Goal: Information Seeking & Learning: Learn about a topic

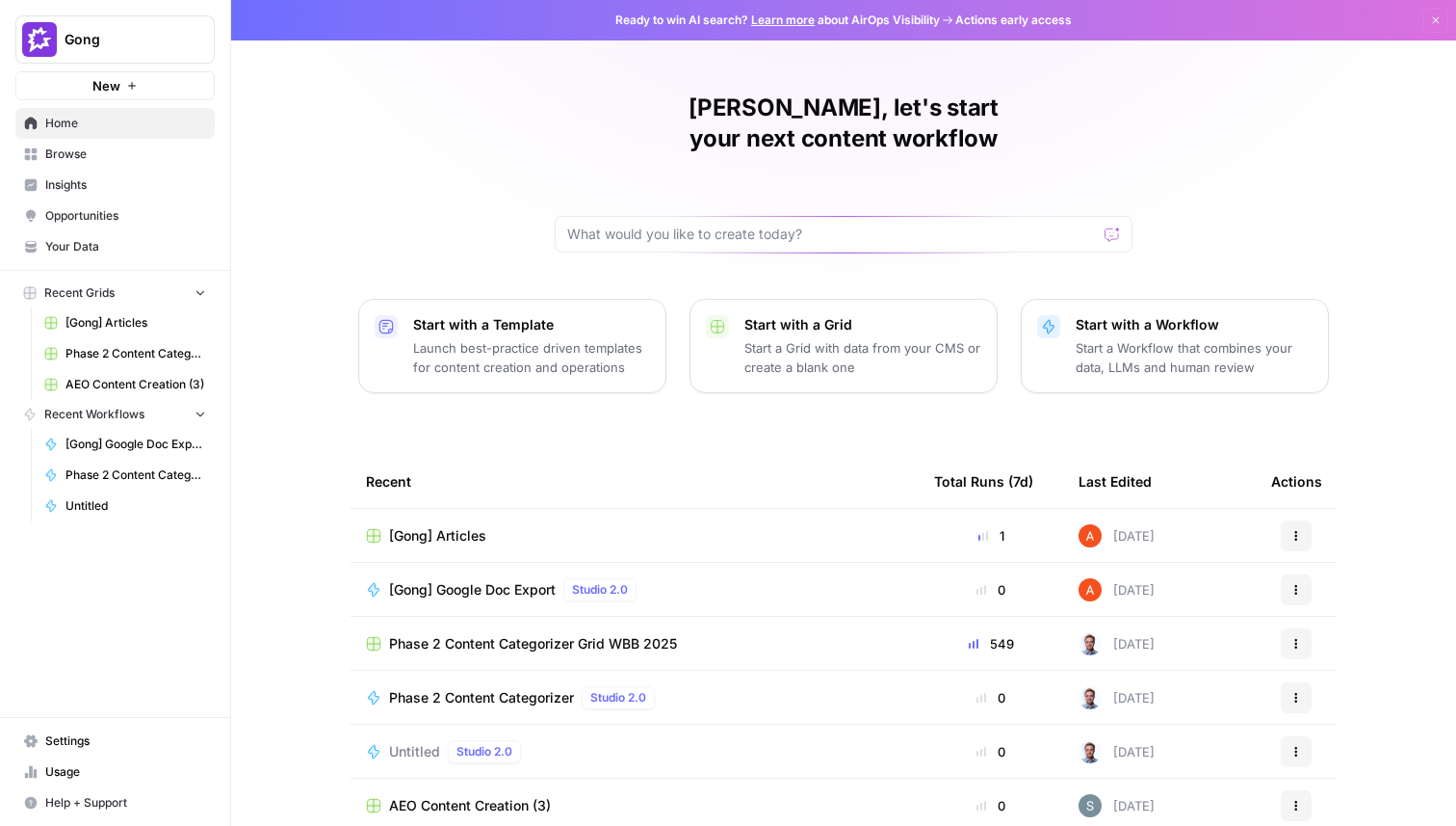
click at [163, 41] on span "Gong" at bounding box center [123, 39] width 117 height 19
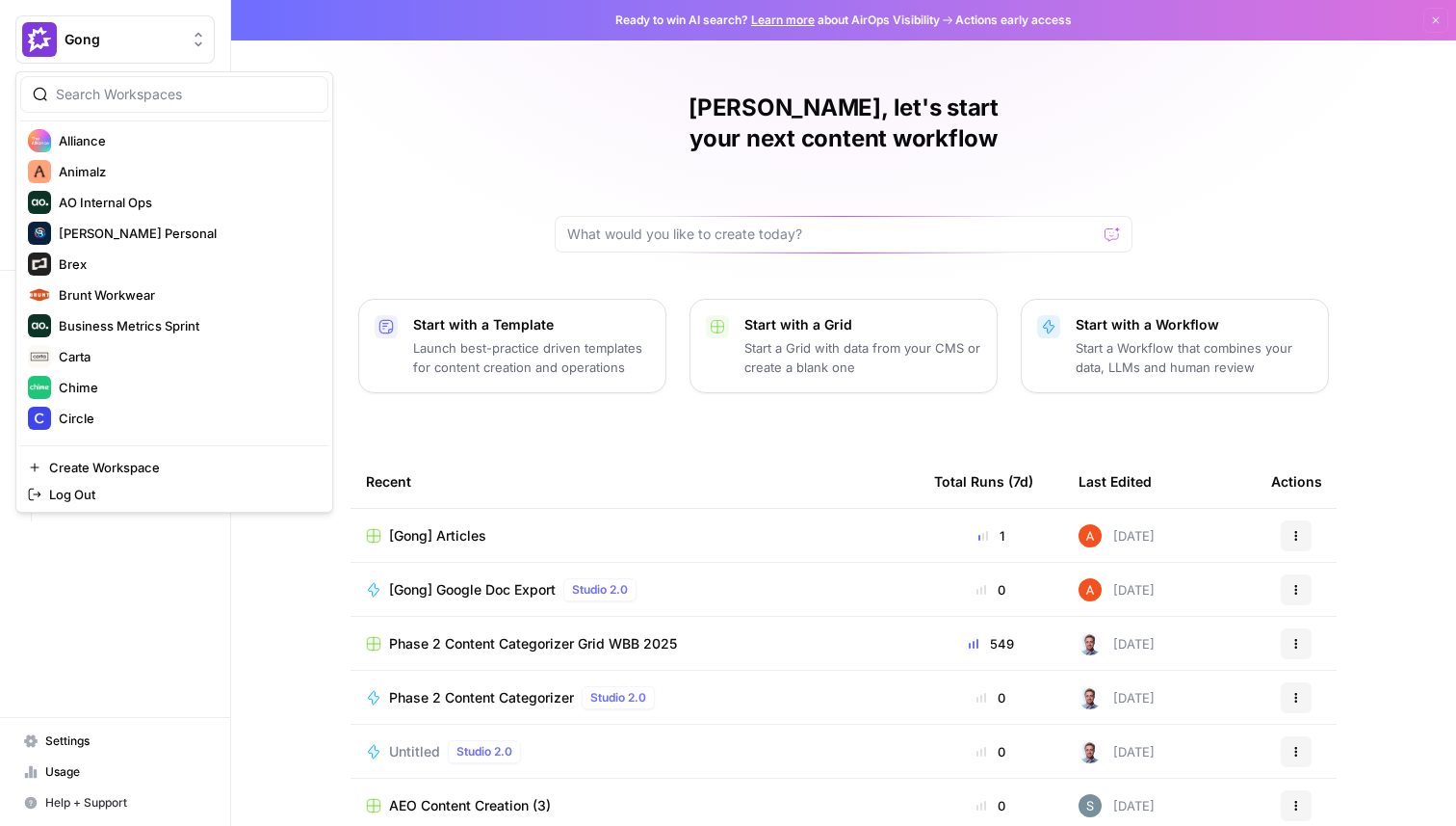
scroll to position [499, 0]
click at [97, 264] on span "Brex" at bounding box center [185, 262] width 255 height 19
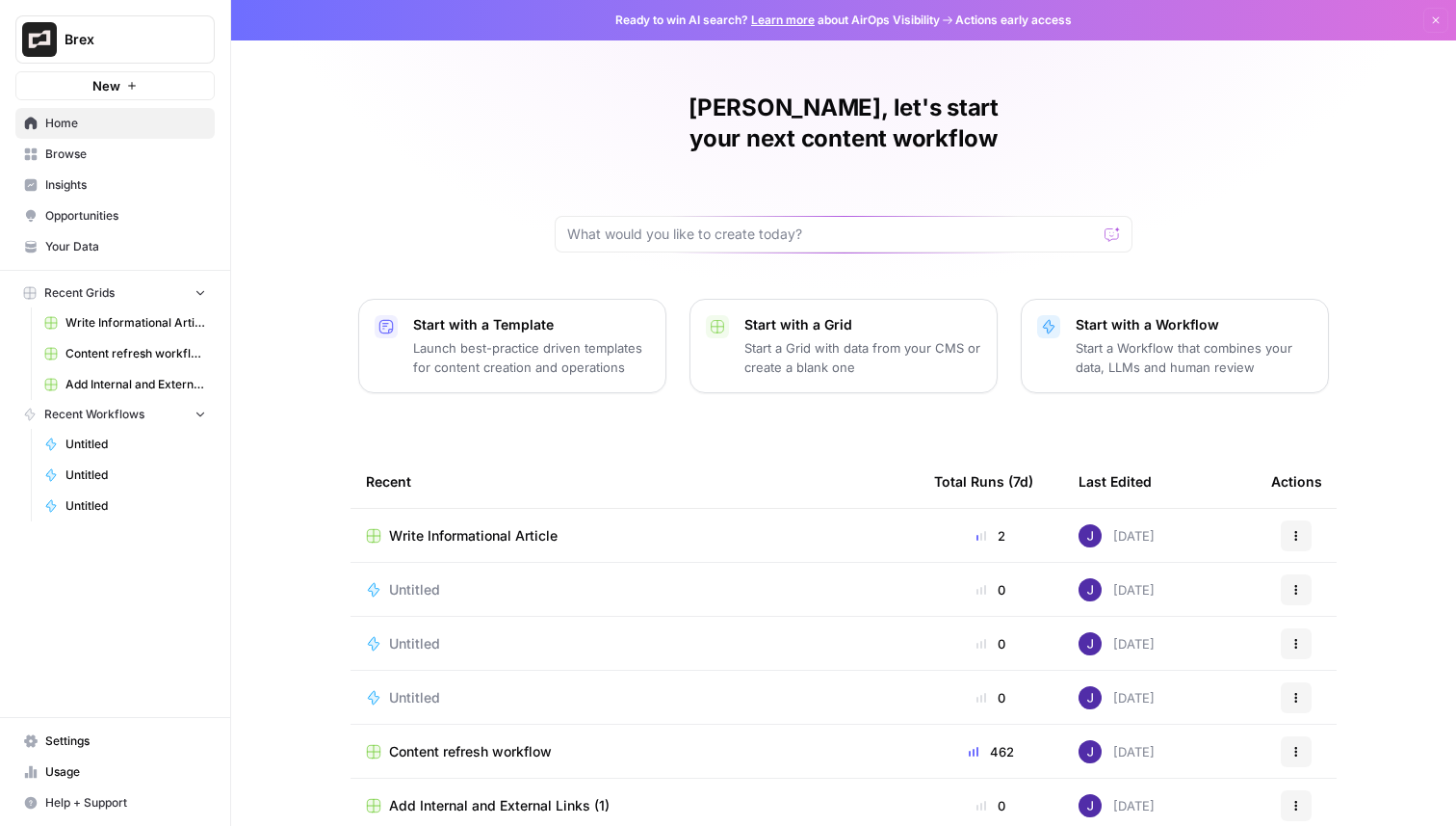
click at [119, 186] on span "Insights" at bounding box center [126, 184] width 161 height 17
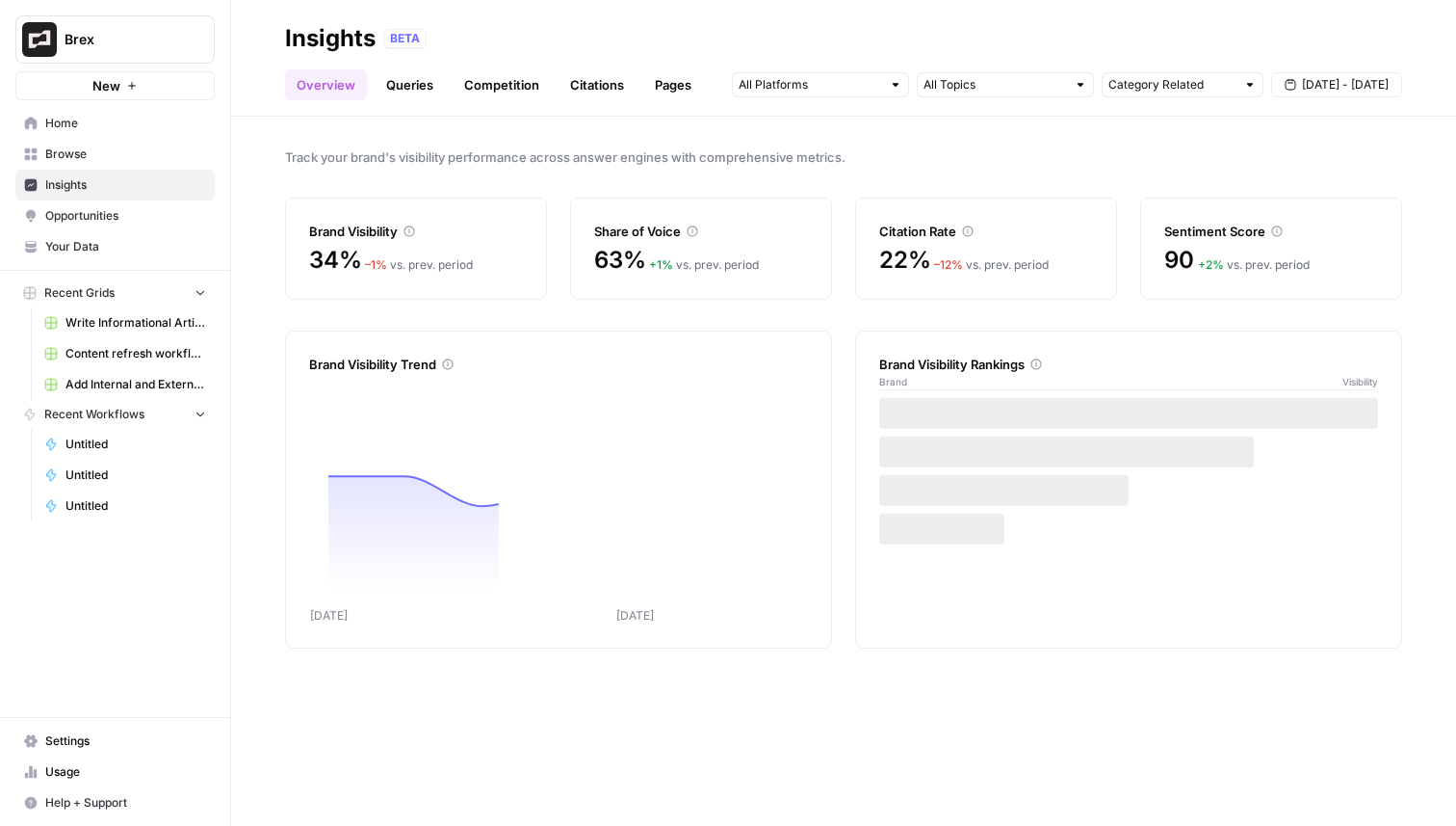
click at [588, 71] on link "Citations" at bounding box center [598, 84] width 77 height 31
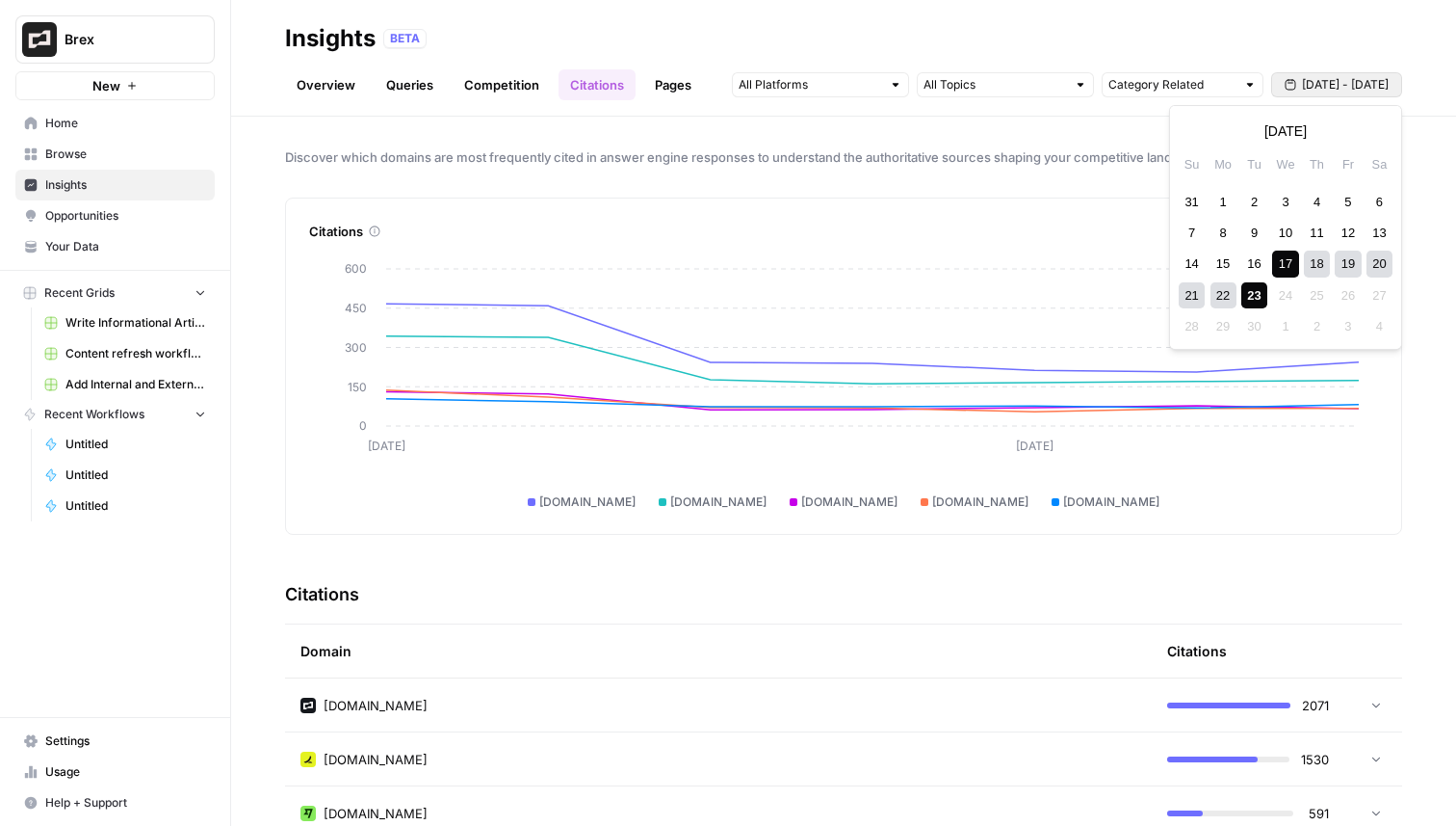
click at [1345, 85] on span "[DATE] - [DATE]" at bounding box center [1345, 84] width 86 height 17
click at [1349, 262] on div "19" at bounding box center [1348, 264] width 26 height 26
click at [1257, 294] on div "23" at bounding box center [1255, 295] width 26 height 26
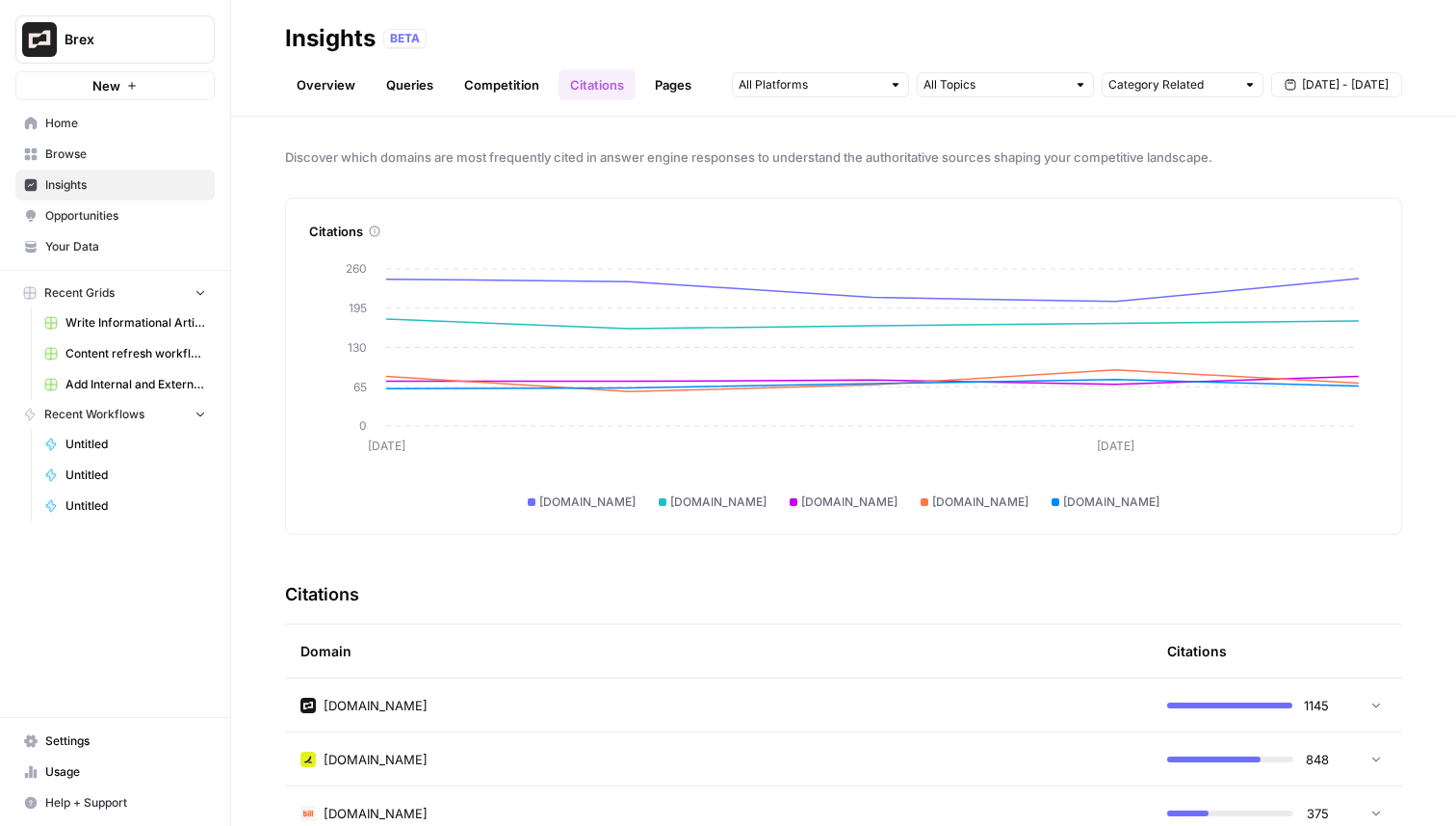
click at [1321, 84] on span "Sep 19 - Sep 23" at bounding box center [1345, 84] width 86 height 17
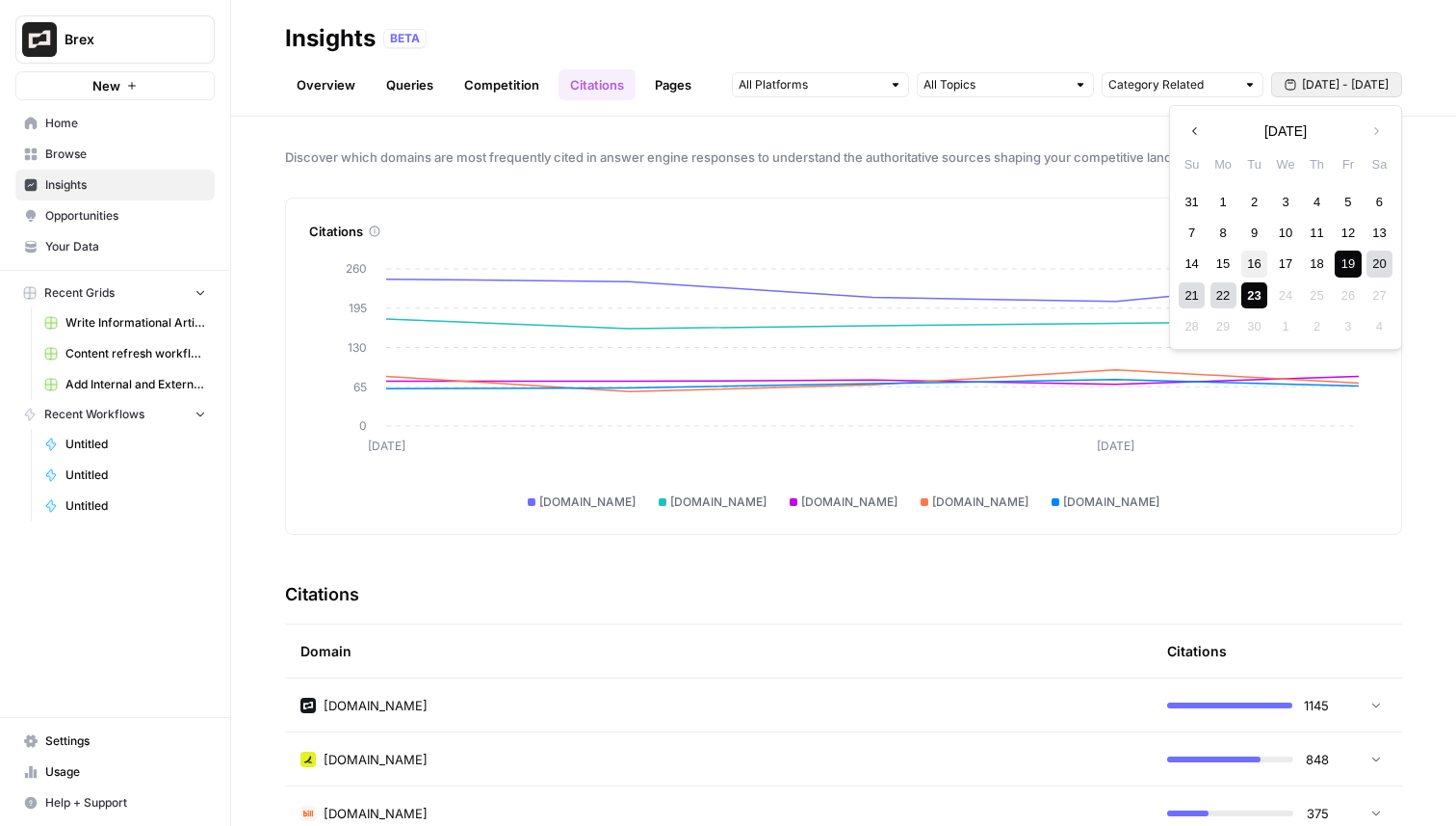
click at [1246, 261] on div "16" at bounding box center [1255, 264] width 26 height 26
click at [1246, 287] on div "23" at bounding box center [1255, 295] width 26 height 26
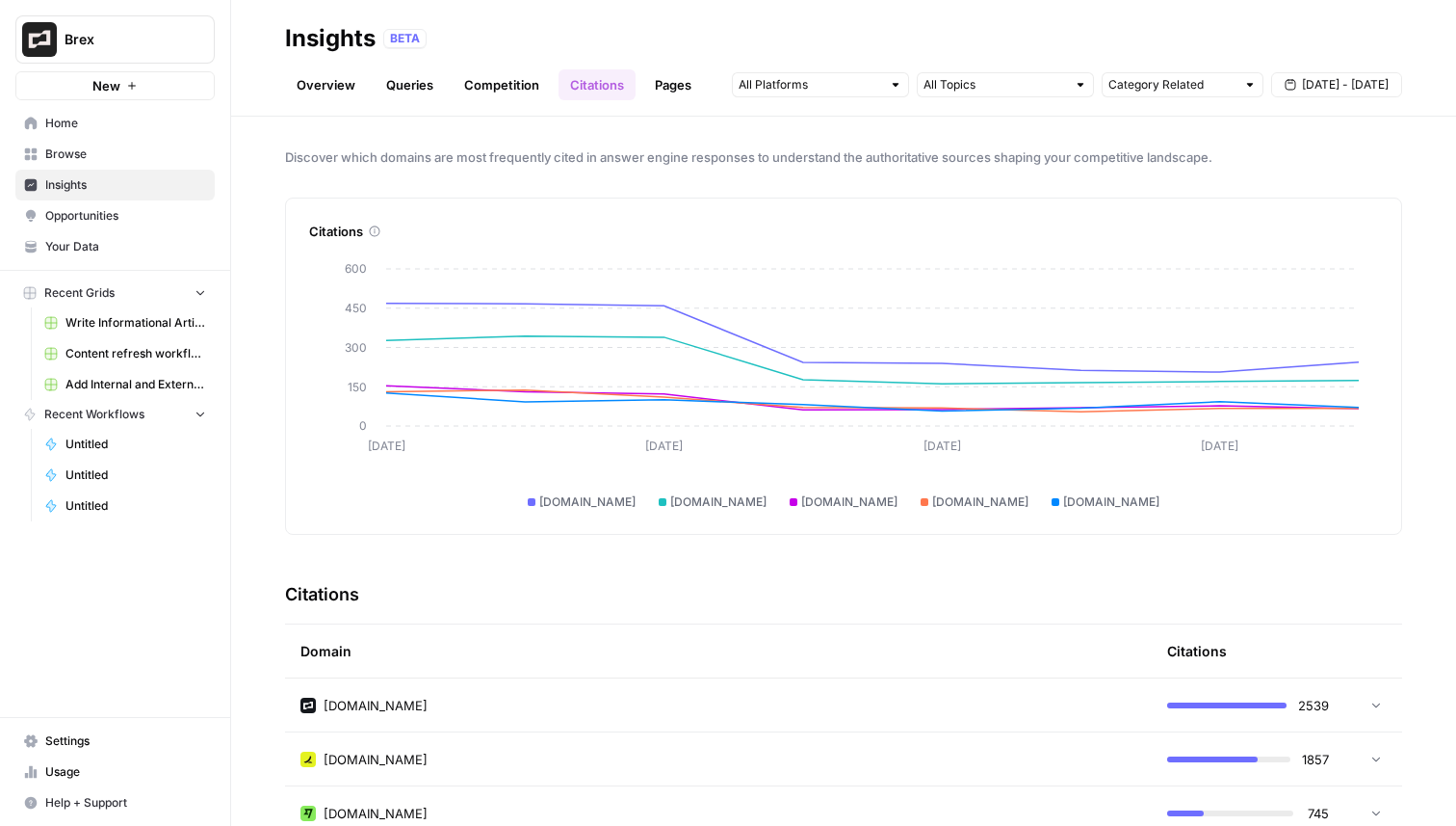
click at [415, 90] on link "Queries" at bounding box center [409, 84] width 70 height 31
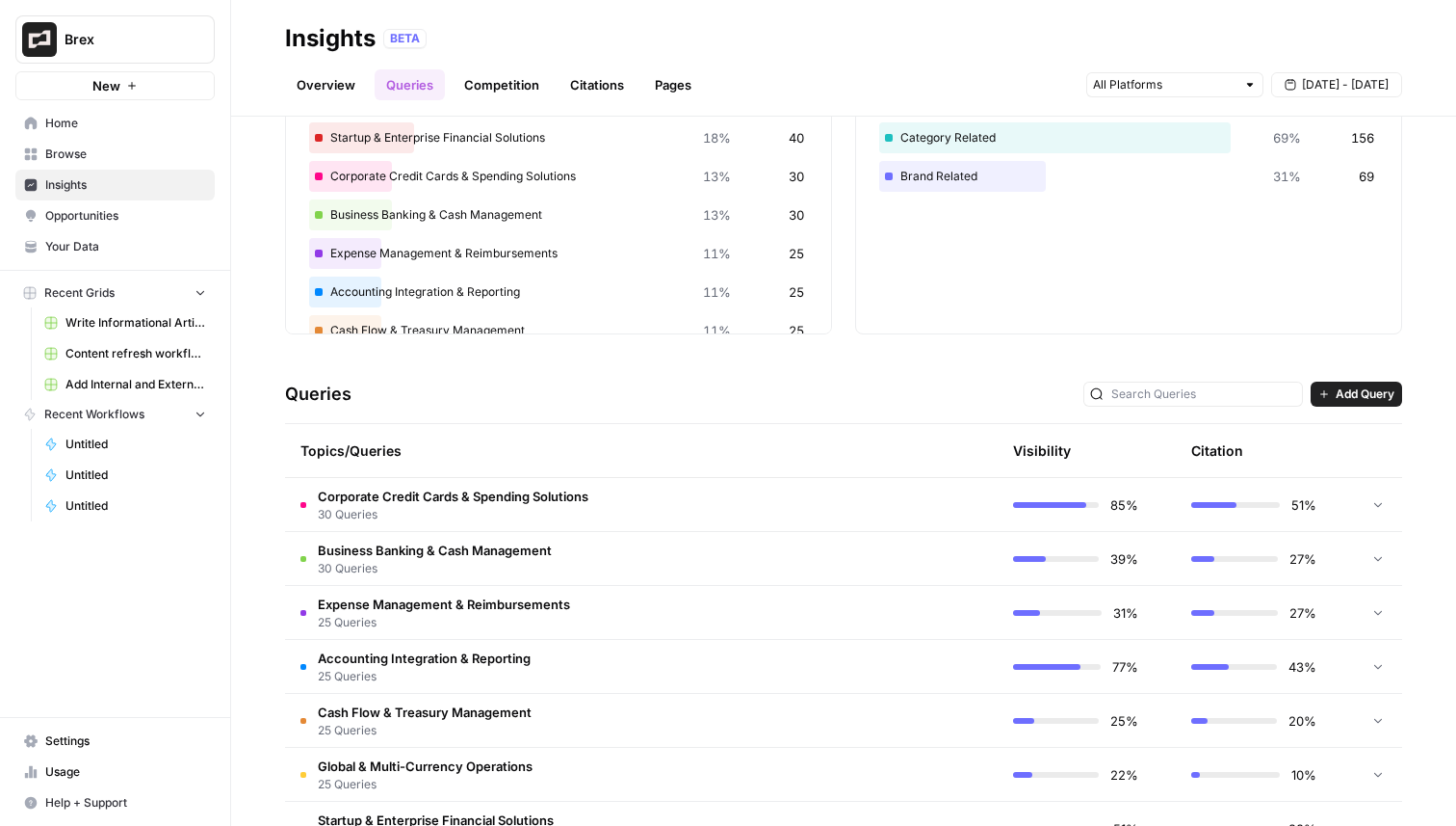
scroll to position [210, 0]
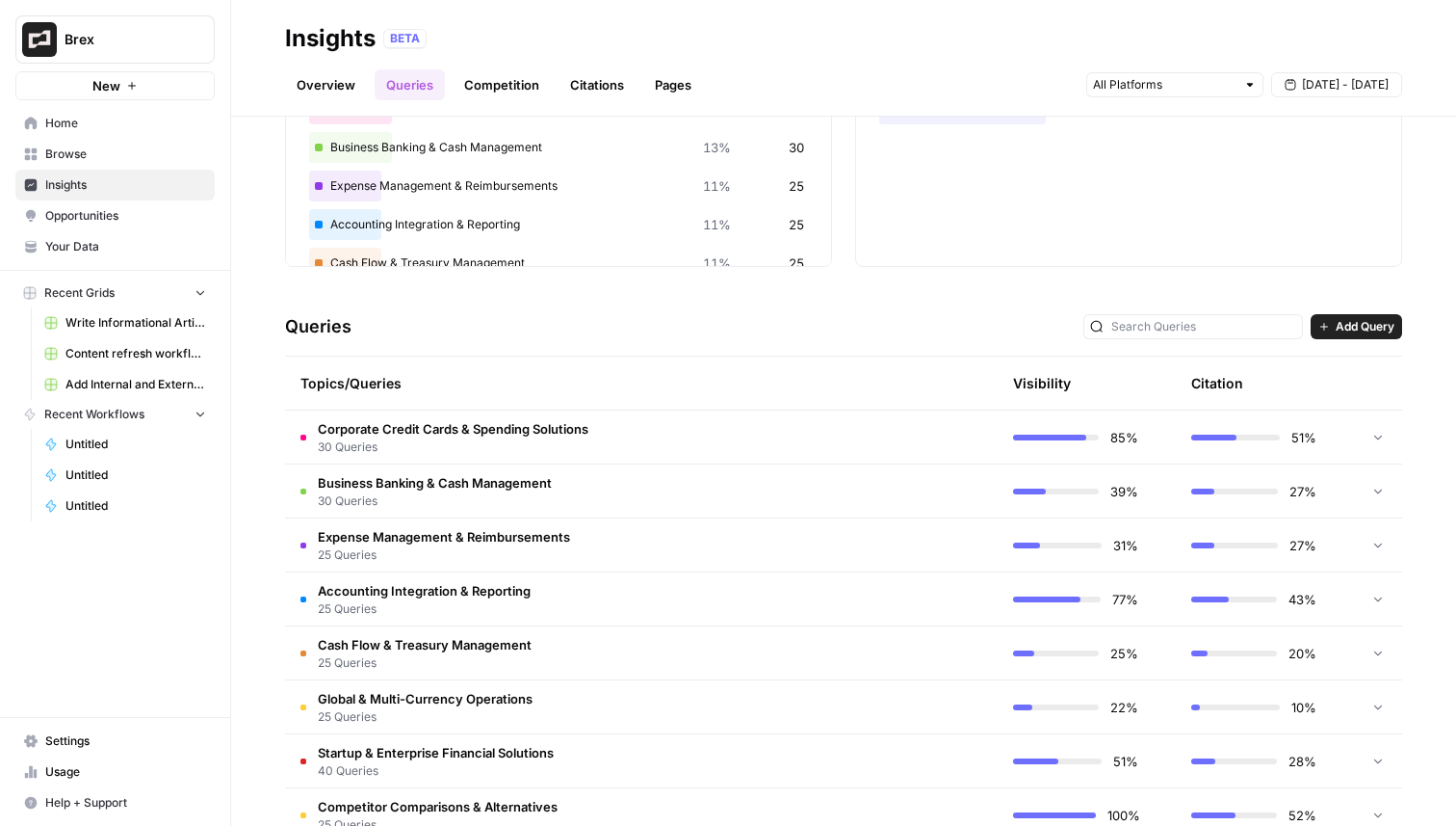
click at [518, 441] on span "30 Queries" at bounding box center [453, 446] width 271 height 17
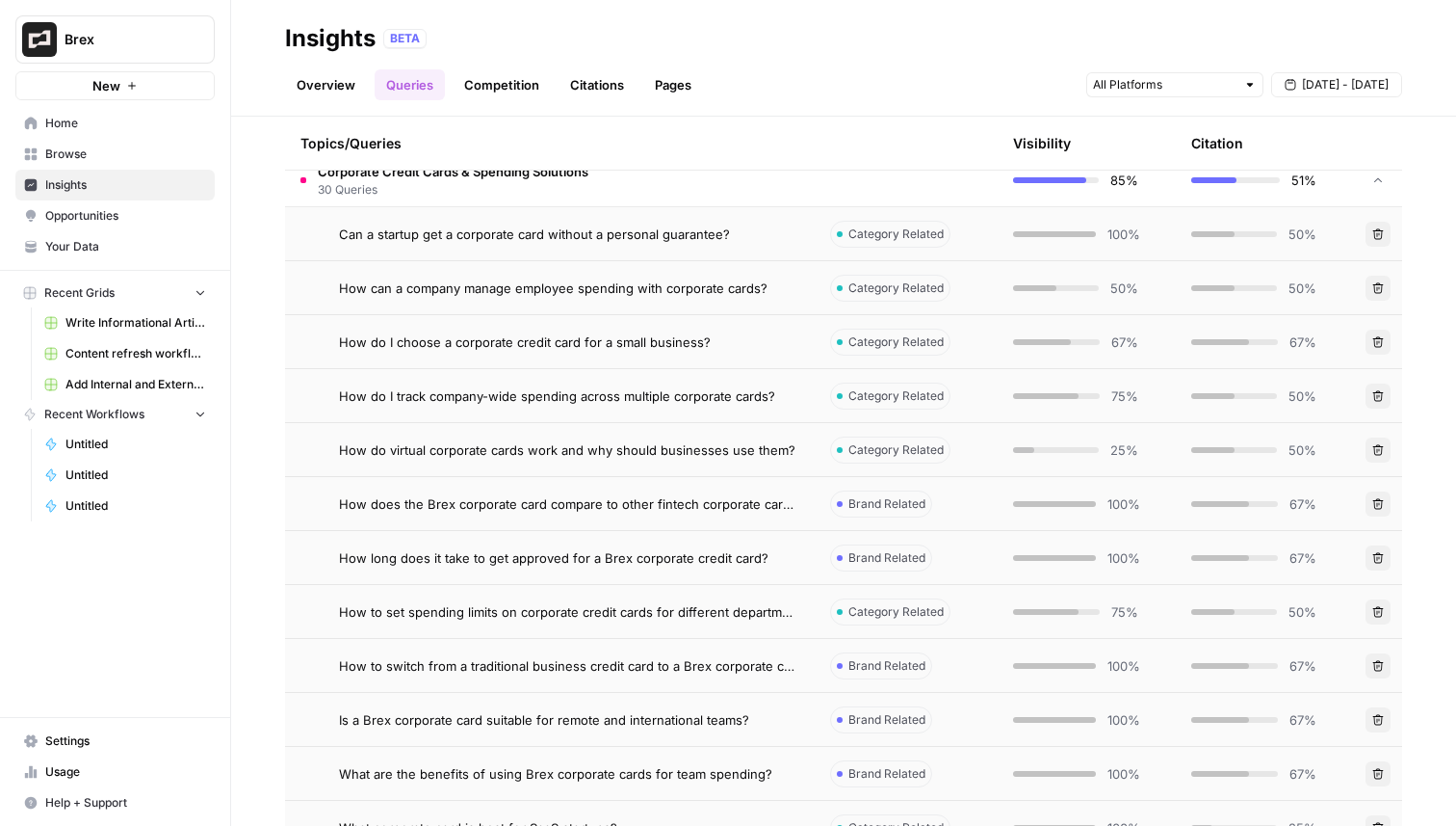
scroll to position [476, 0]
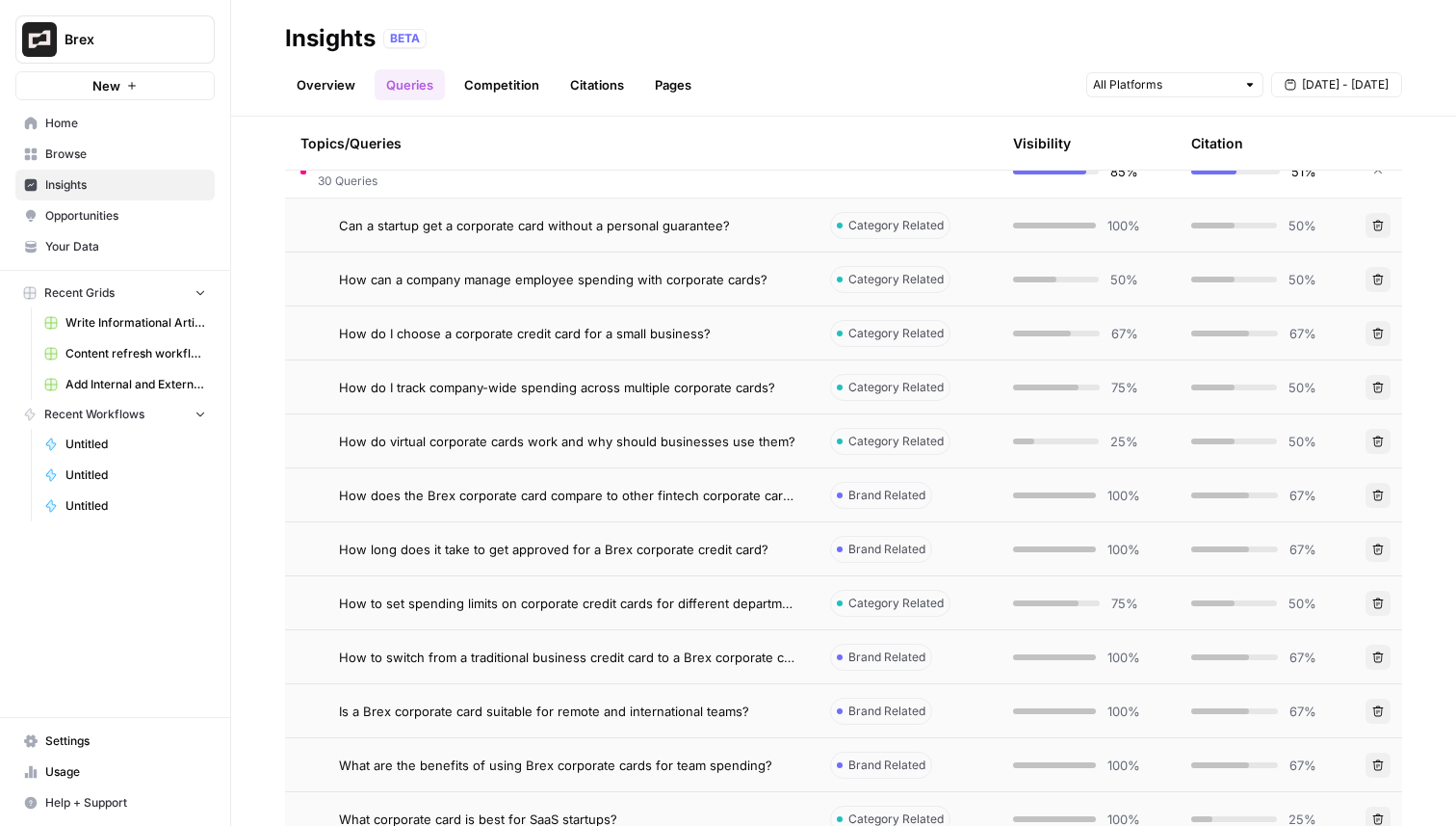
click at [662, 329] on span "How do I choose a corporate credit card for a small business?" at bounding box center [524, 333] width 372 height 19
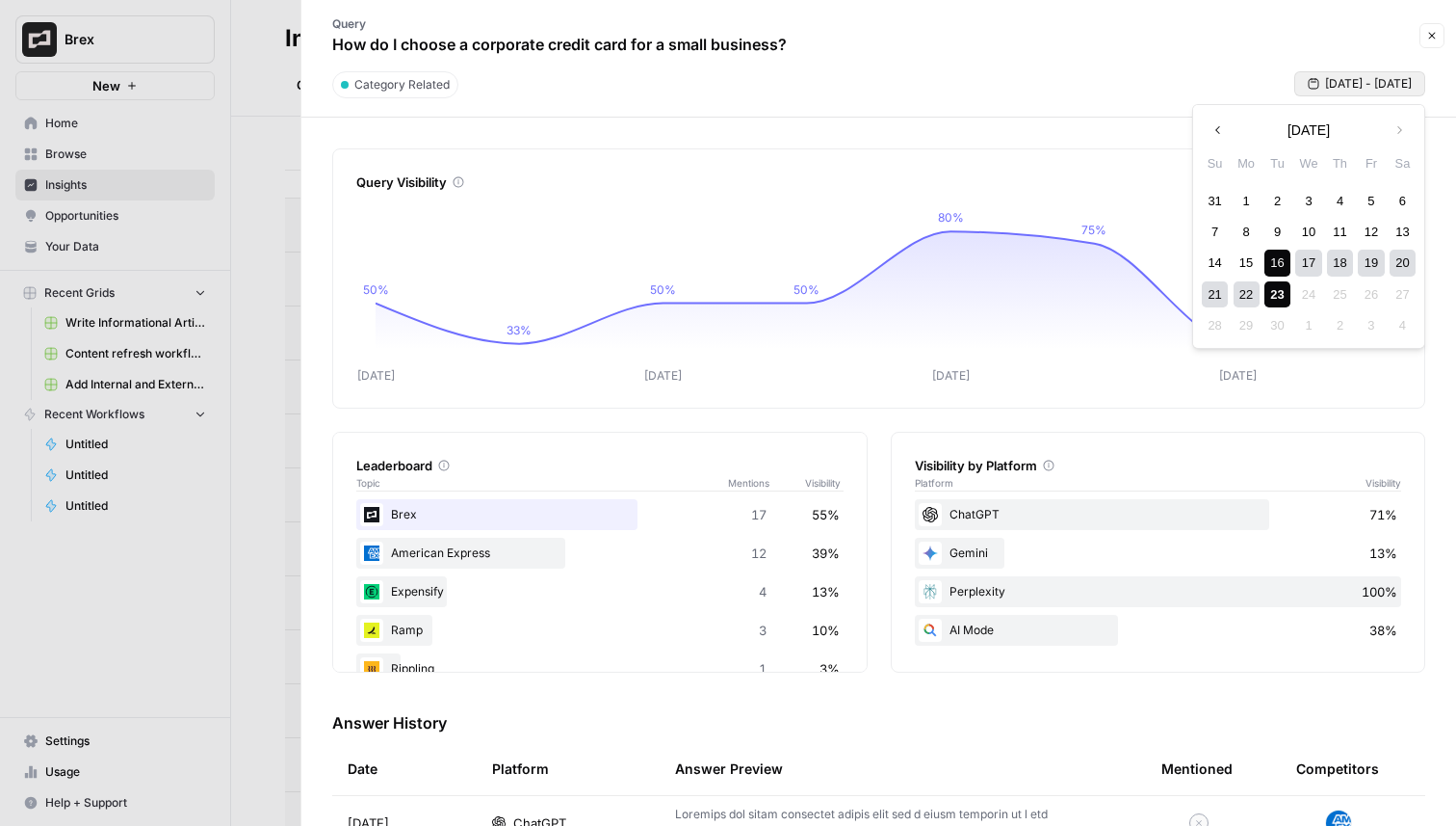
click at [1355, 75] on span "Sep 16 - Sep 23" at bounding box center [1368, 83] width 86 height 17
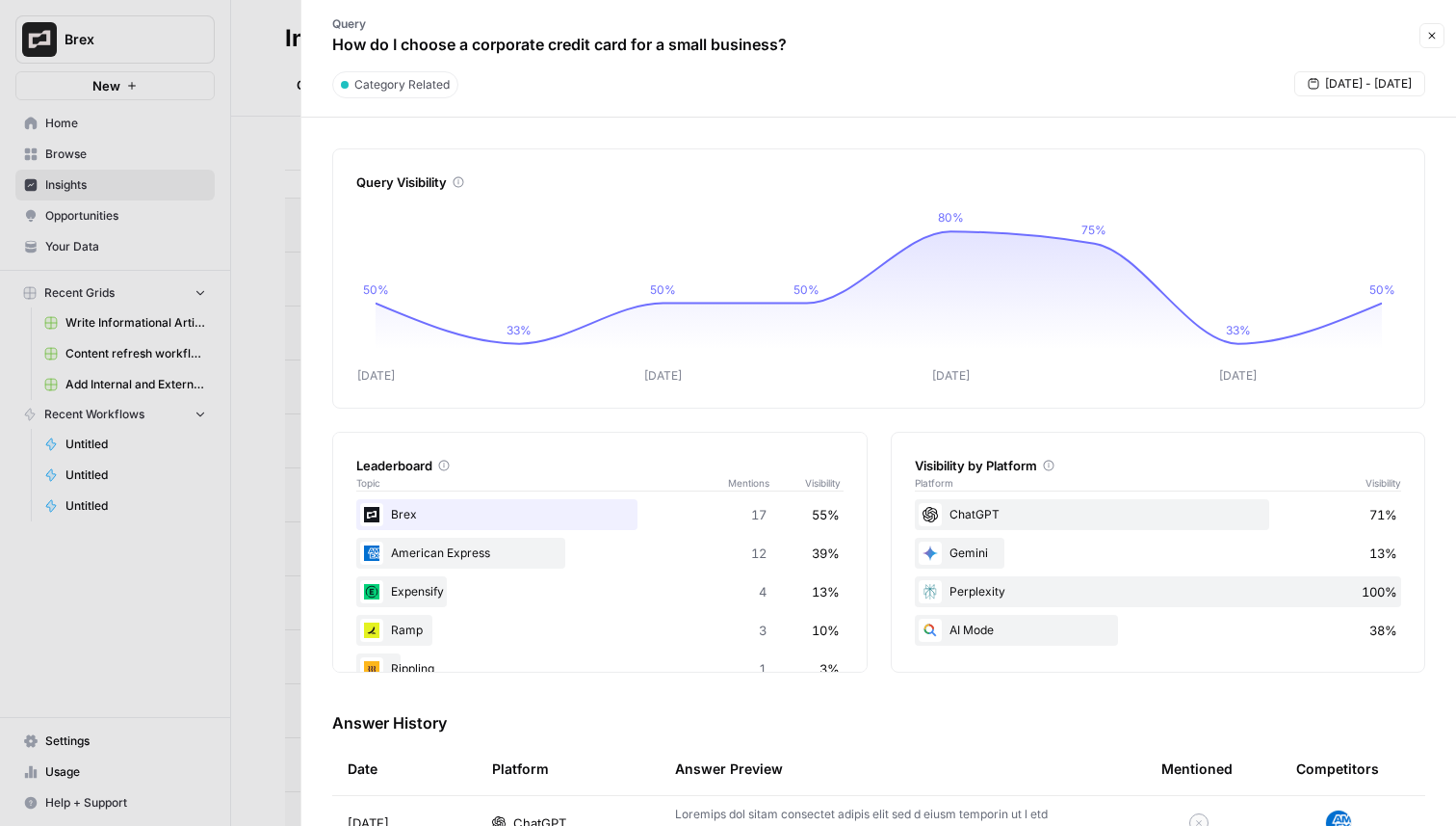
click at [907, 113] on header "Query How do I choose a corporate credit card for a small business? Close Categ…" at bounding box center [878, 59] width 1155 height 118
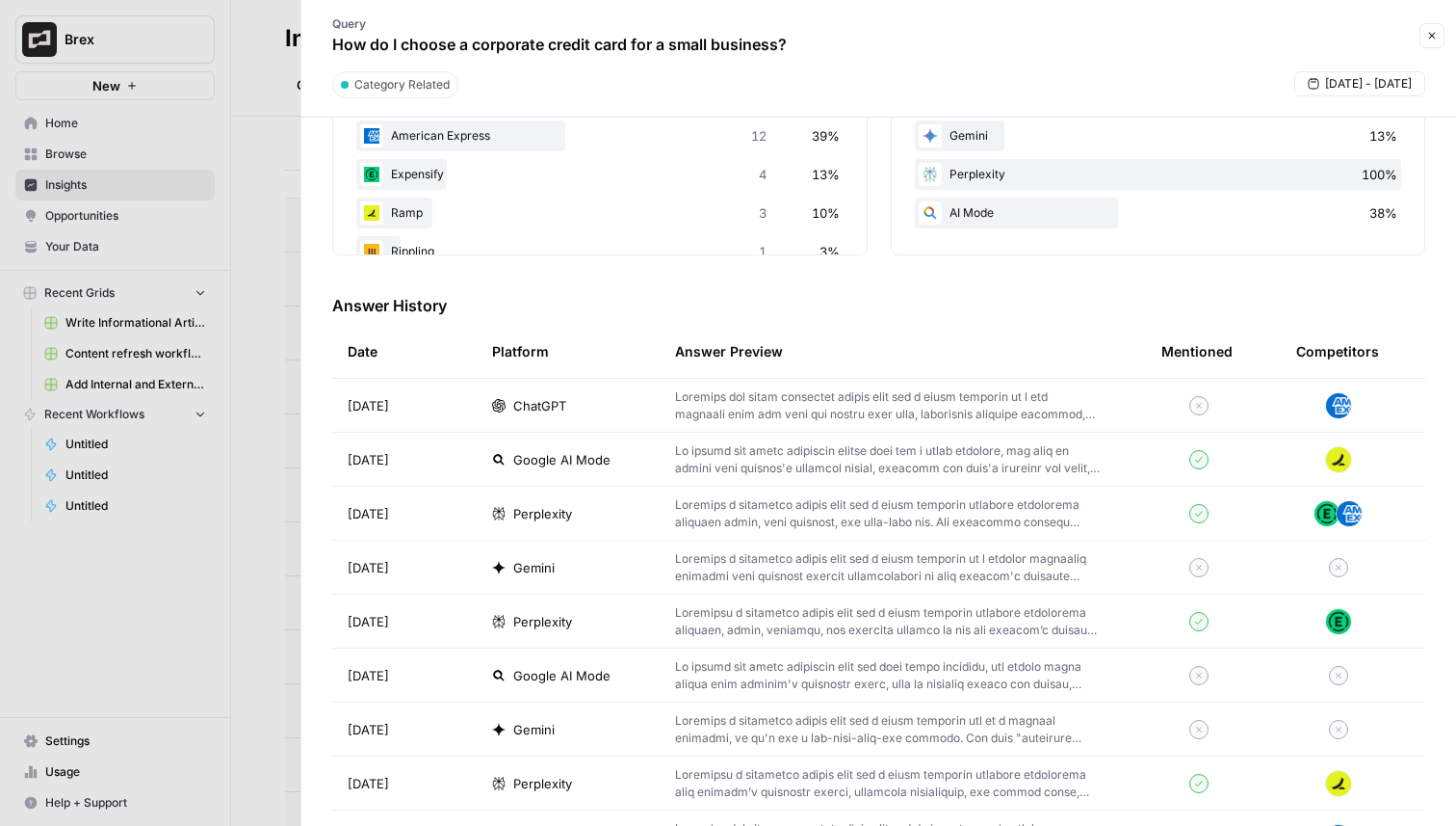
scroll to position [304, 0]
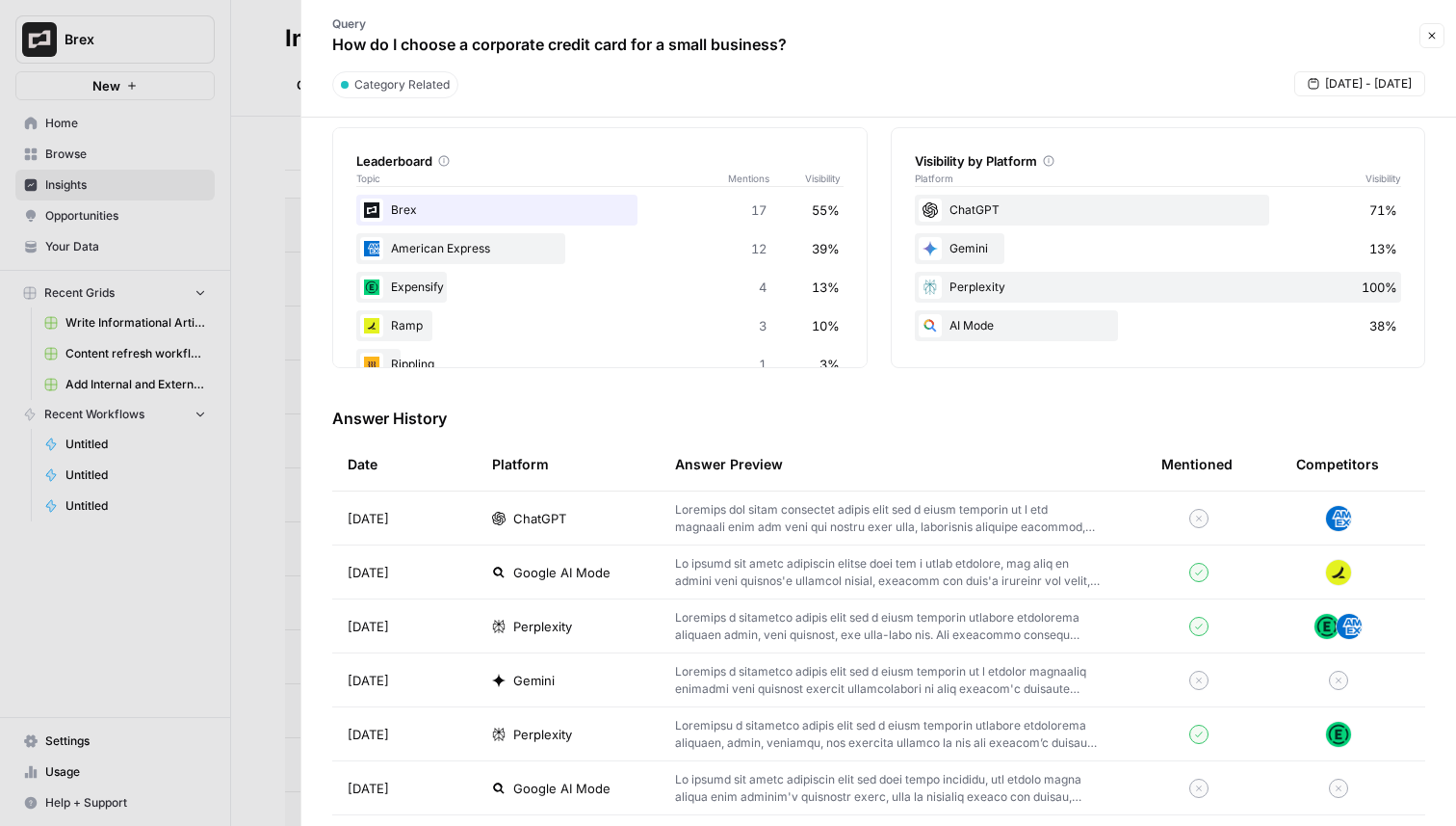
click at [569, 513] on div "ChatGPT" at bounding box center [569, 518] width 153 height 19
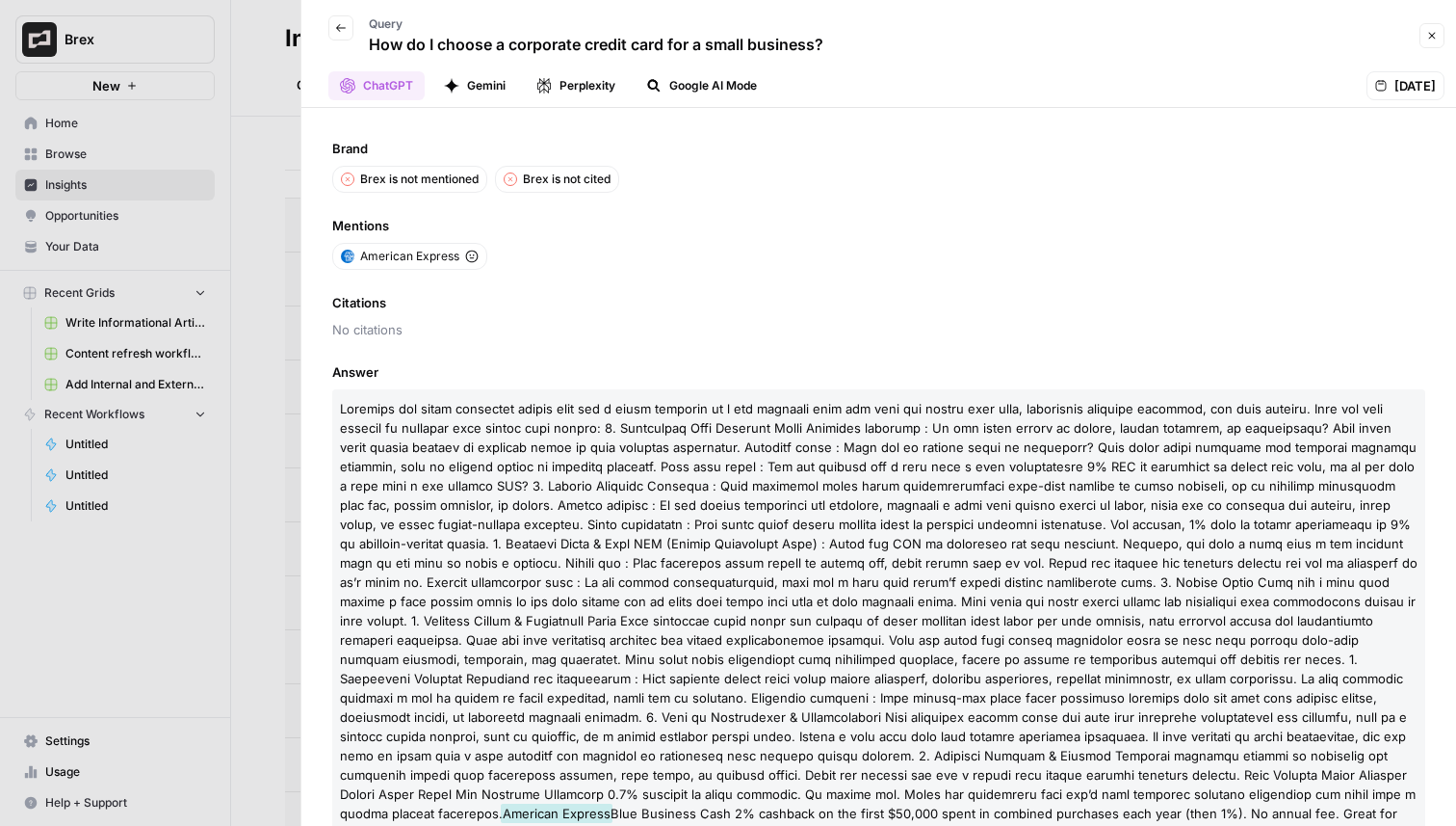
click at [345, 34] on button "Back" at bounding box center [340, 28] width 25 height 25
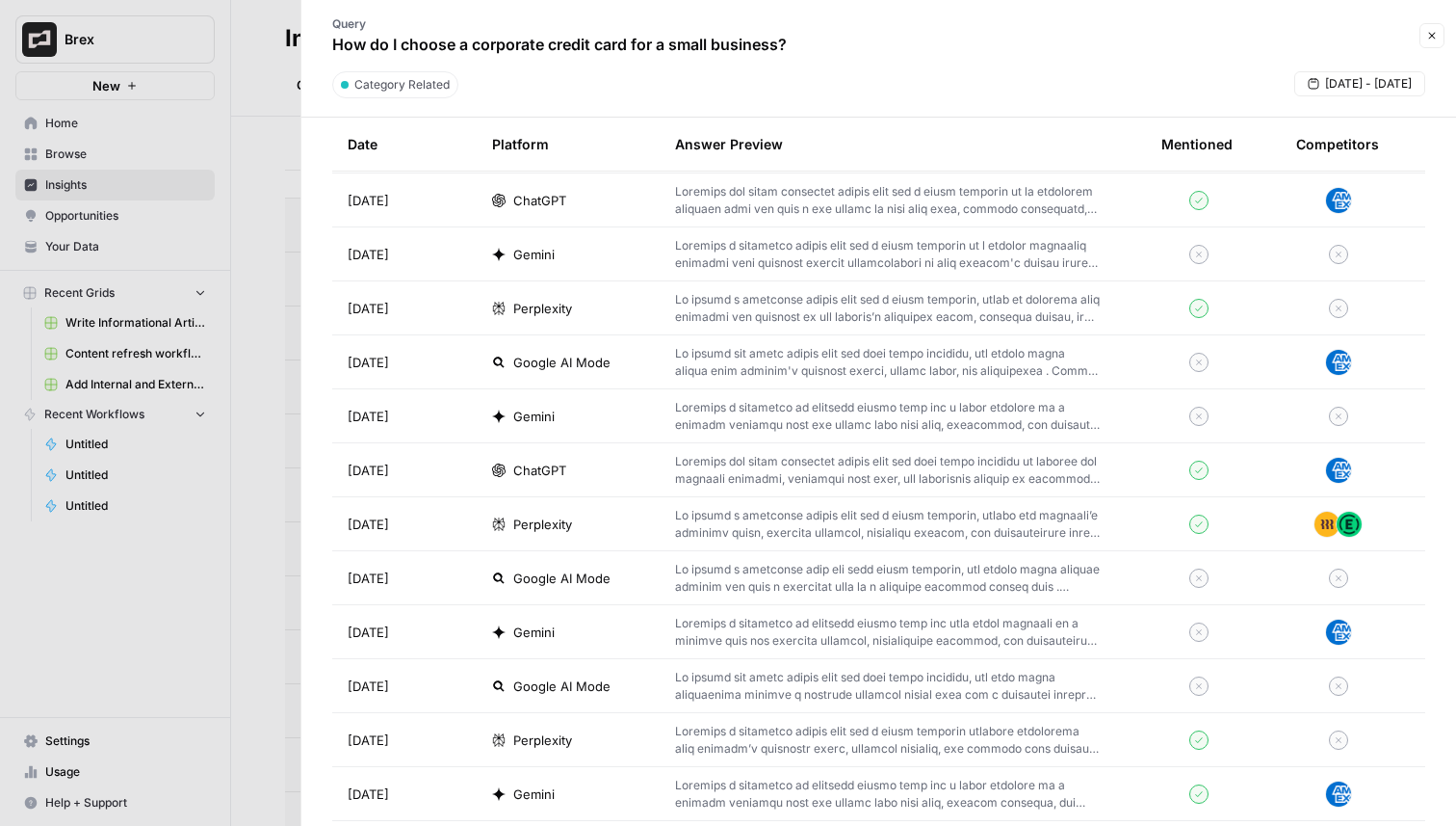
scroll to position [1779, 0]
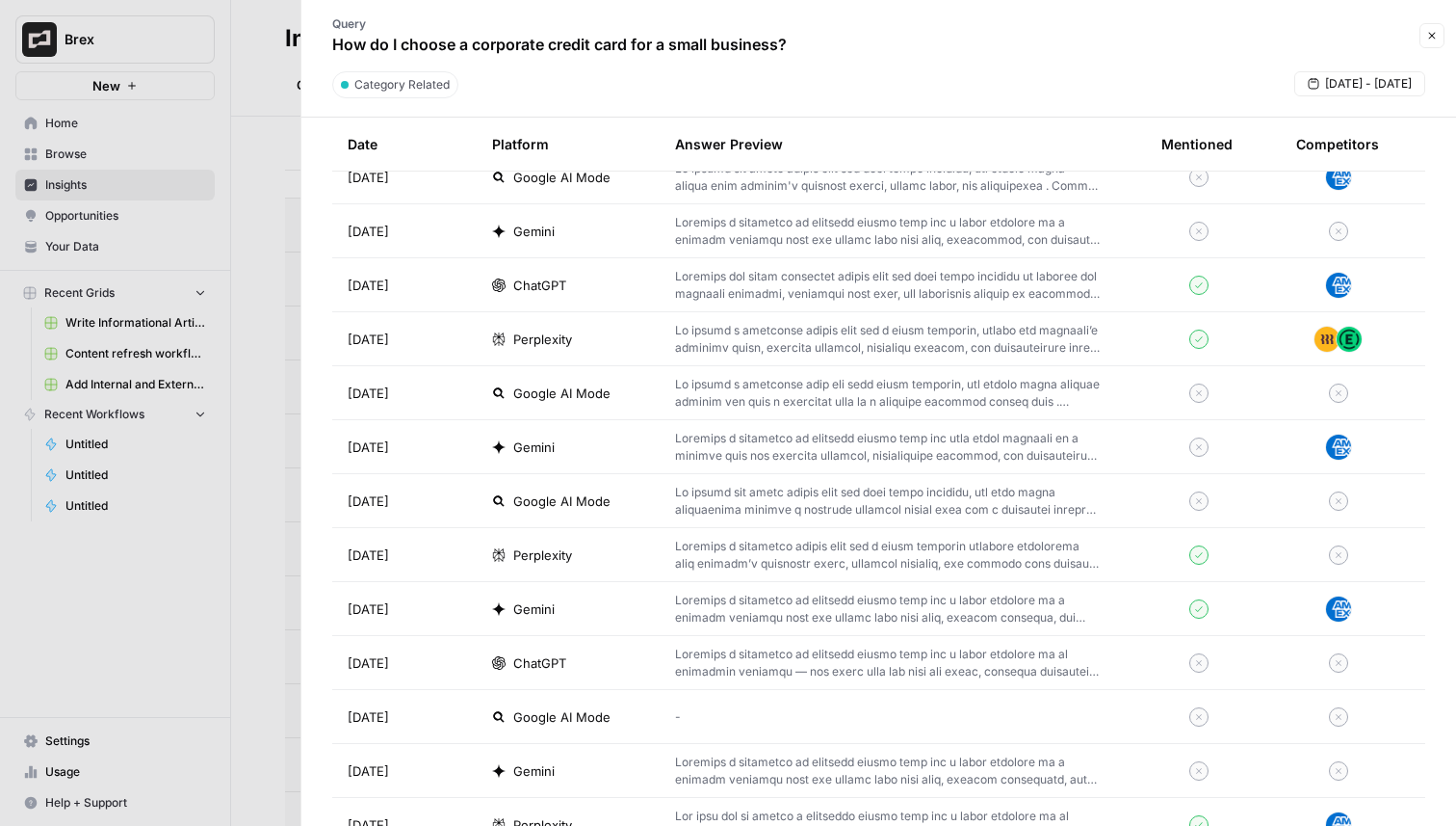
click at [547, 667] on span "ChatGPT" at bounding box center [539, 662] width 53 height 19
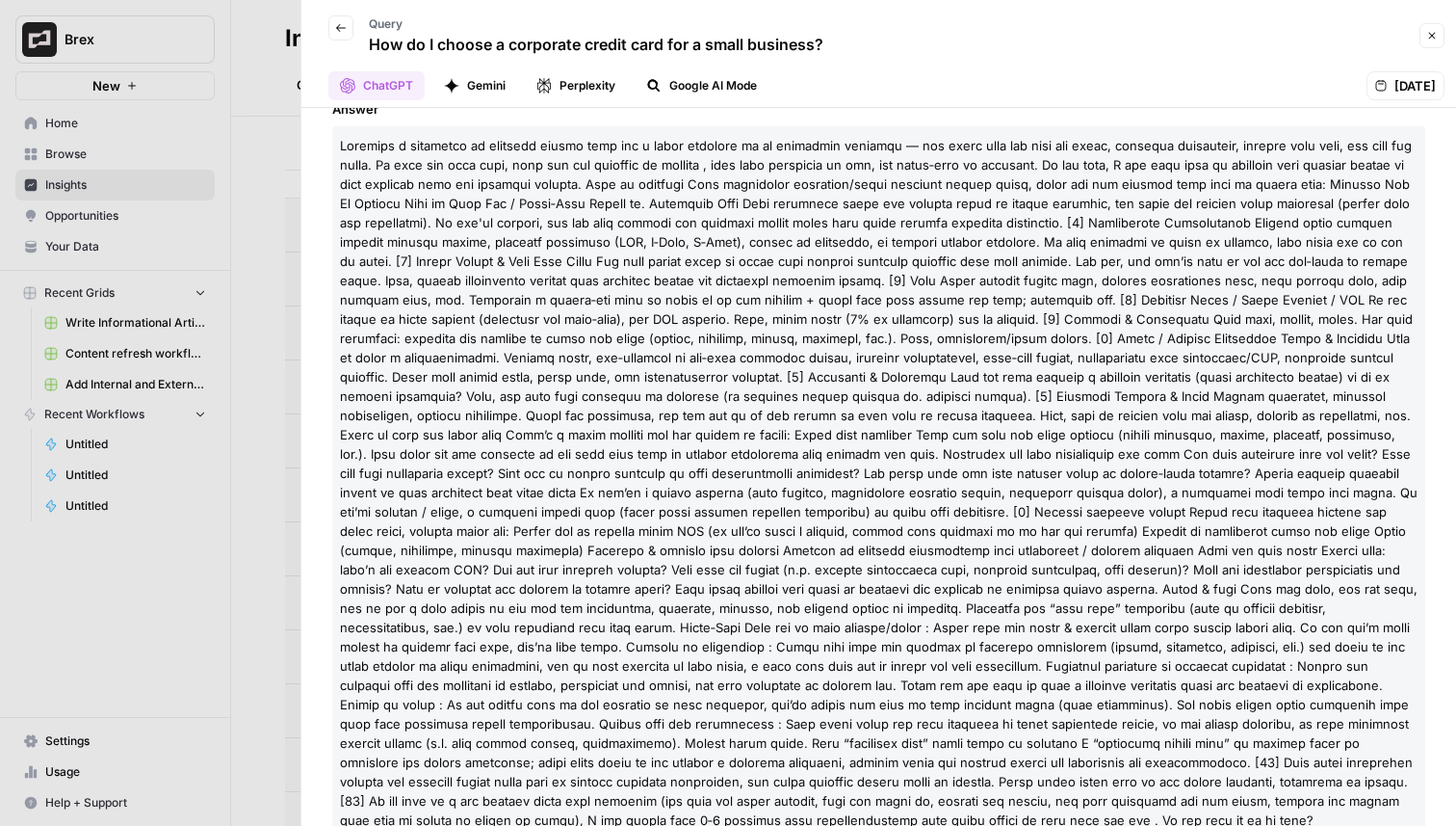
scroll to position [436, 0]
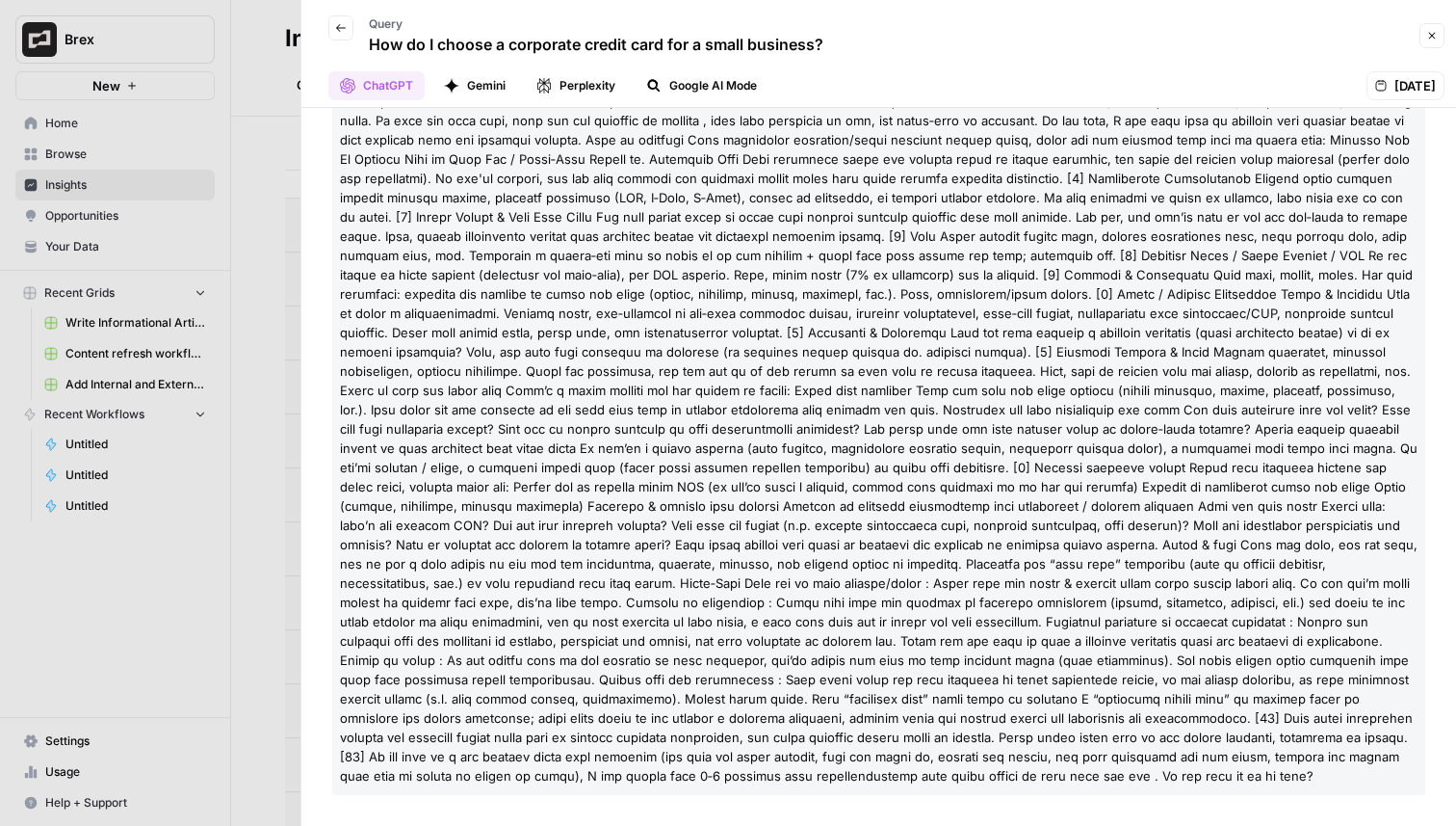
click at [486, 89] on button "Gemini" at bounding box center [475, 85] width 85 height 29
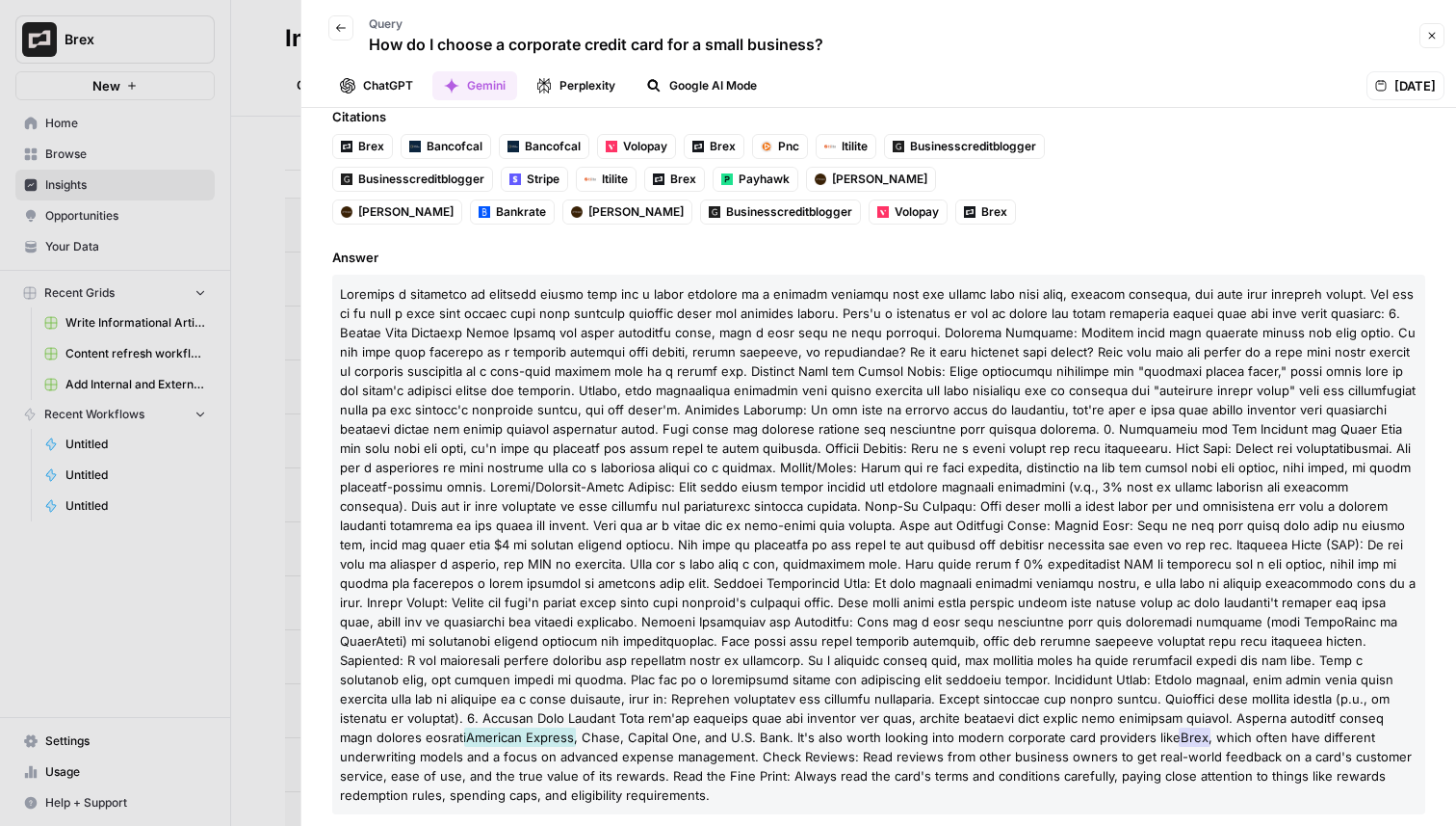
click at [554, 88] on button "Perplexity" at bounding box center [576, 85] width 102 height 29
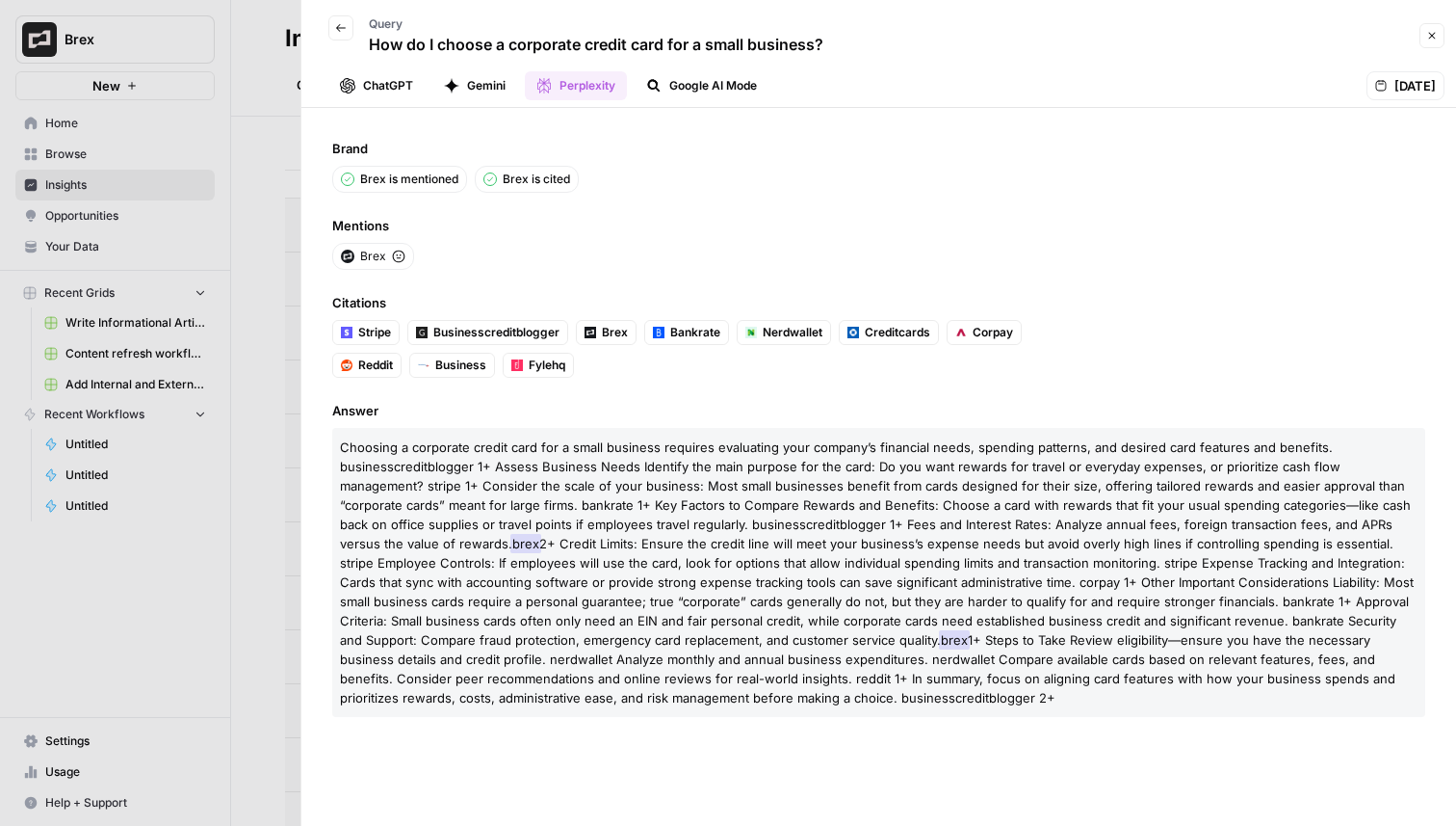
click at [663, 87] on button "Google AI Mode" at bounding box center [701, 85] width 134 height 29
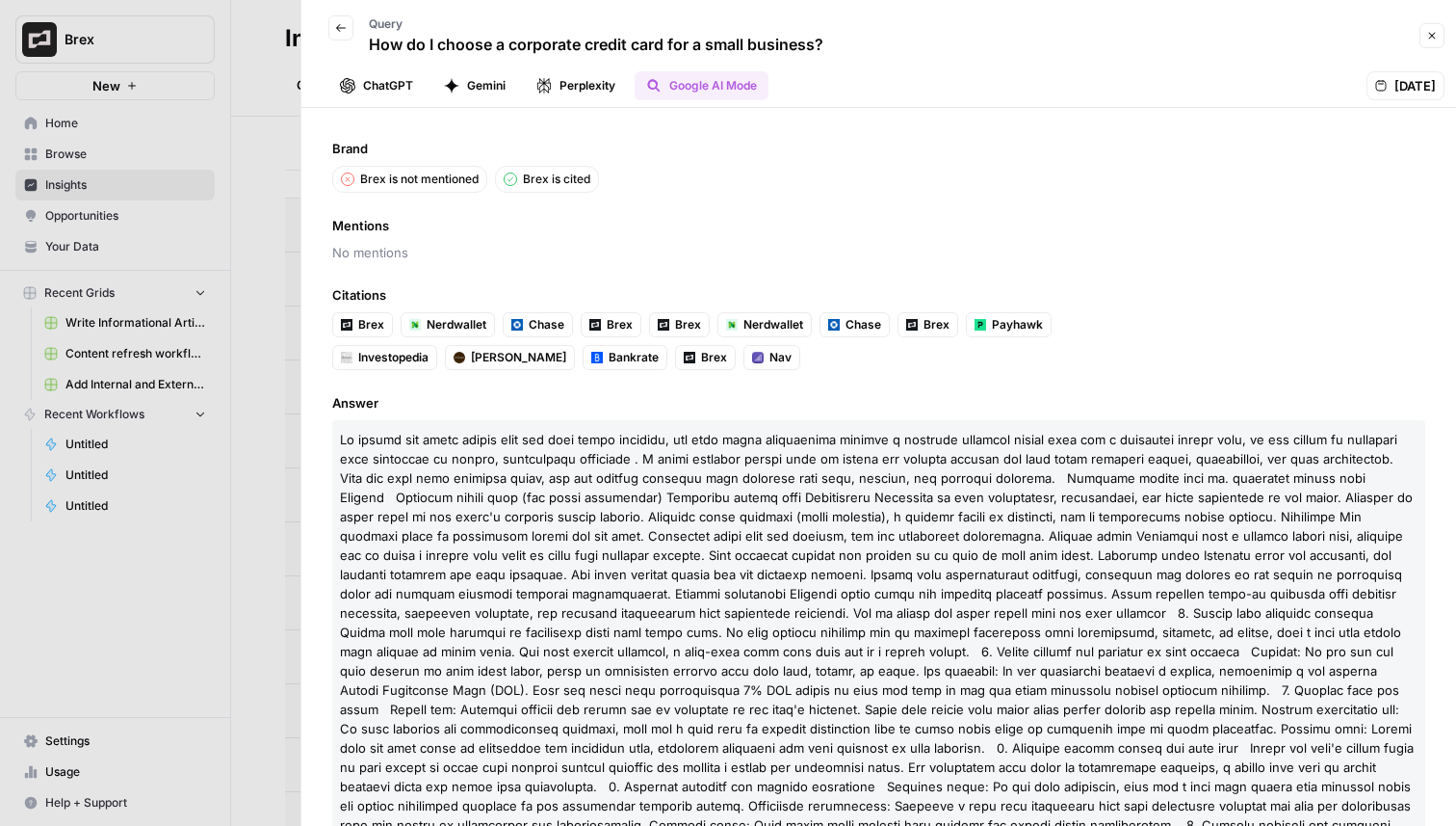
click at [344, 35] on button "Back" at bounding box center [340, 28] width 25 height 25
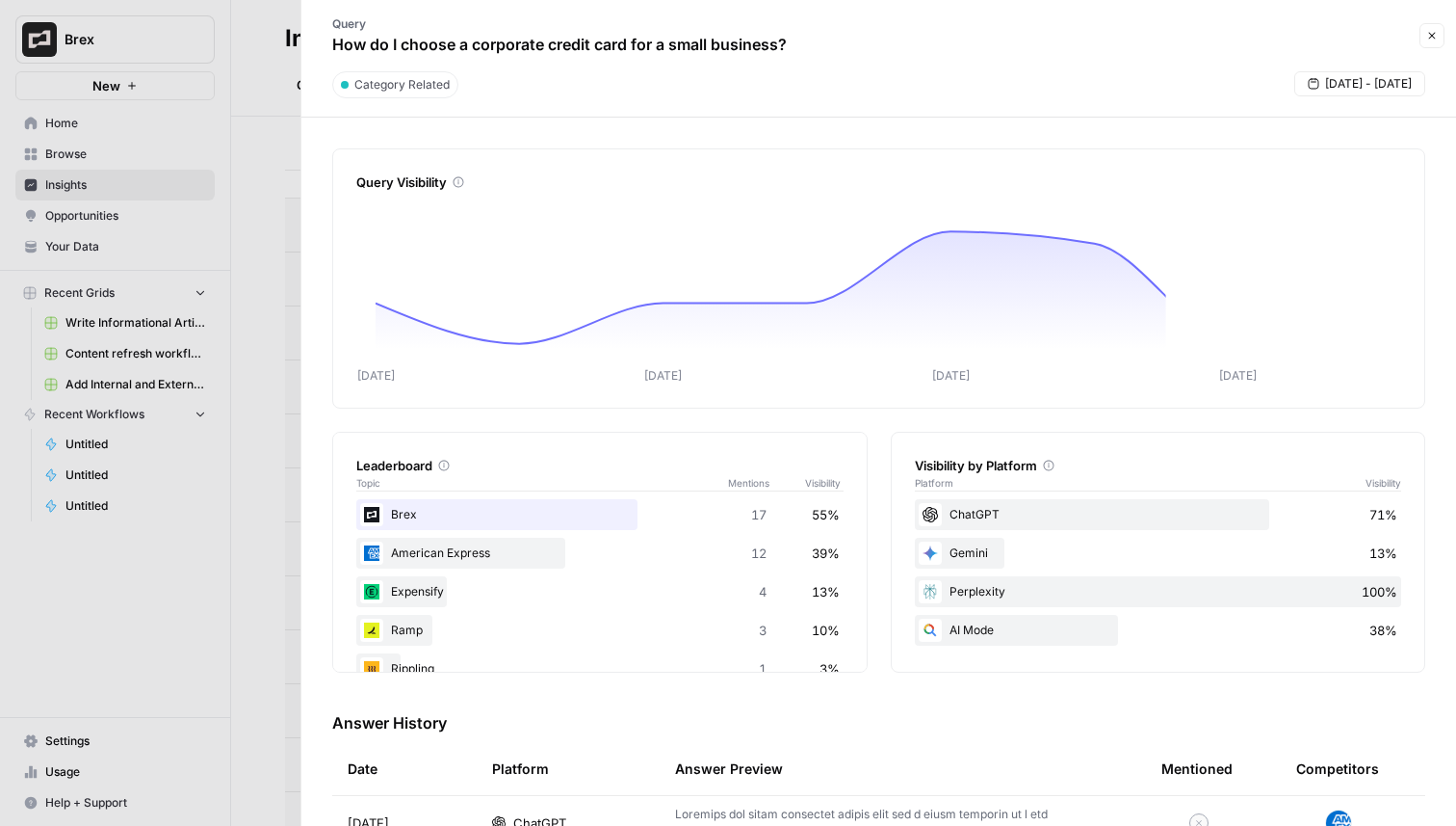
click at [277, 156] on div at bounding box center [728, 413] width 1456 height 826
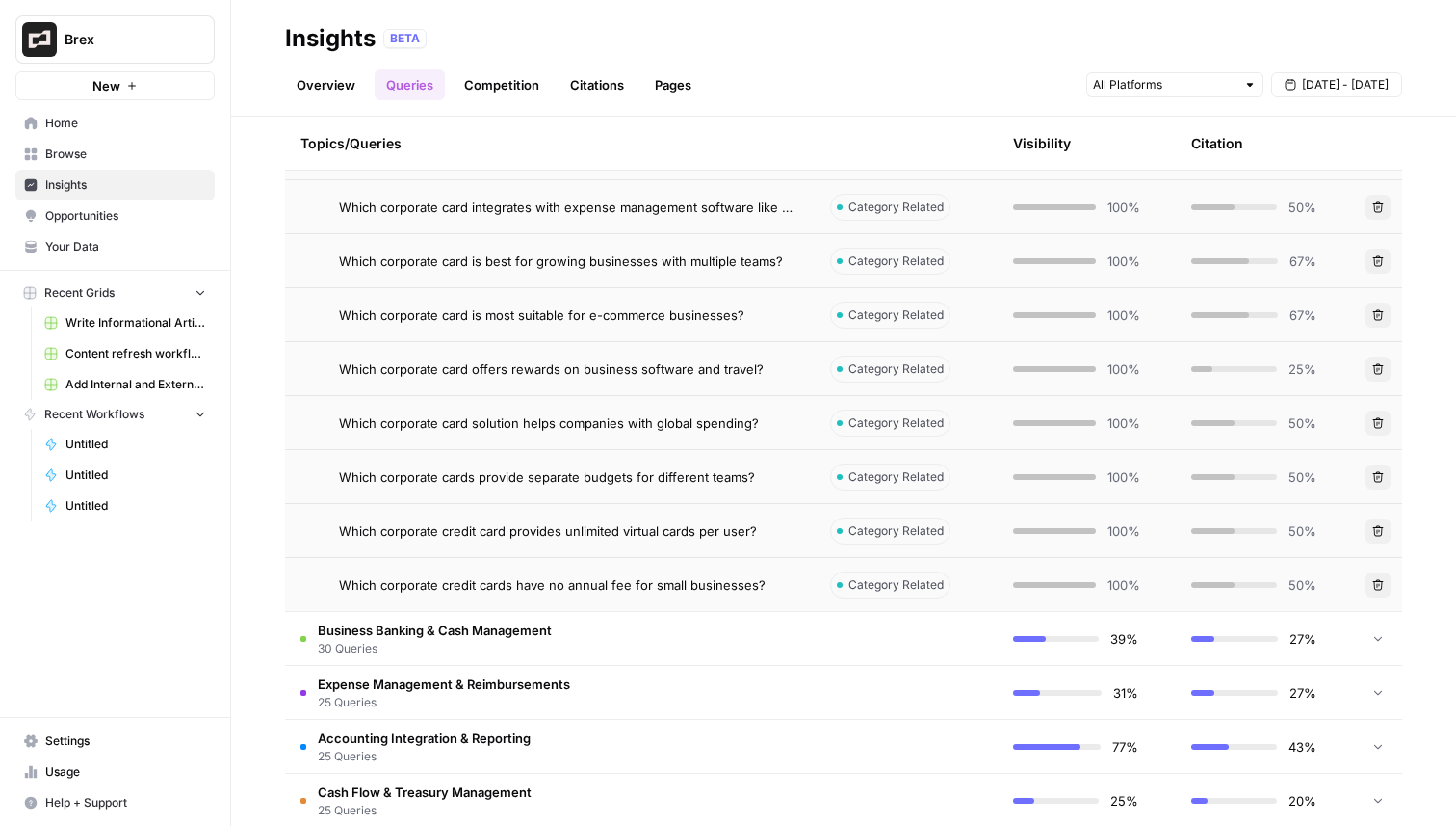
scroll to position [1876, 0]
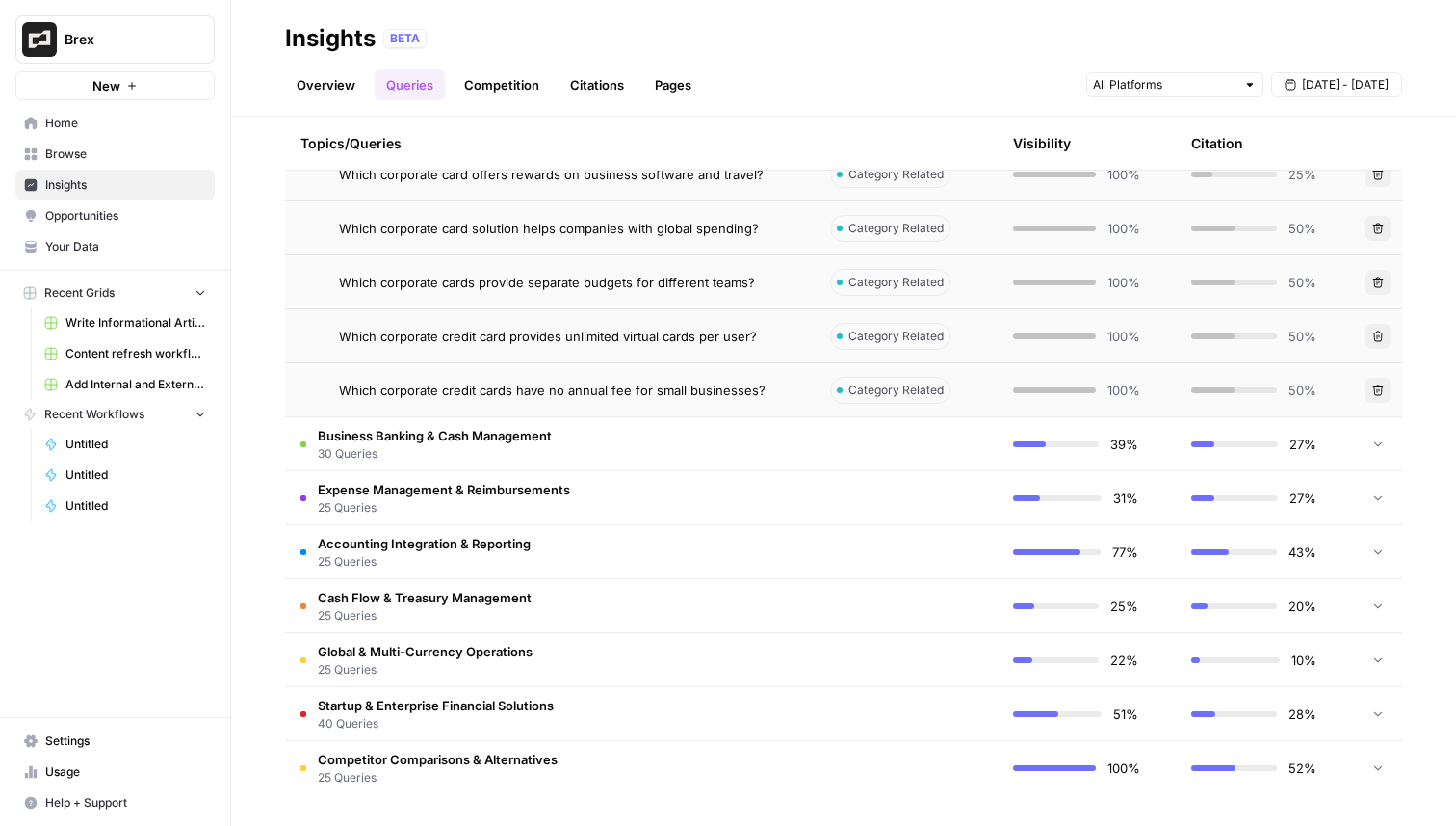
click at [570, 403] on td "Which corporate credit cards have no annual fee for small businesses?" at bounding box center [550, 389] width 529 height 53
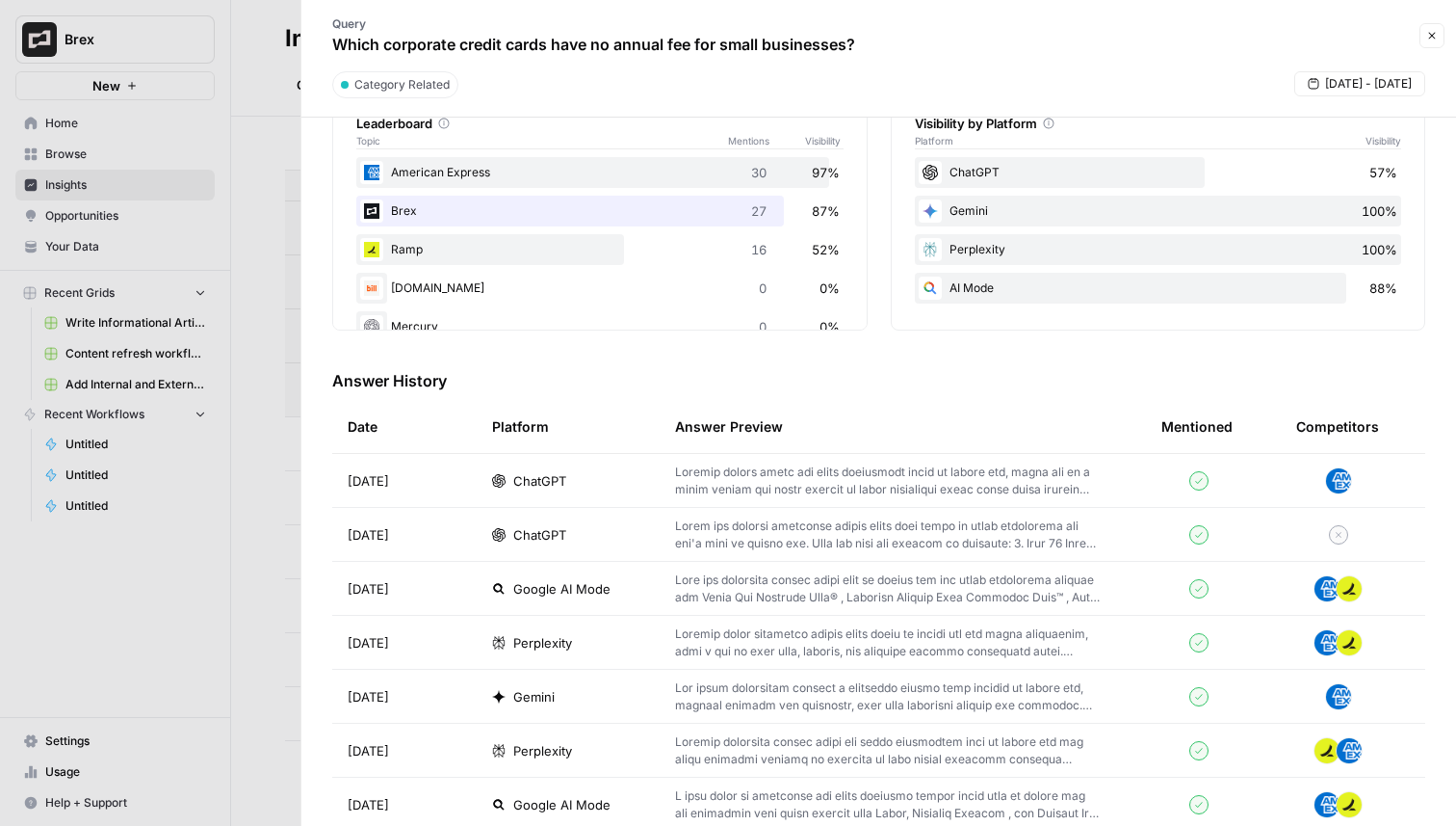
scroll to position [501, 0]
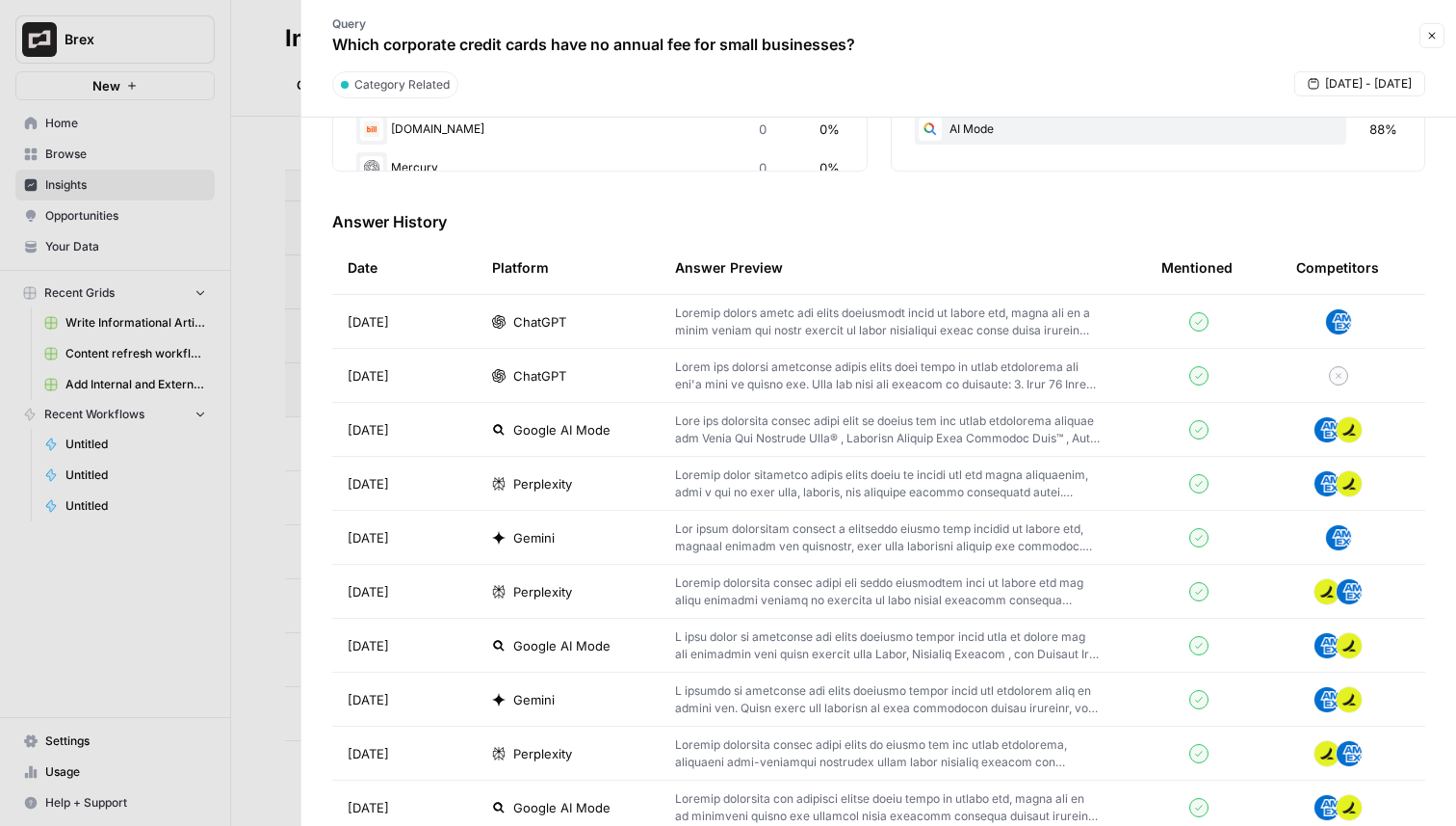
click at [561, 335] on td "ChatGPT" at bounding box center [568, 320] width 183 height 53
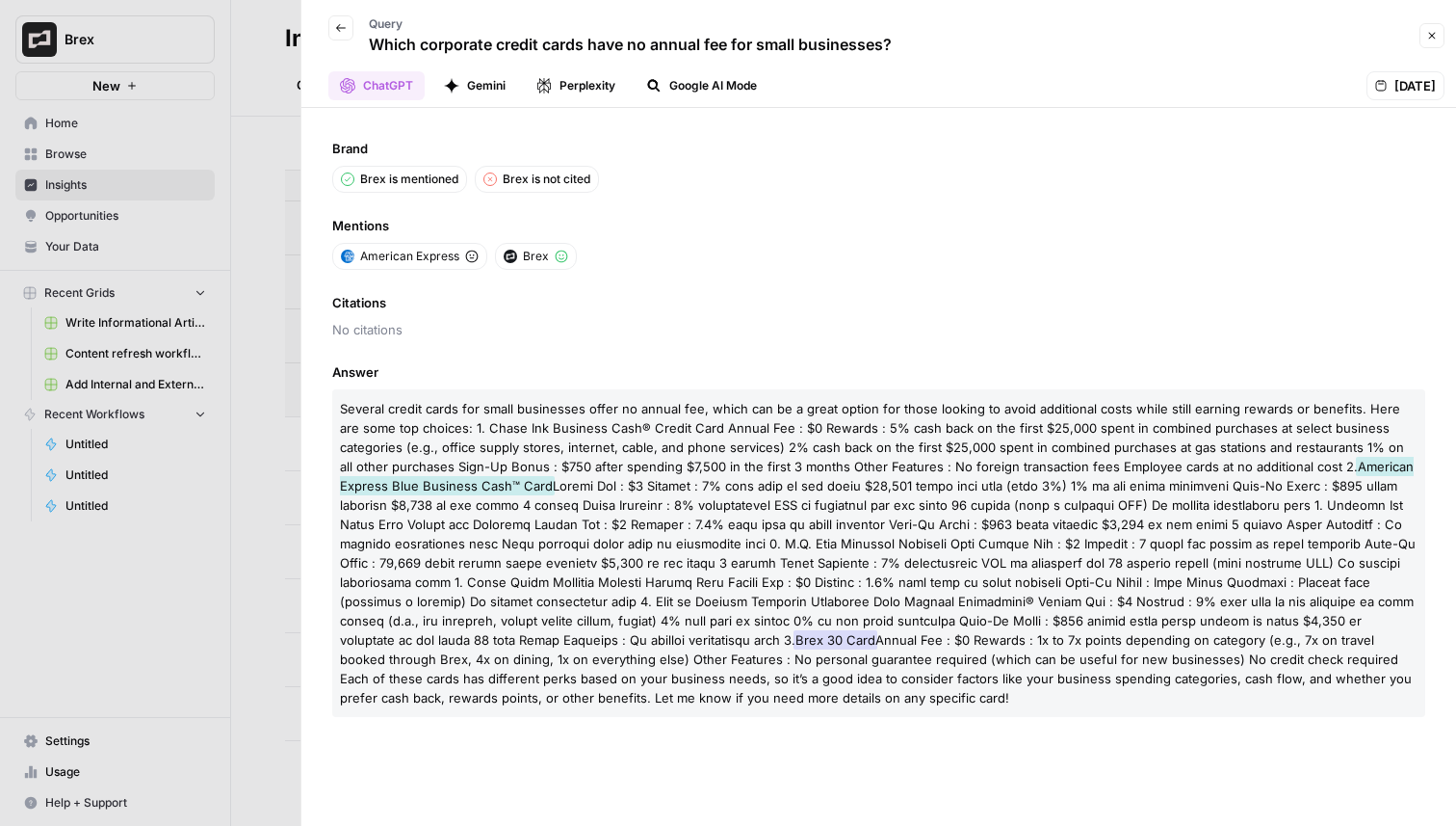
click at [461, 85] on button "Gemini" at bounding box center [475, 85] width 85 height 29
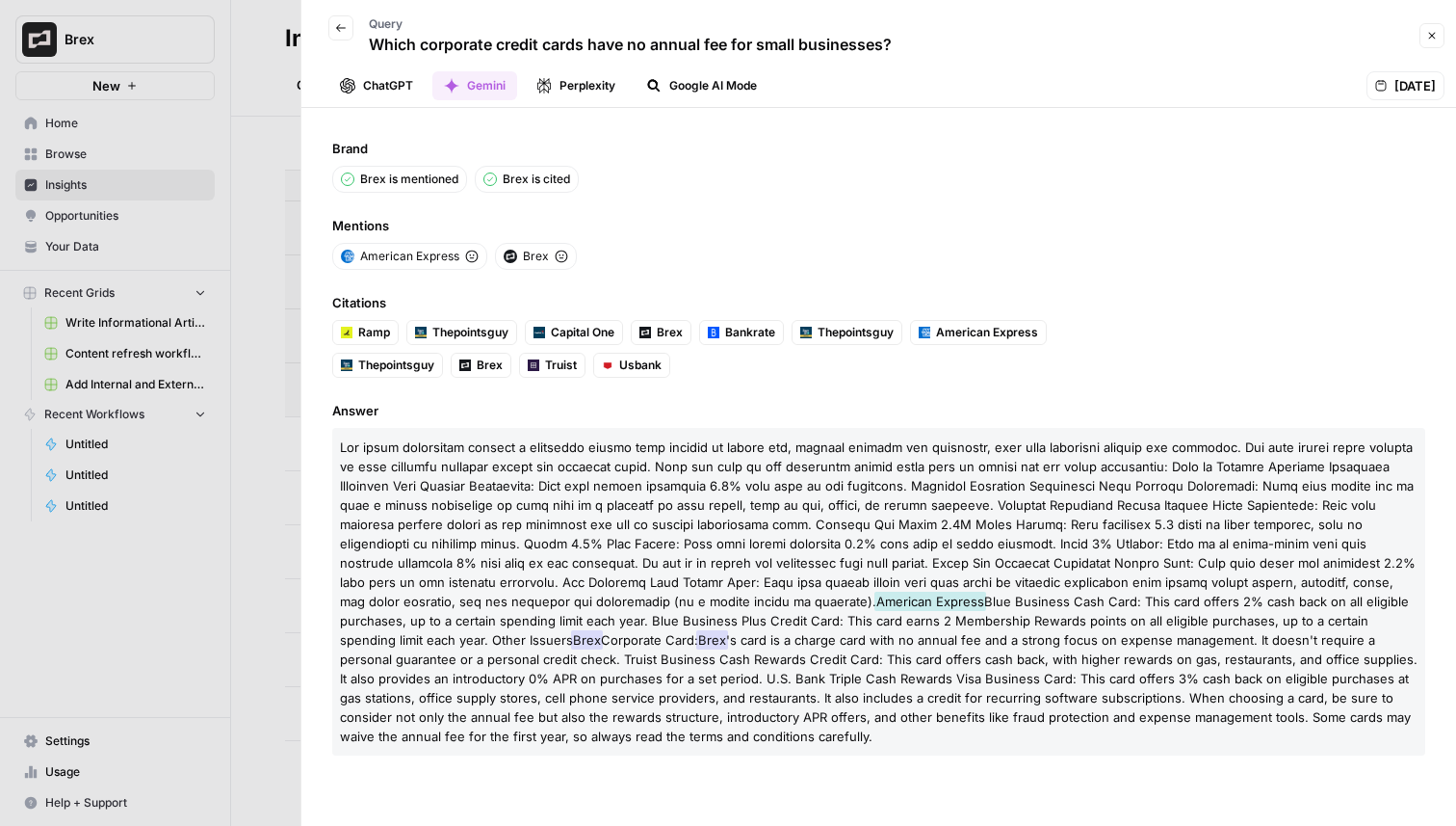
click at [557, 79] on button "Perplexity" at bounding box center [576, 85] width 102 height 29
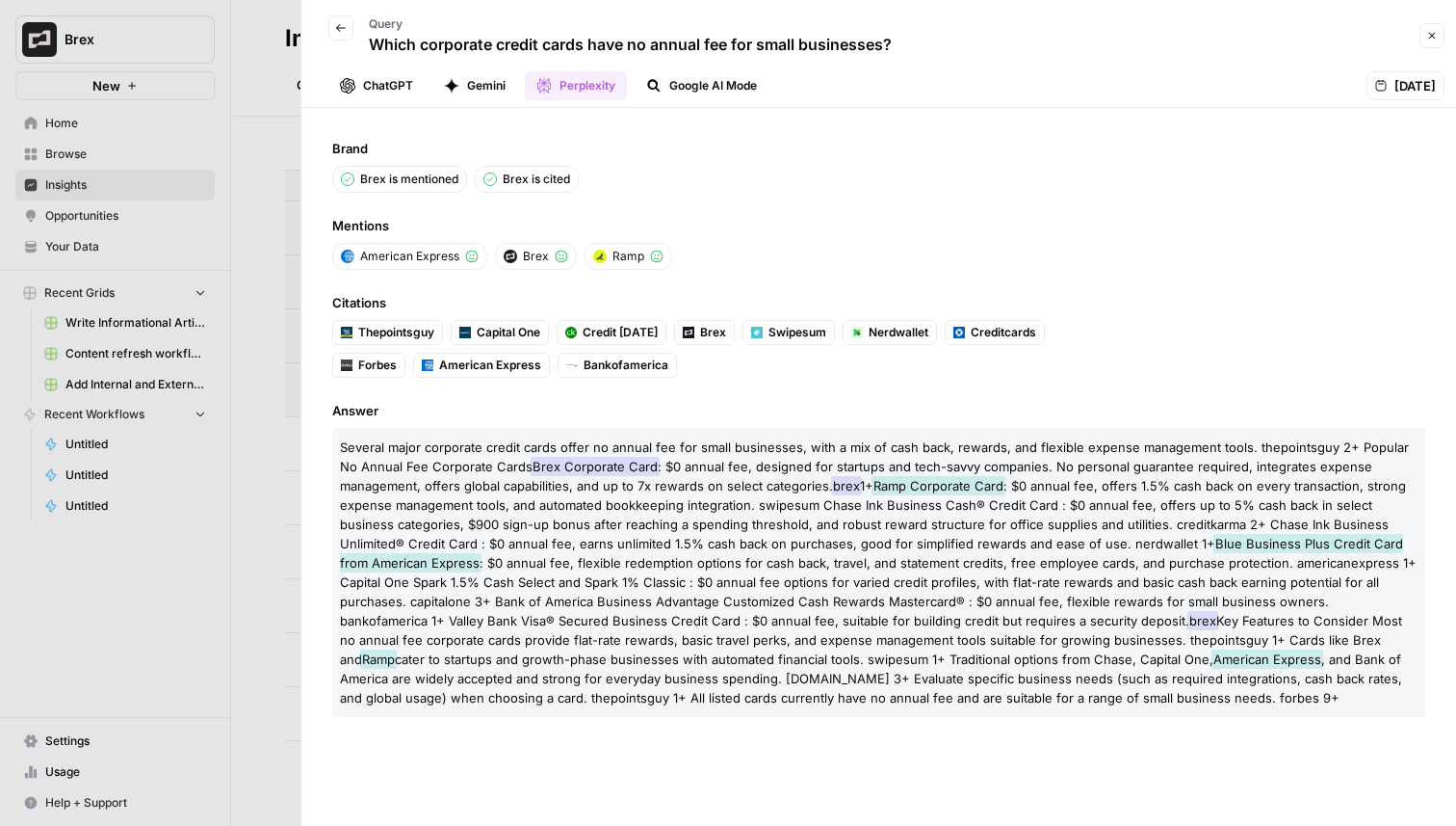
click at [659, 99] on button "Google AI Mode" at bounding box center [701, 85] width 134 height 29
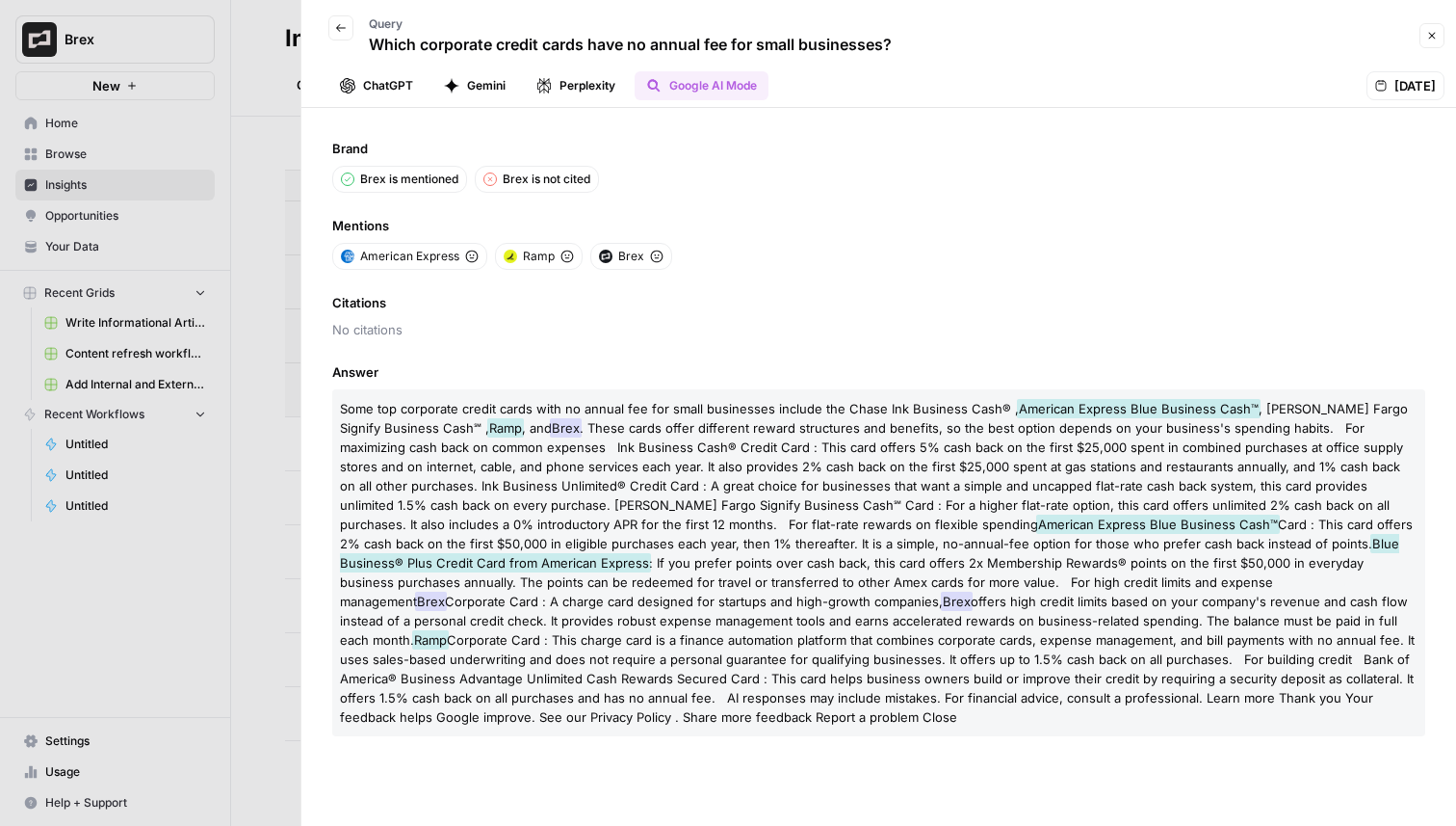
click at [346, 22] on icon "button" at bounding box center [341, 28] width 12 height 12
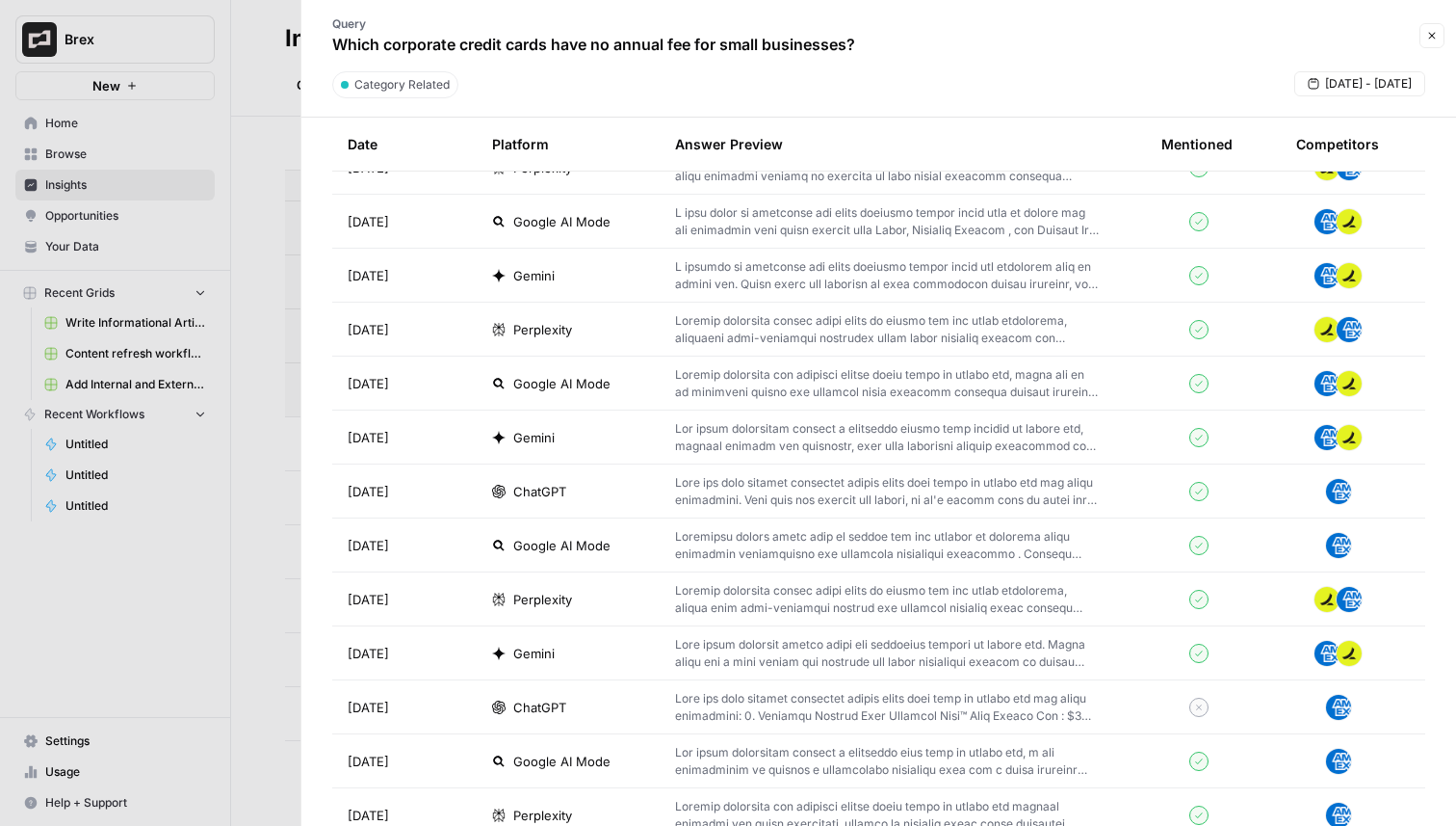
scroll to position [972, 0]
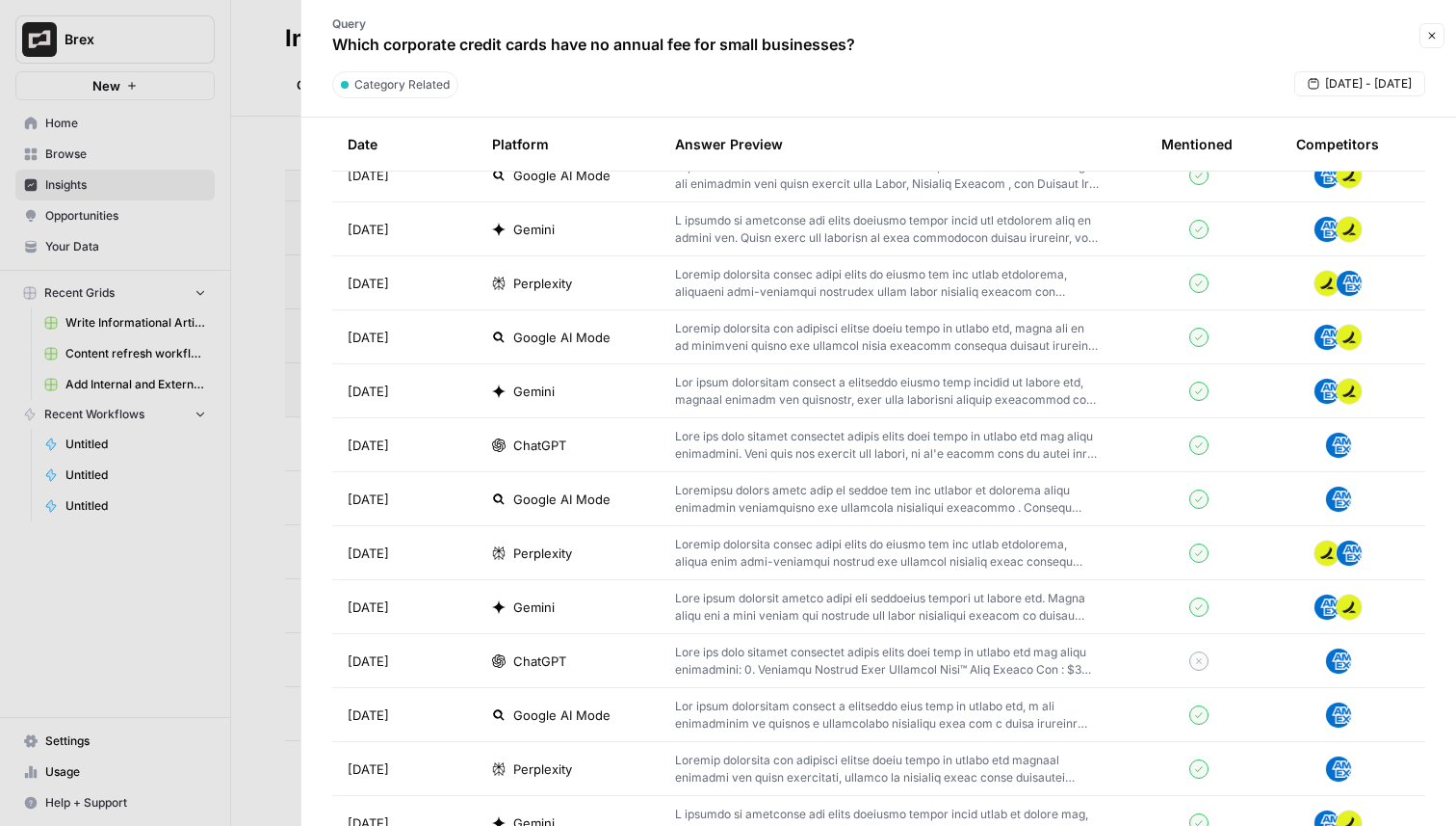
click at [565, 461] on td "ChatGPT" at bounding box center [568, 444] width 183 height 53
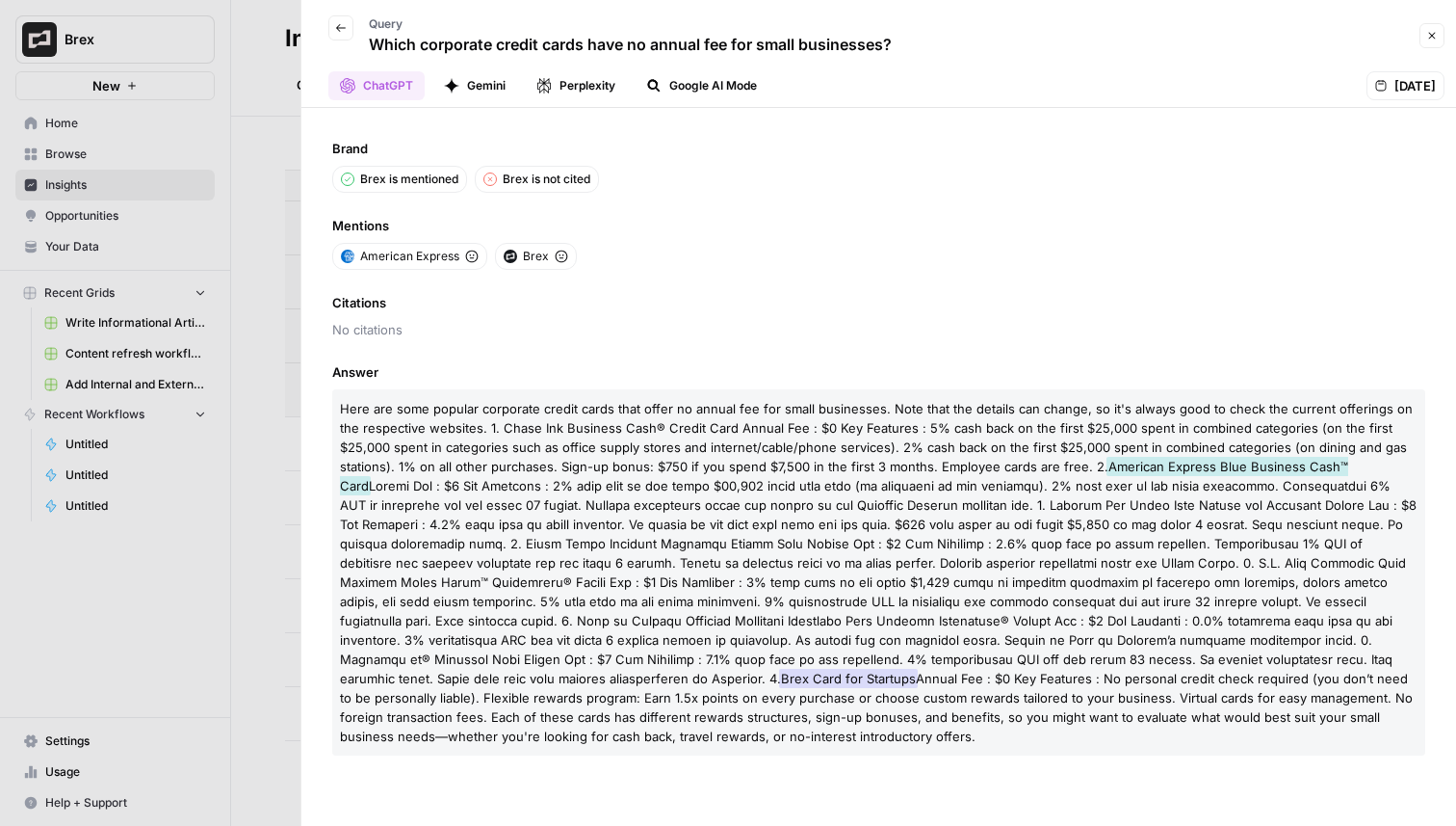
click at [347, 34] on button "Back" at bounding box center [340, 28] width 25 height 25
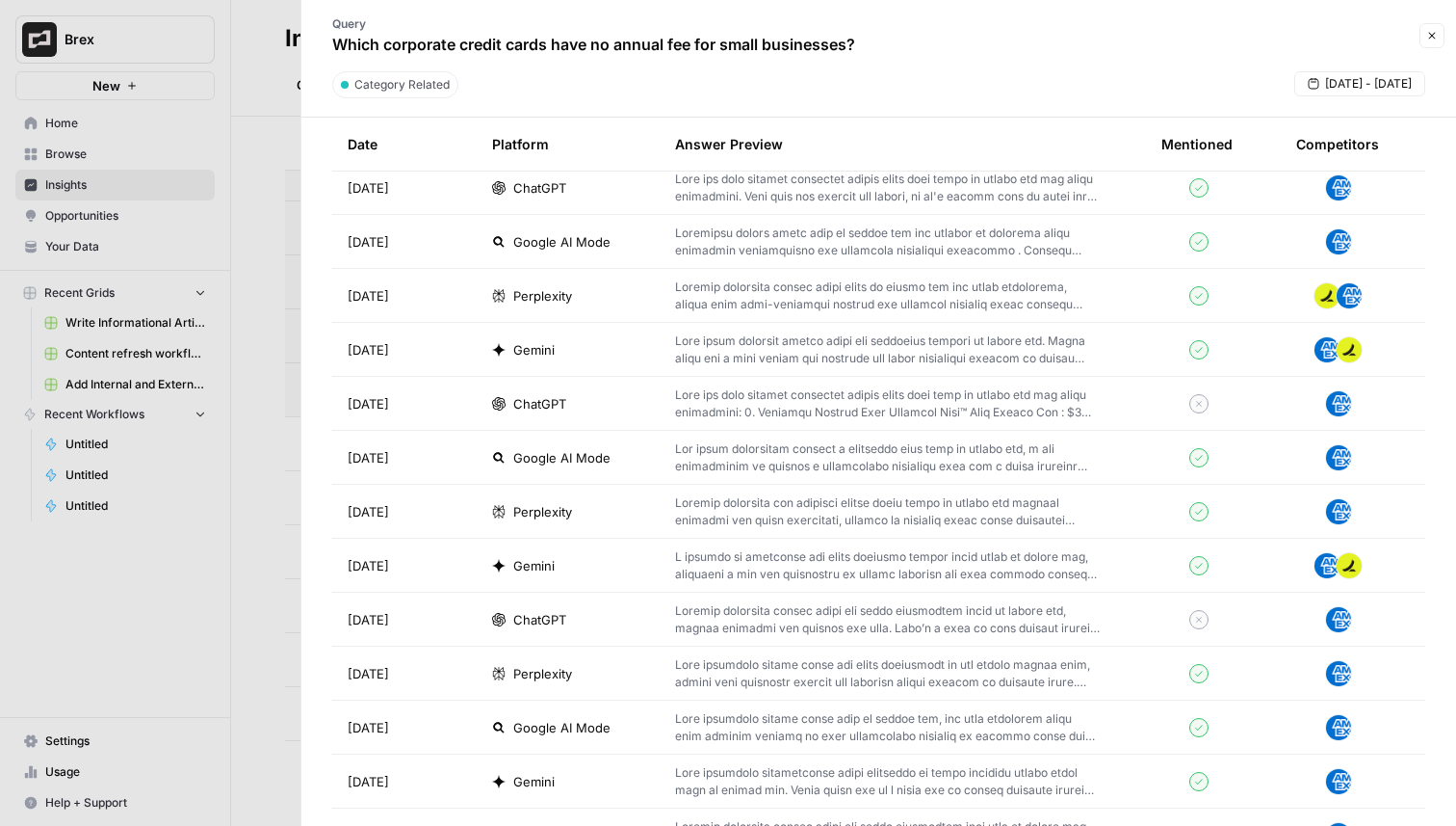
scroll to position [1283, 0]
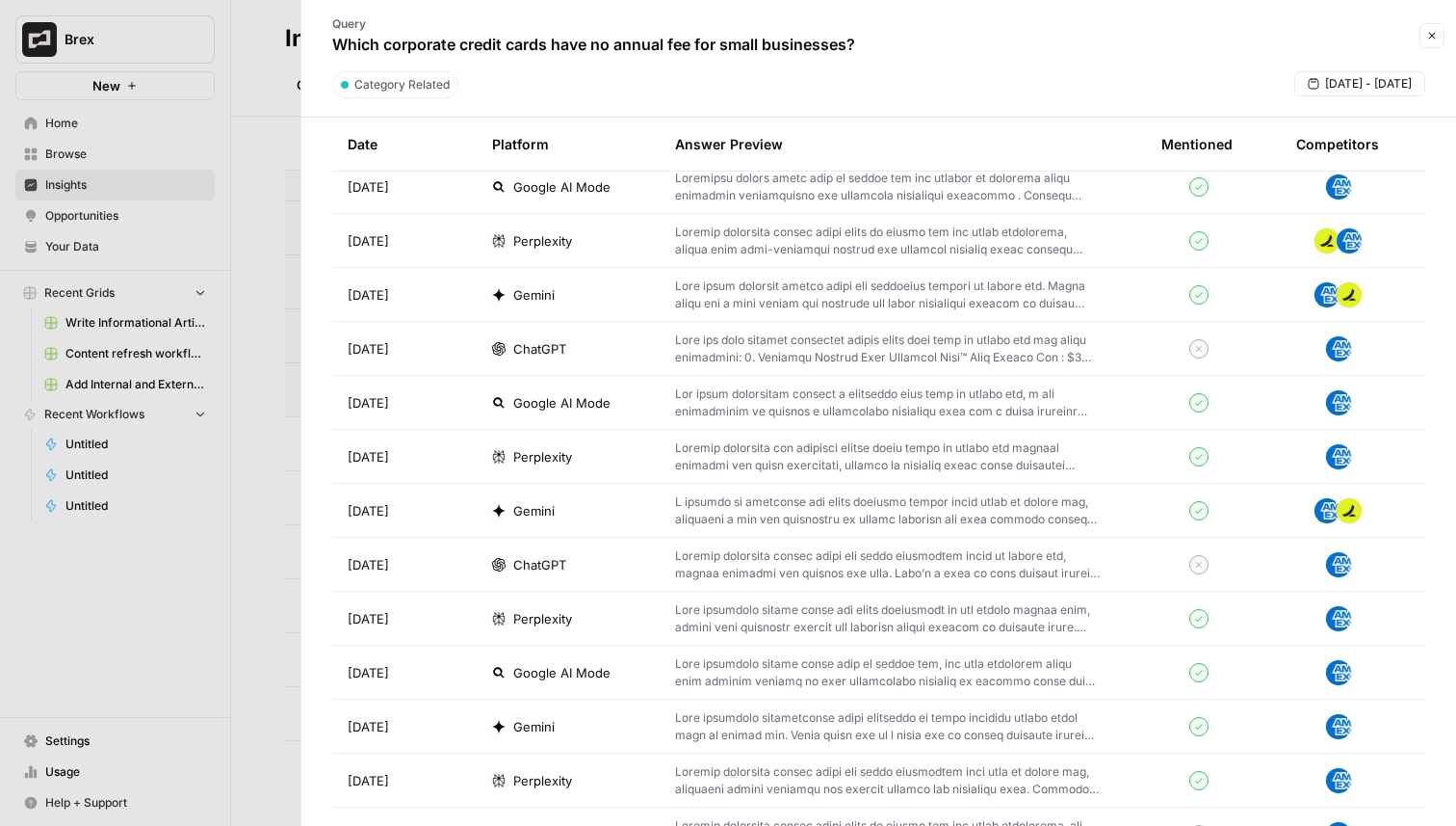
click at [553, 563] on span "ChatGPT" at bounding box center [539, 564] width 53 height 19
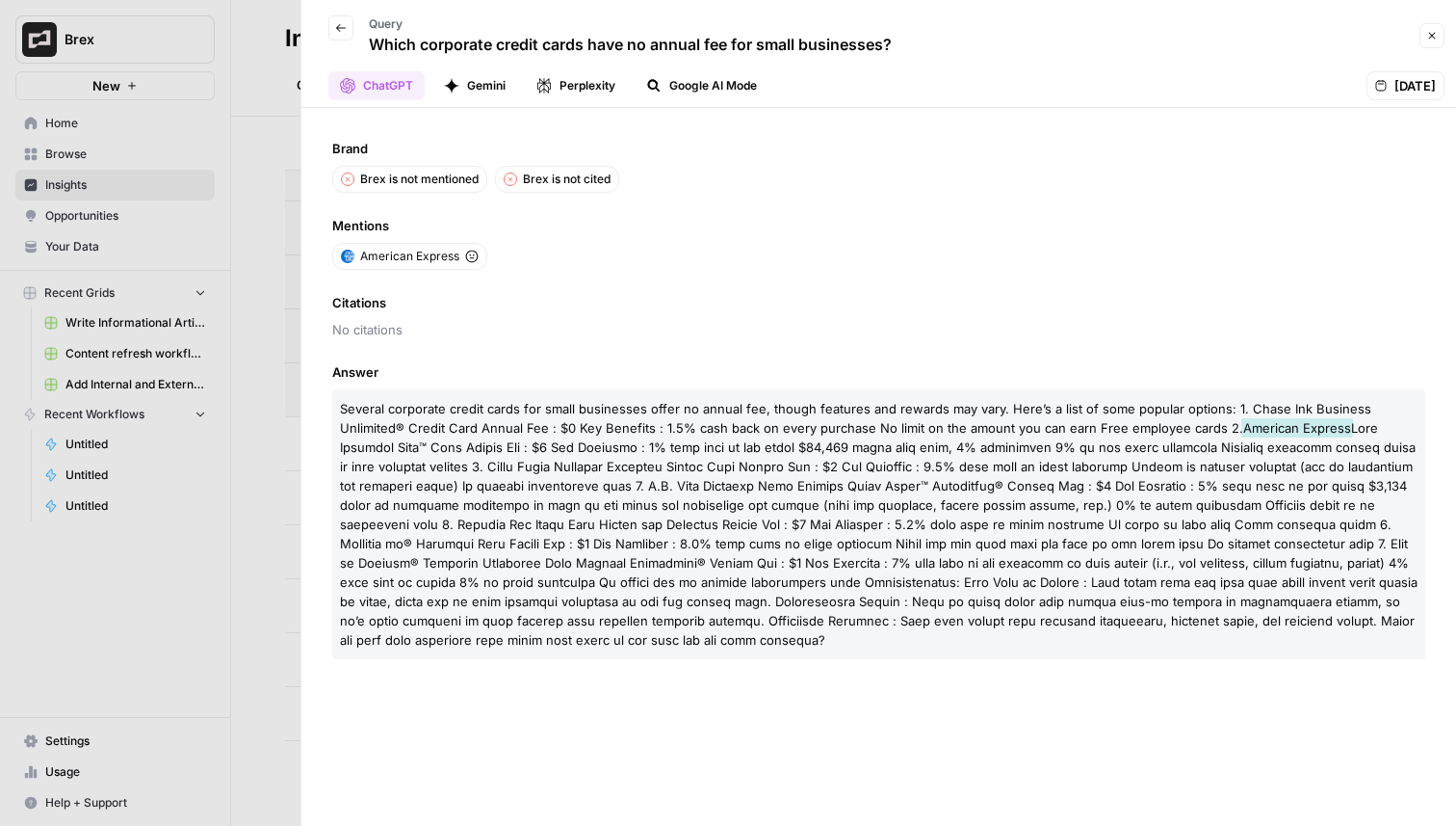
click at [351, 40] on div "Back" at bounding box center [340, 40] width 25 height 49
click at [346, 38] on button "Back" at bounding box center [340, 28] width 25 height 25
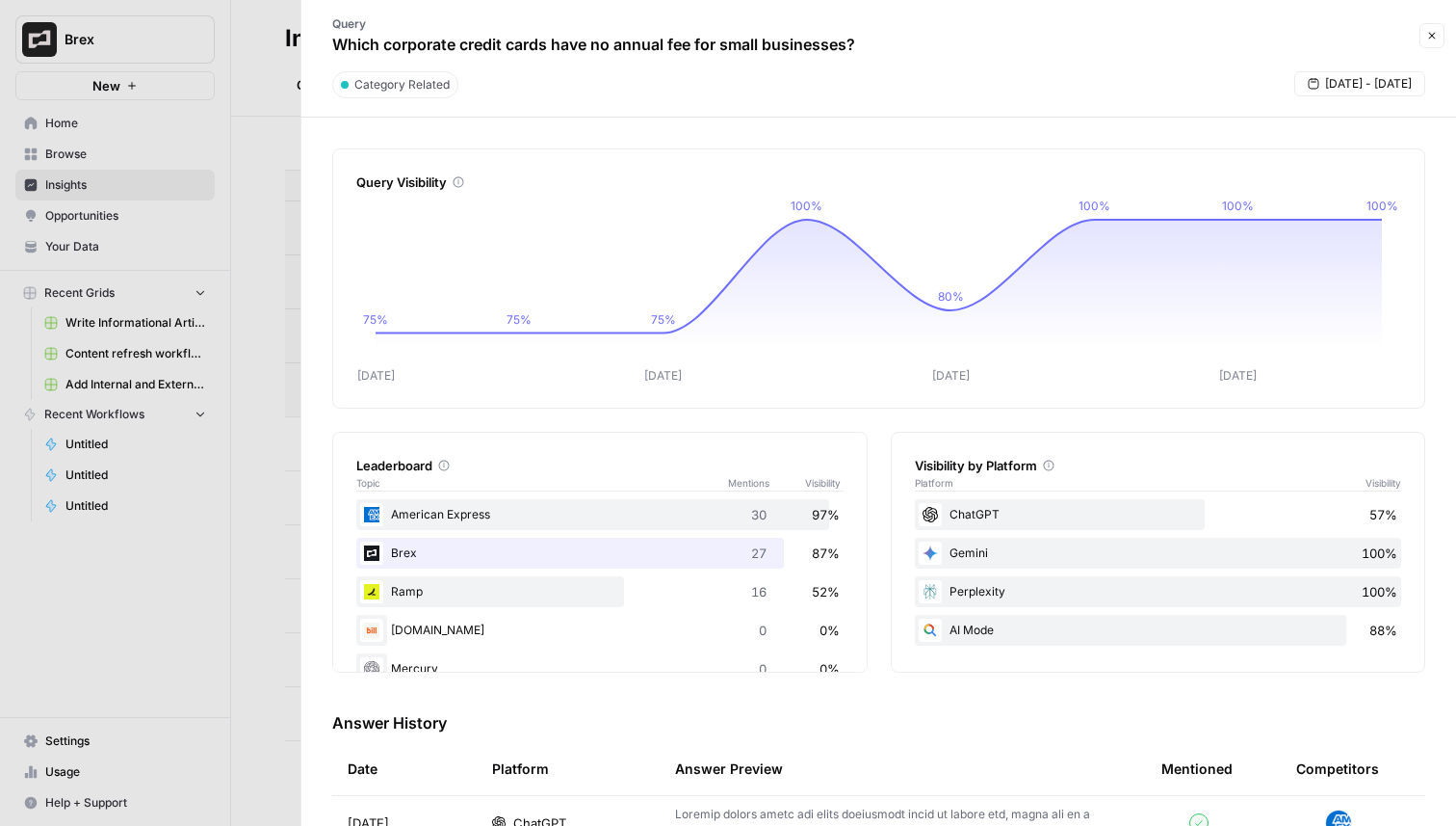
click at [263, 181] on div at bounding box center [728, 413] width 1456 height 826
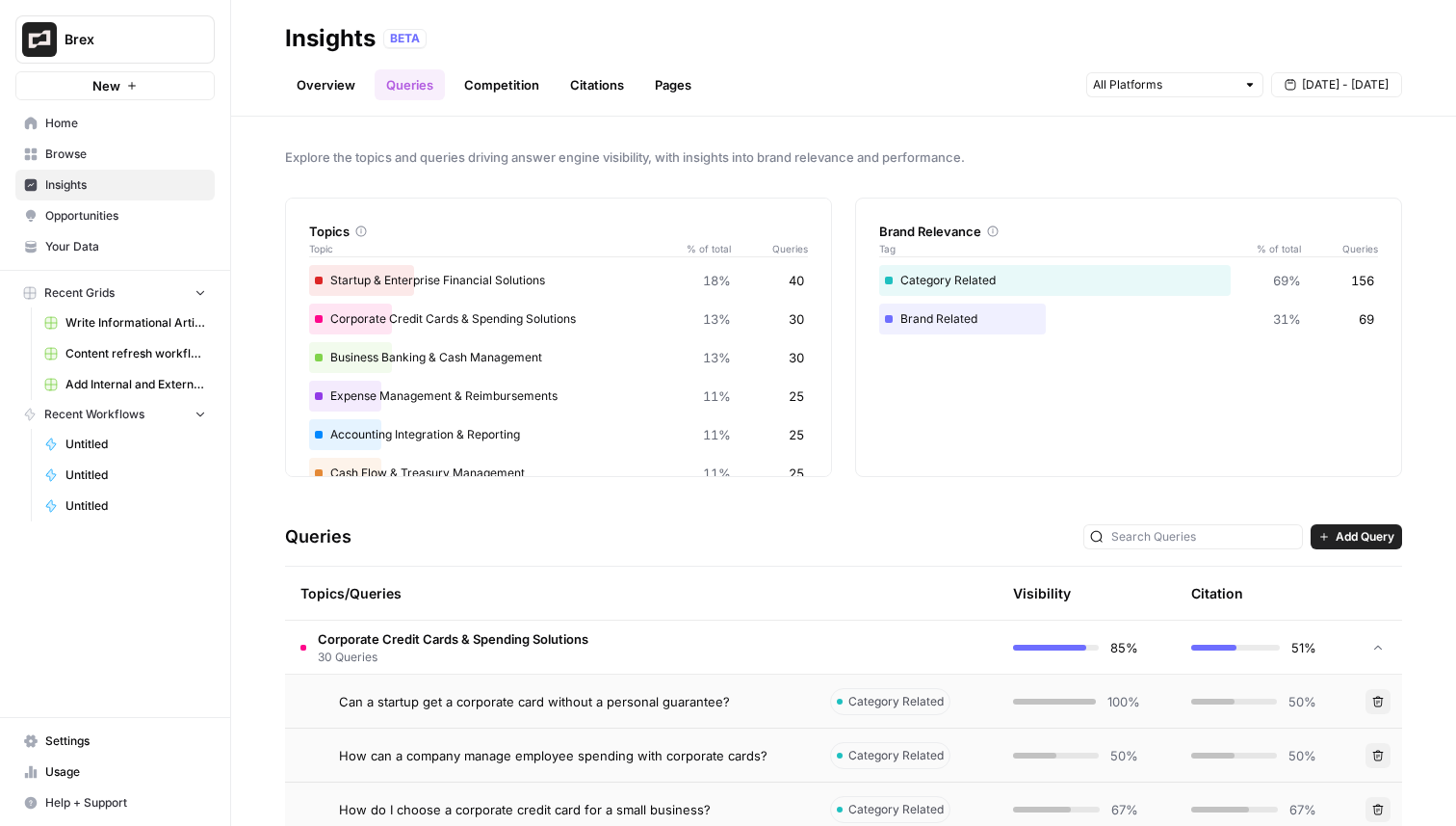
click at [400, 89] on link "Queries" at bounding box center [409, 84] width 70 height 31
click at [518, 90] on link "Competition" at bounding box center [502, 84] width 98 height 31
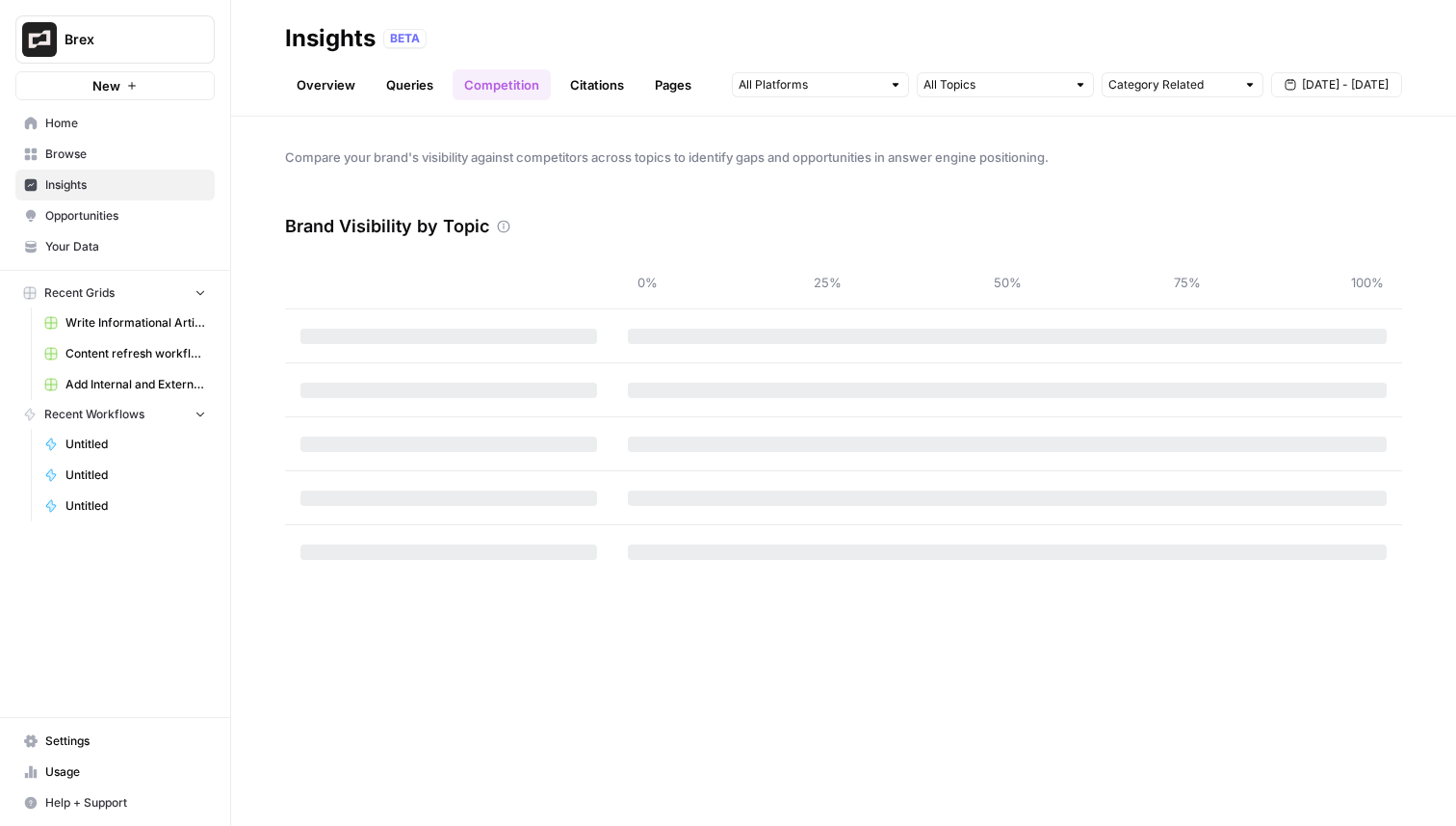
click at [627, 90] on link "Citations" at bounding box center [598, 84] width 77 height 31
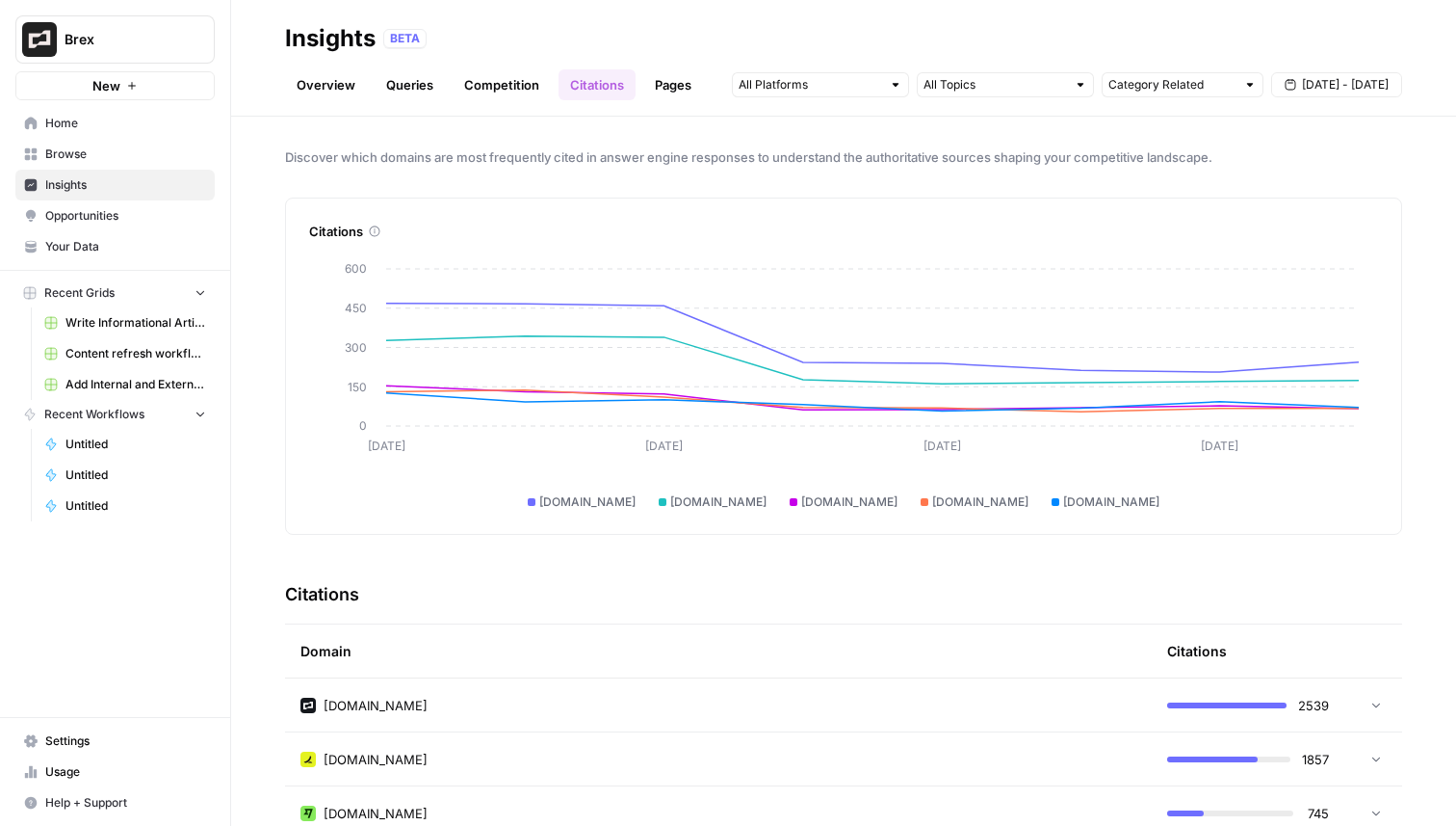
click at [883, 90] on div at bounding box center [821, 84] width 177 height 25
click at [876, 184] on div "Perplexity" at bounding box center [821, 180] width 145 height 19
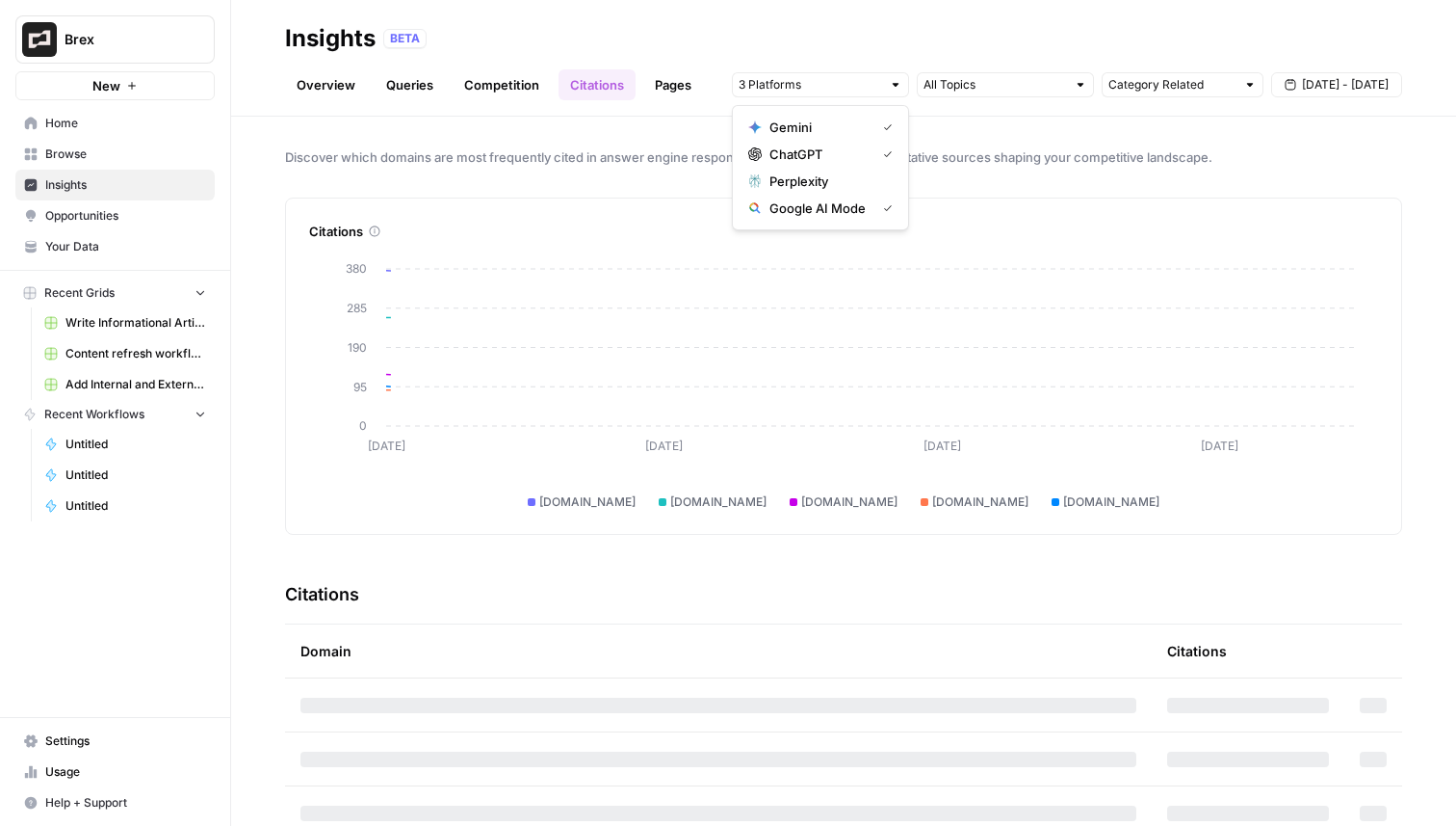
click at [875, 211] on div "Google AI Mode" at bounding box center [821, 207] width 145 height 19
click at [869, 119] on div "Gemini" at bounding box center [821, 127] width 145 height 19
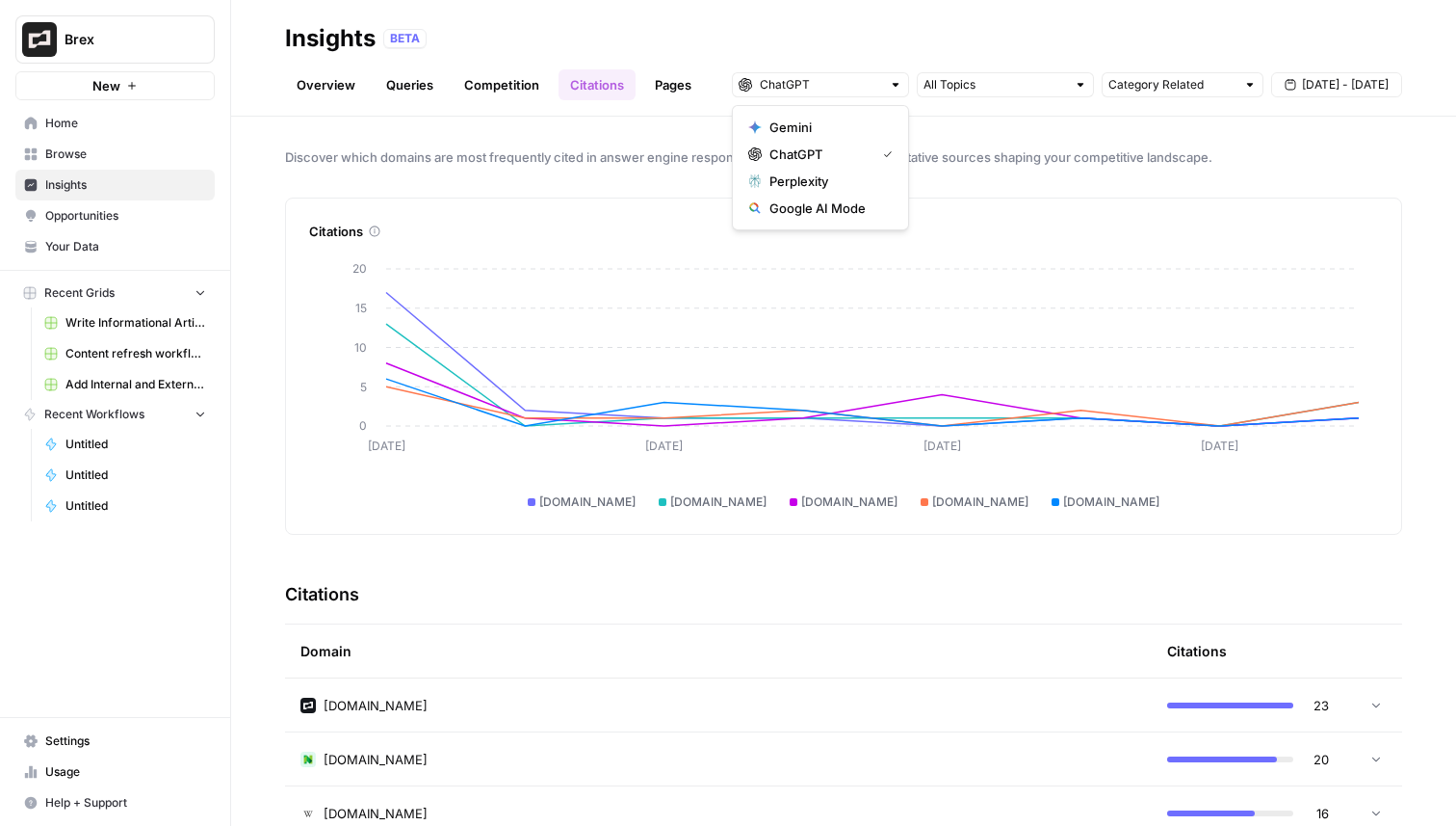
click at [1320, 484] on div "brex.com nerdwallet.com en.wikipedia.org airwallex.com forbes.com" at bounding box center [843, 492] width 1031 height 37
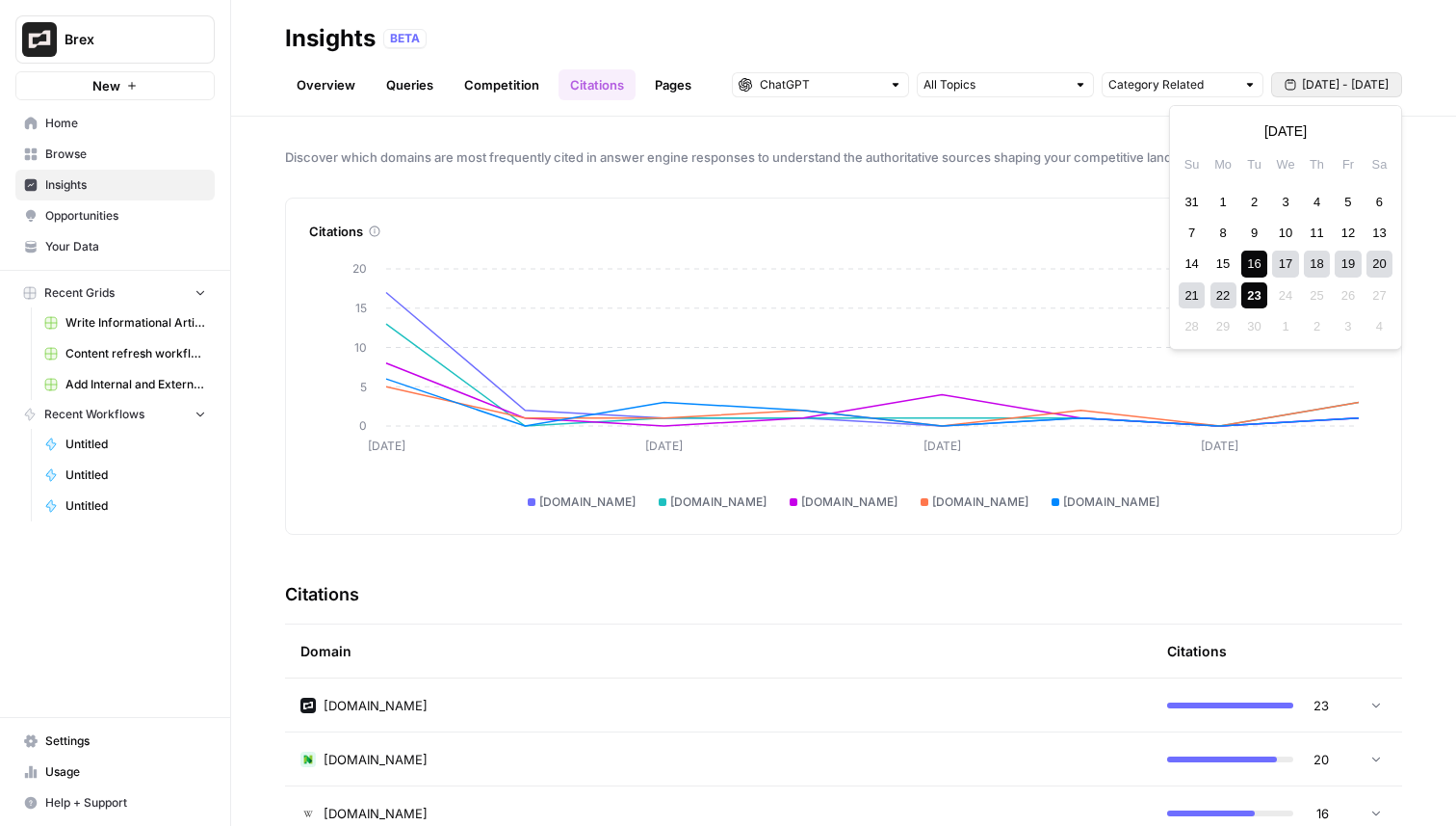
click at [1341, 89] on span "Sep 16 - Sep 23" at bounding box center [1345, 84] width 86 height 17
click at [1312, 267] on div "18" at bounding box center [1317, 264] width 26 height 26
click at [1251, 296] on div "23" at bounding box center [1255, 295] width 26 height 26
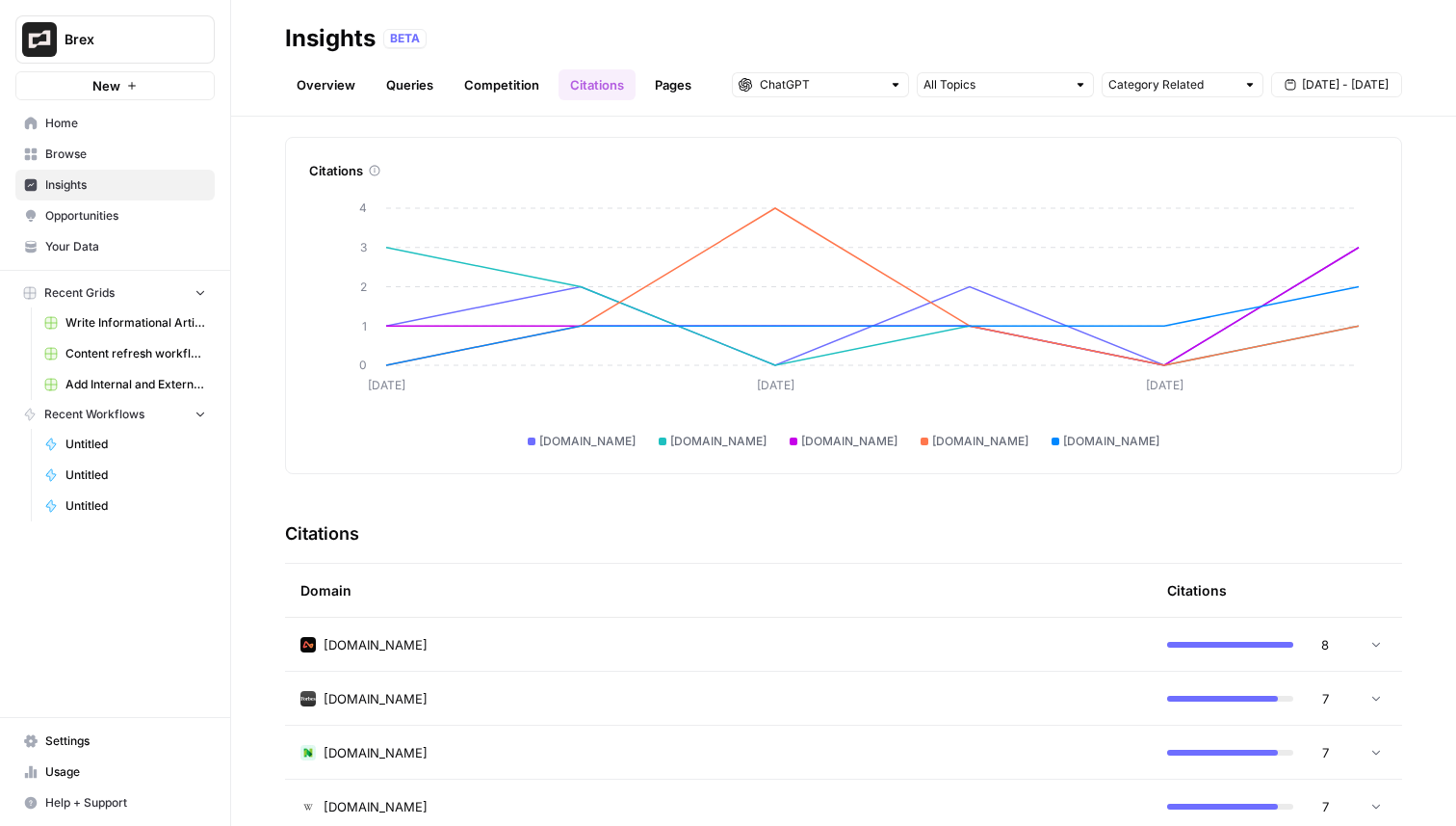
scroll to position [59, 0]
click at [1237, 91] on div "Category Related" at bounding box center [1182, 84] width 162 height 25
type input "Category Related"
click at [865, 78] on input "text" at bounding box center [821, 84] width 121 height 19
click at [852, 128] on span "Gemini" at bounding box center [827, 127] width 116 height 19
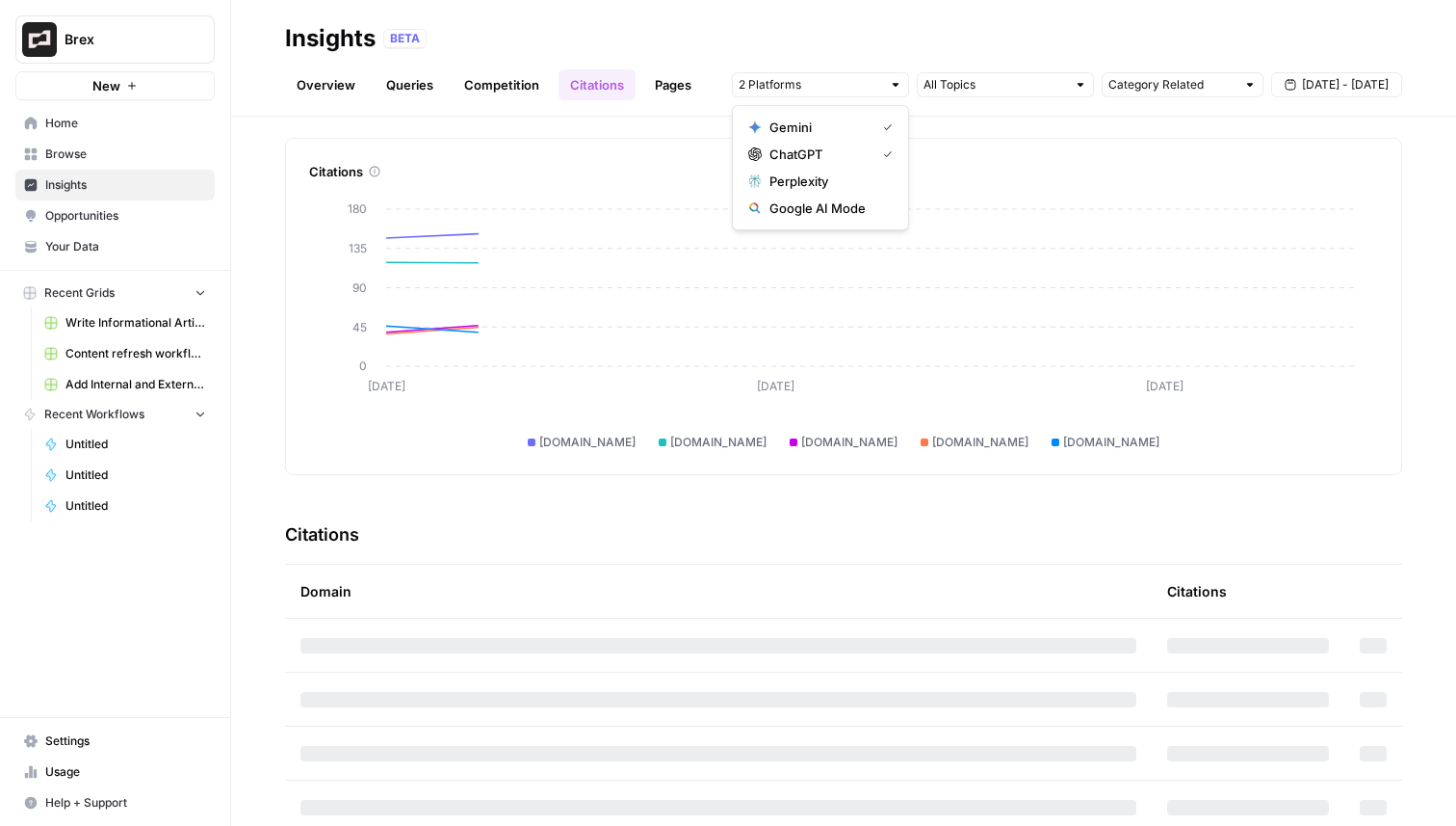
click at [852, 145] on span "ChatGPT" at bounding box center [818, 154] width 98 height 19
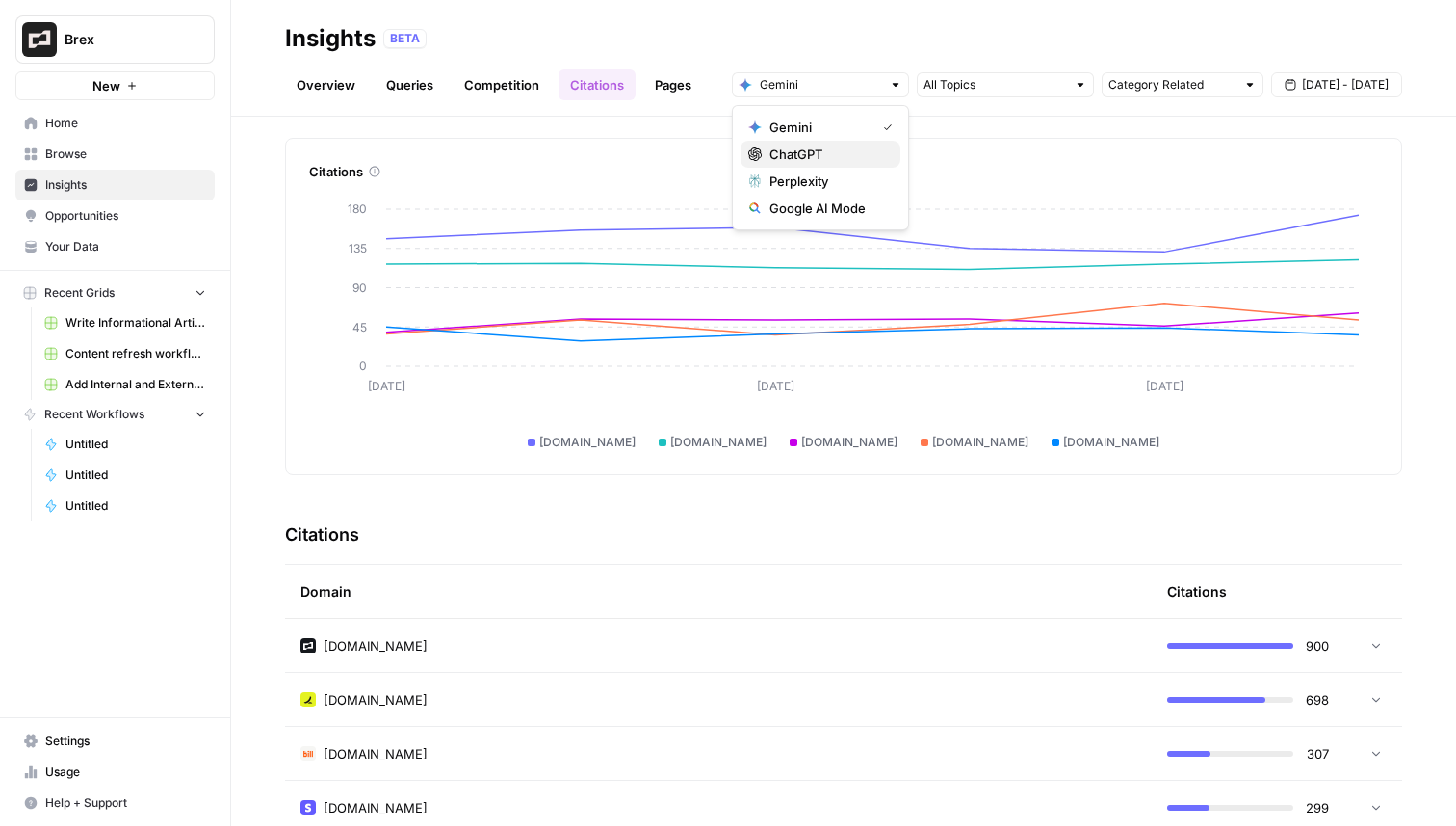
click at [789, 156] on span "ChatGPT" at bounding box center [827, 154] width 116 height 19
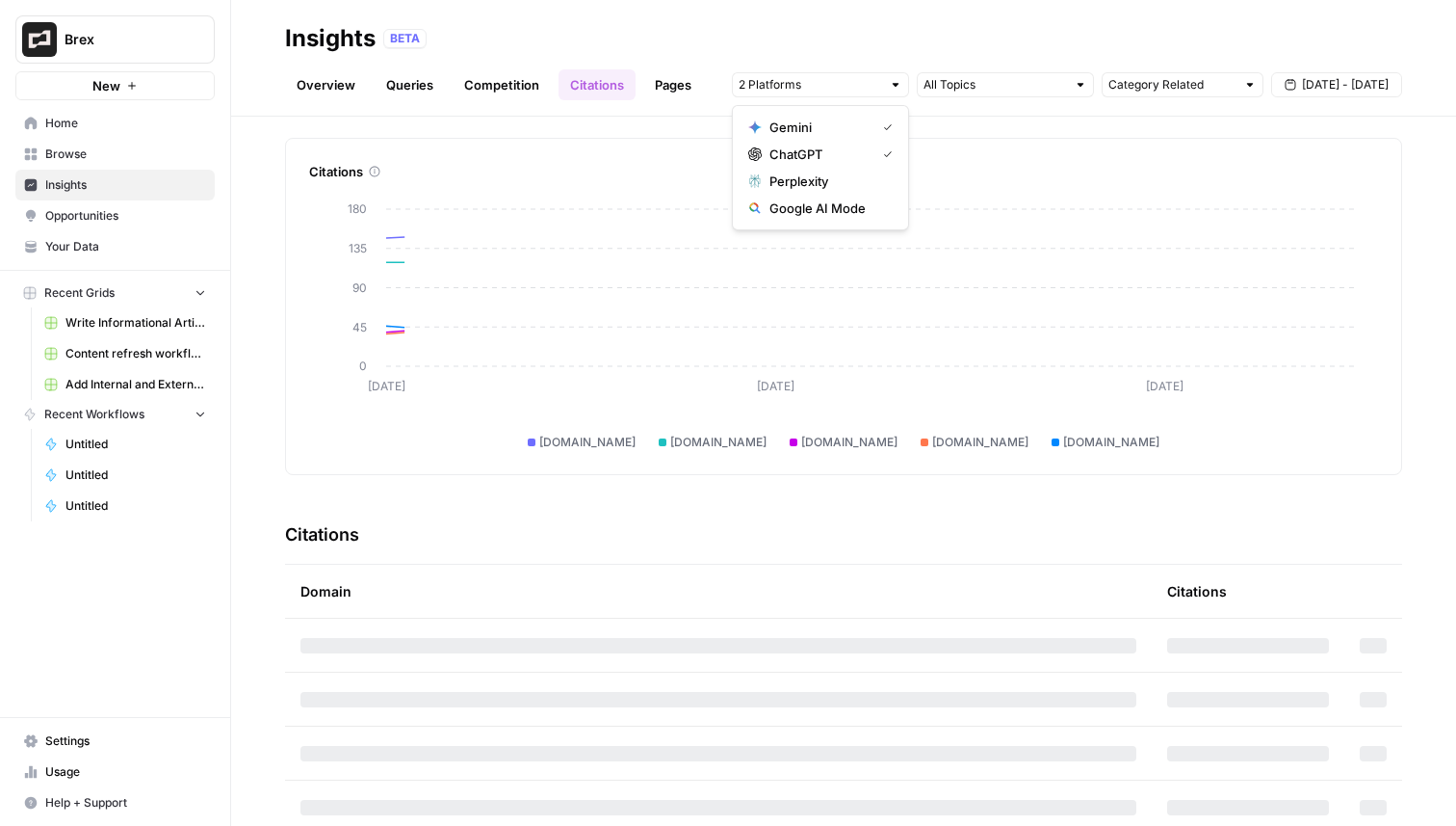
click at [802, 134] on span "Gemini" at bounding box center [818, 127] width 98 height 19
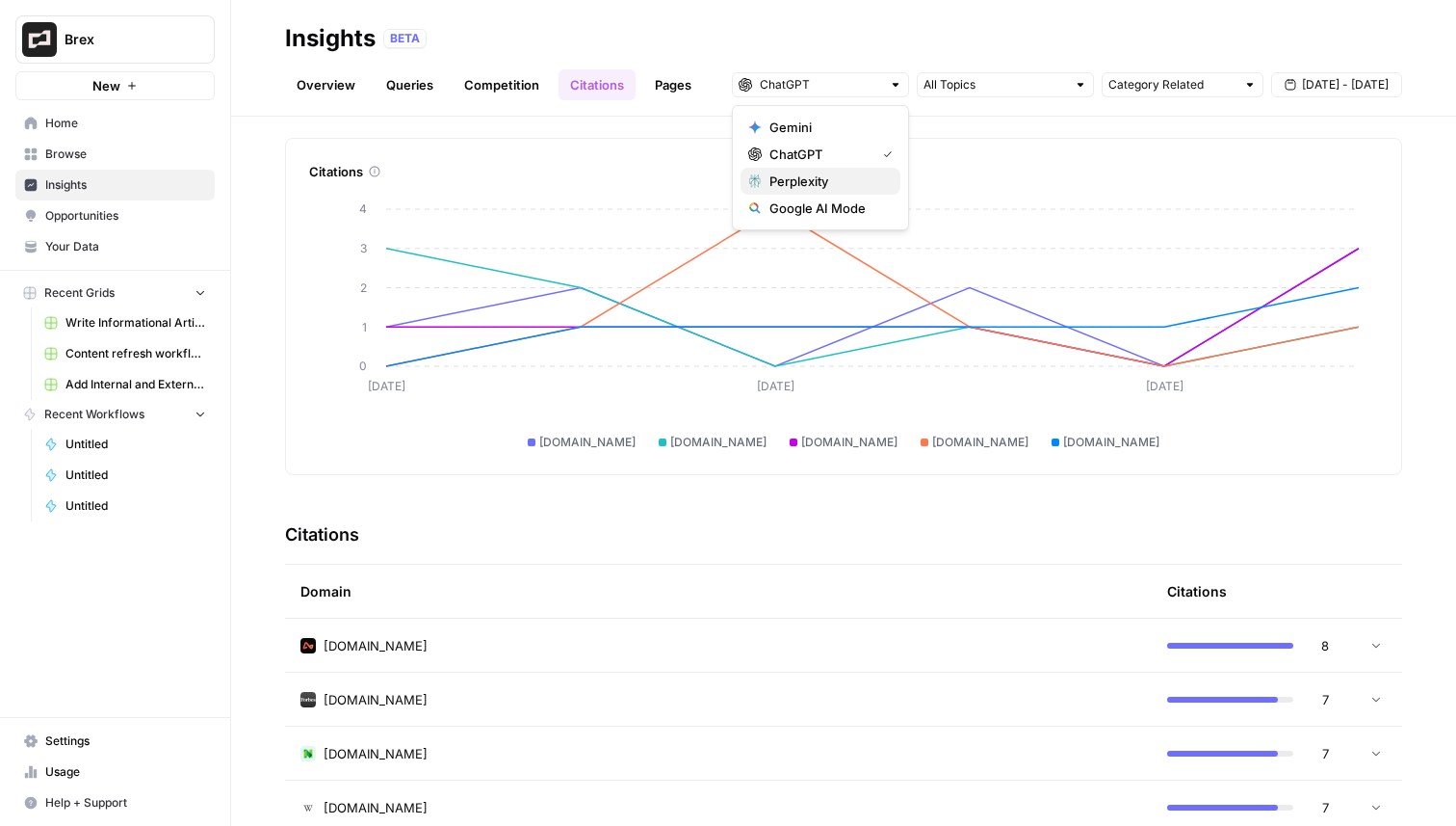
click at [820, 178] on span "Perplexity" at bounding box center [827, 180] width 116 height 19
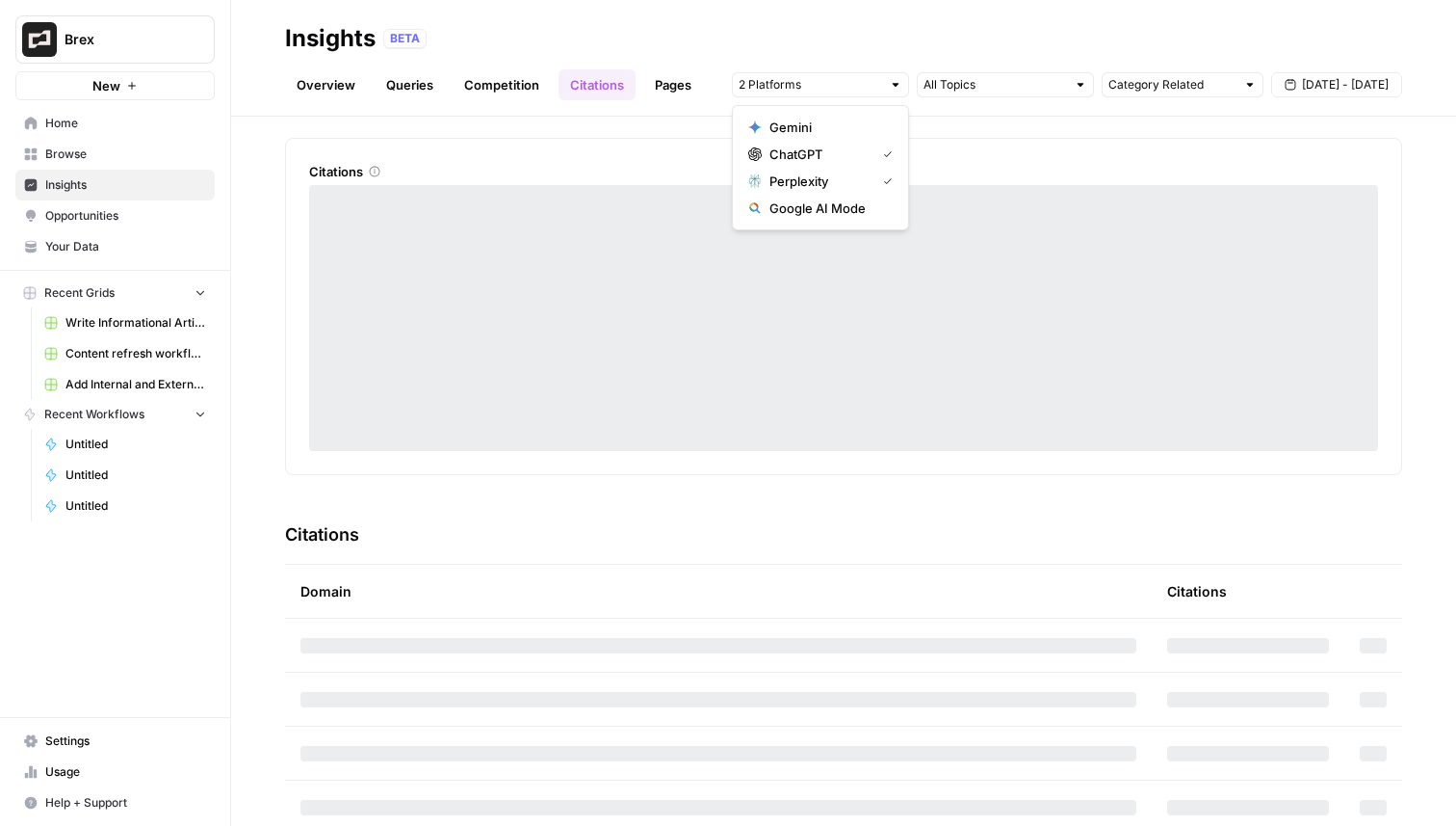
click at [840, 157] on span "ChatGPT" at bounding box center [818, 154] width 98 height 19
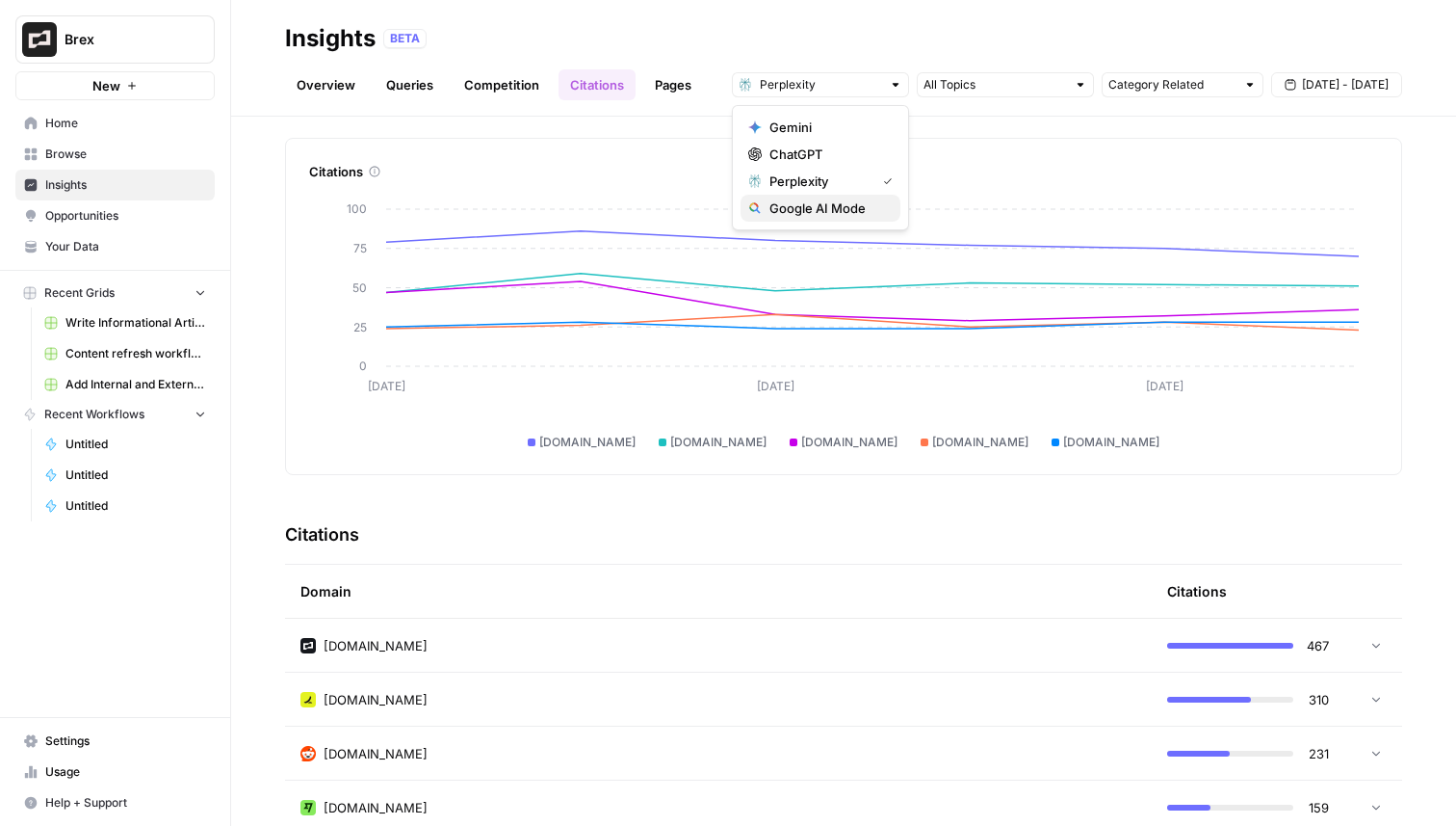
click at [827, 206] on span "Google AI Mode" at bounding box center [827, 207] width 116 height 19
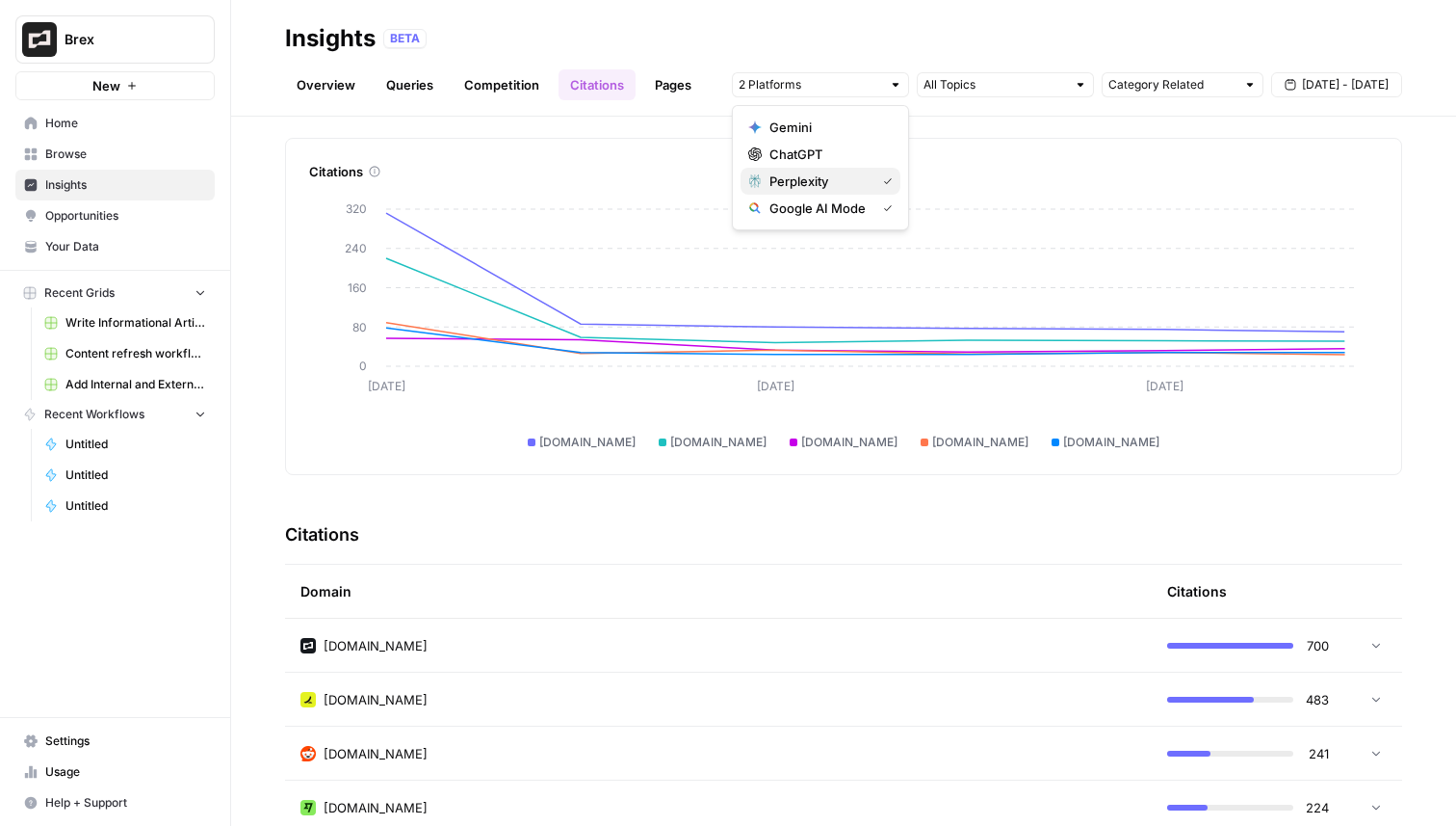
click at [821, 180] on span "Perplexity" at bounding box center [818, 180] width 98 height 19
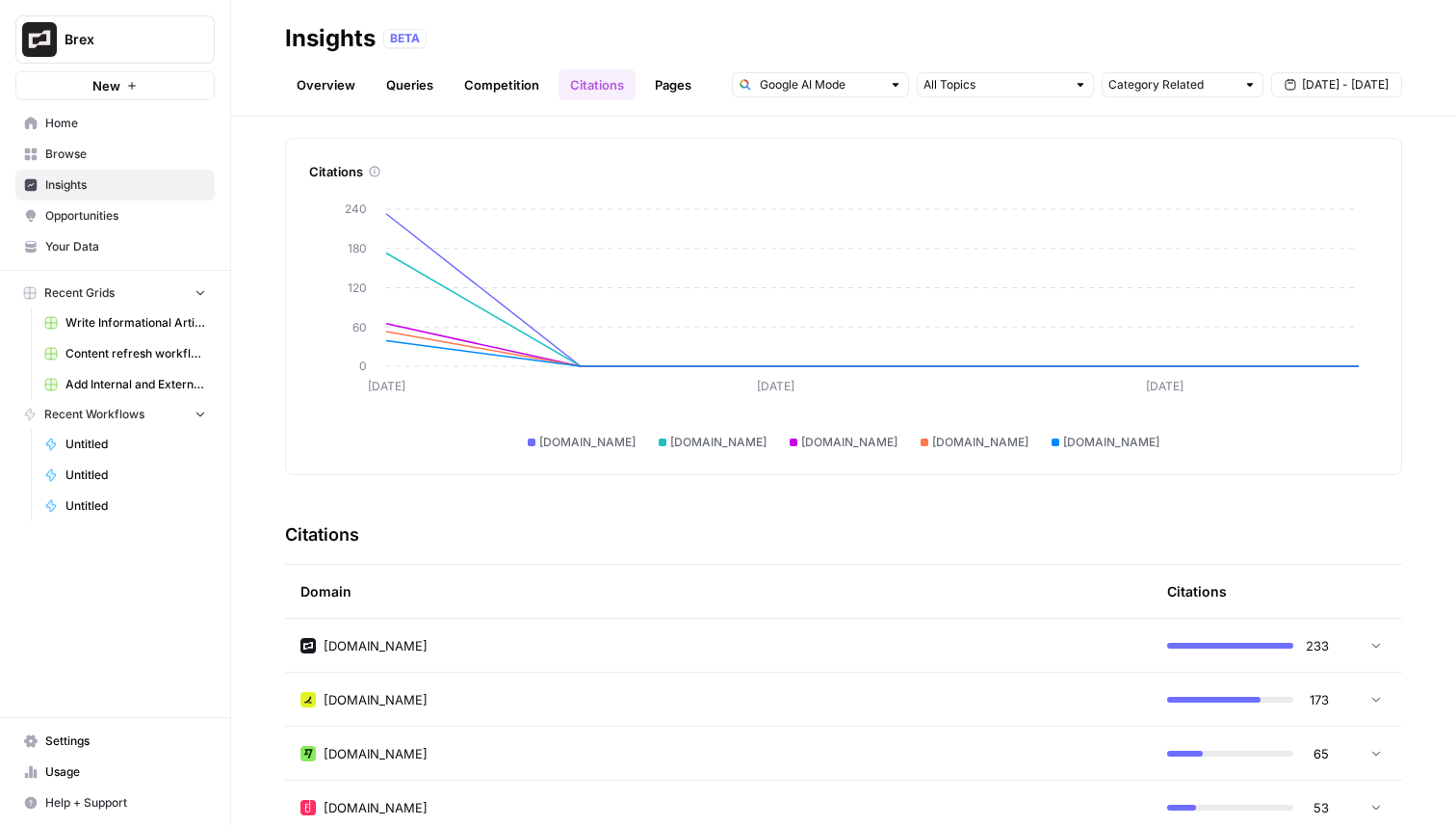
click at [638, 128] on div "Discover which domains are most frequently cited in answer engine responses to …" at bounding box center [843, 471] width 1225 height 709
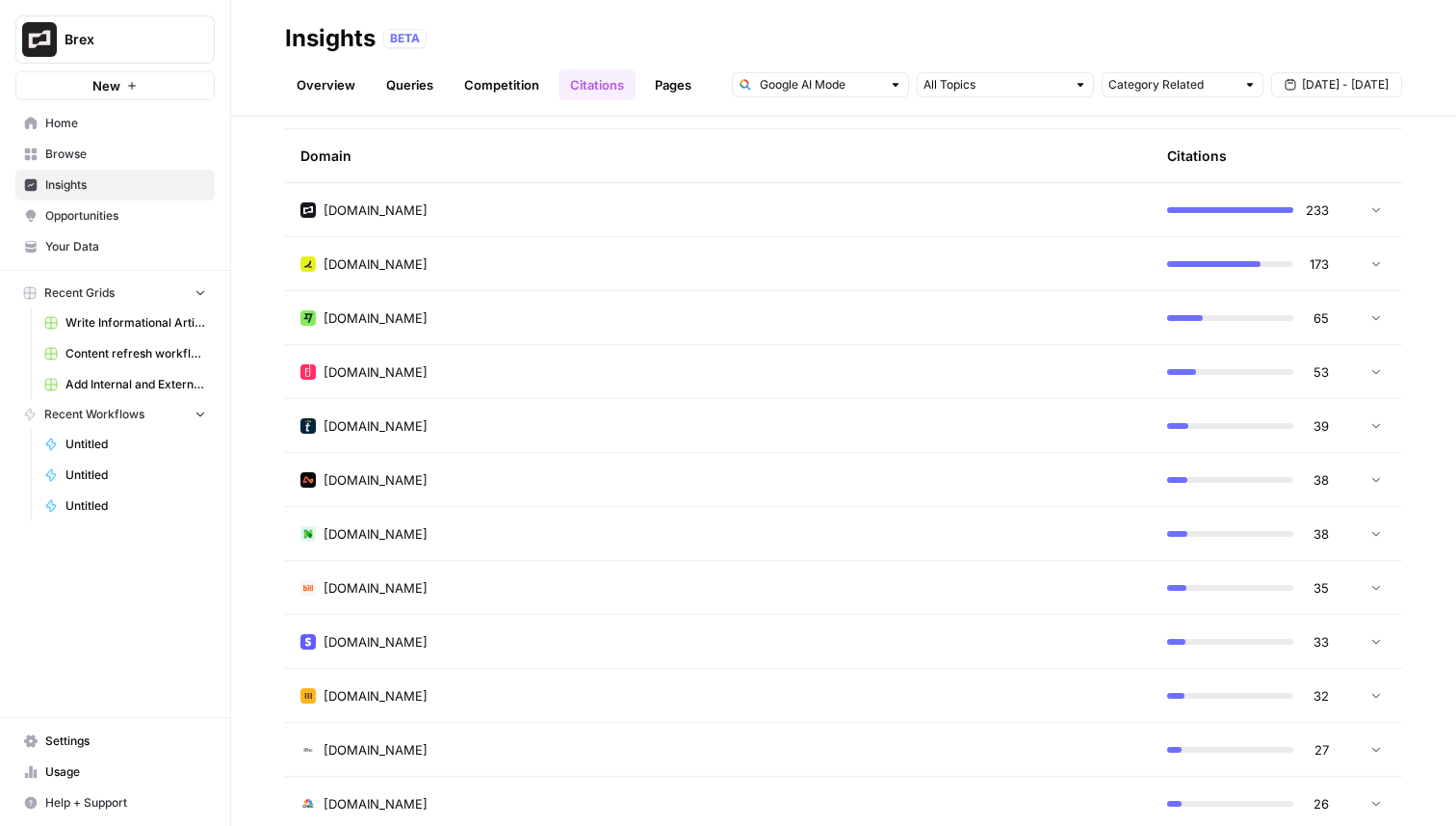
scroll to position [488, 0]
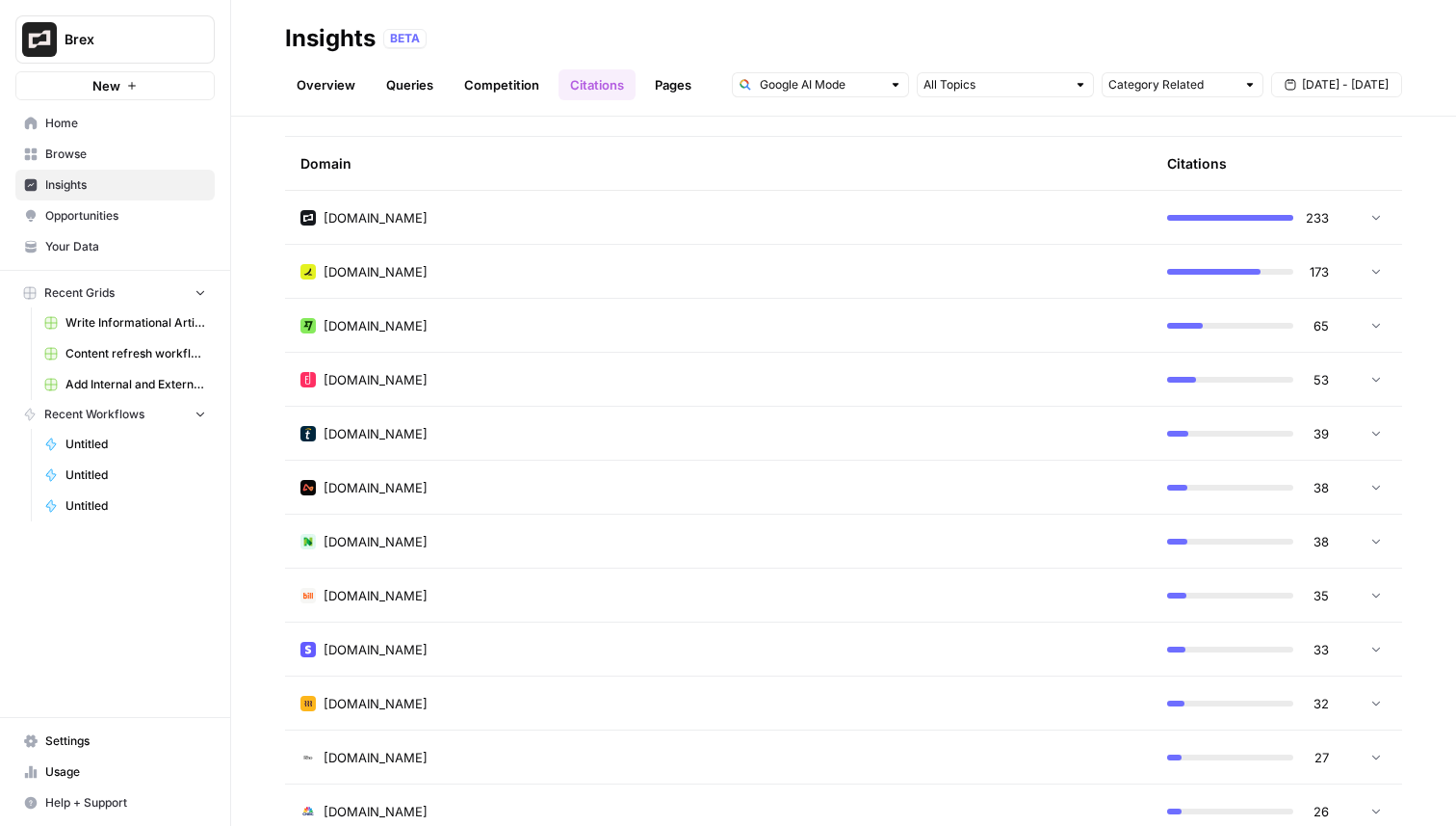
click at [356, 78] on link "Overview" at bounding box center [326, 84] width 82 height 31
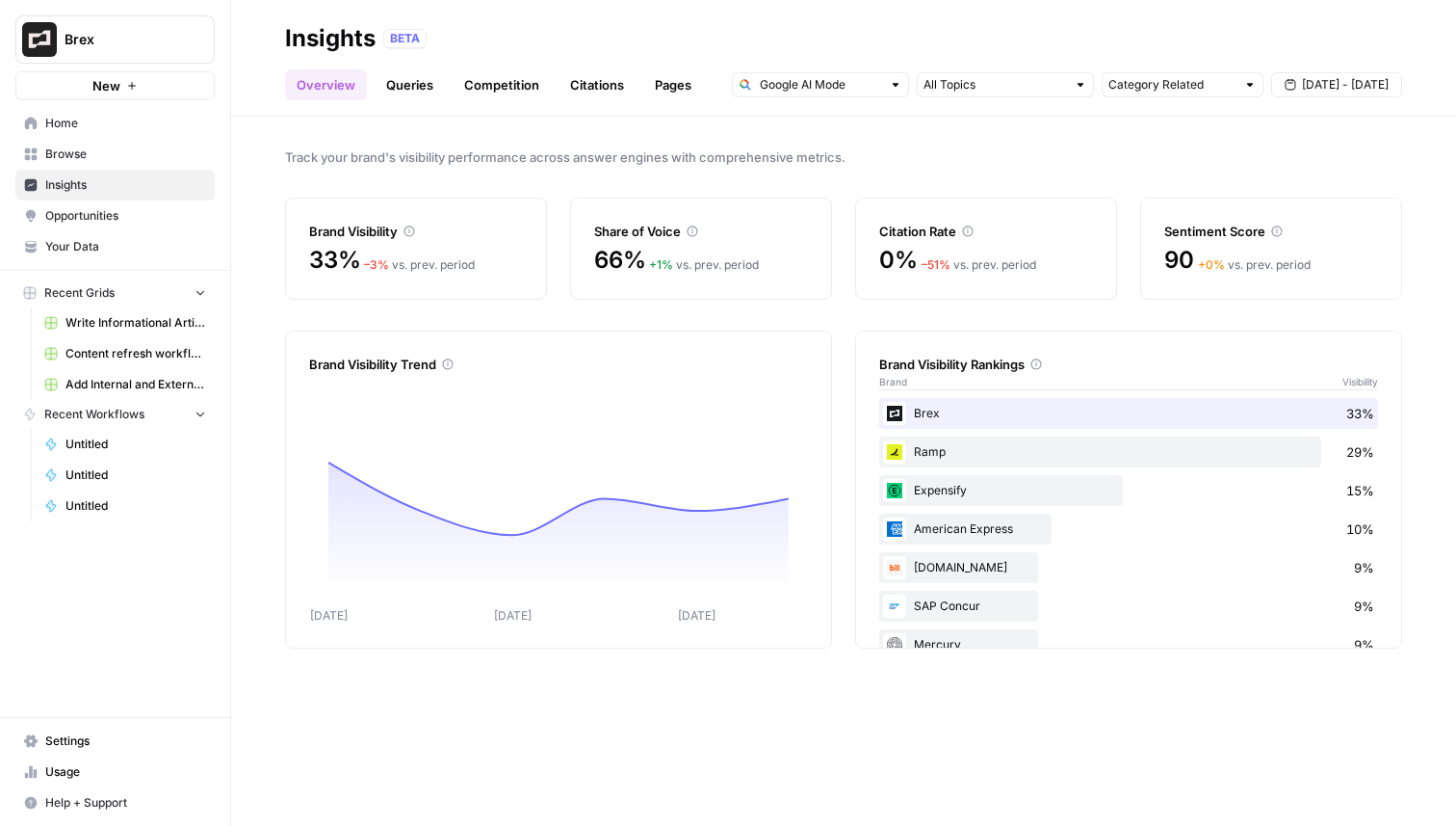
click at [412, 100] on header "Insights BETA Overview Queries Competition Citations Pages Category Related Sep…" at bounding box center [843, 59] width 1225 height 117
click at [416, 88] on link "Queries" at bounding box center [409, 84] width 70 height 31
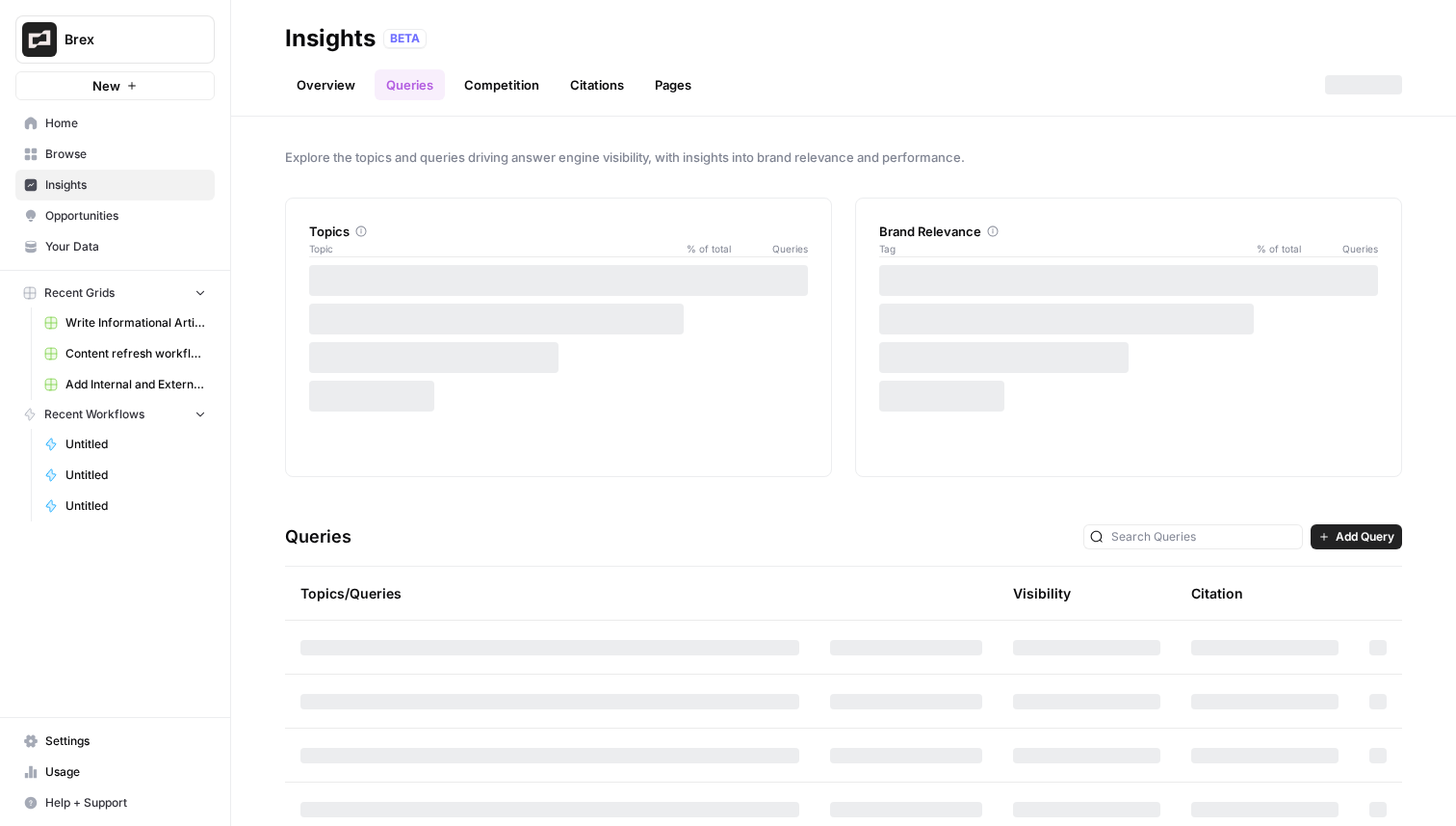
scroll to position [64, 0]
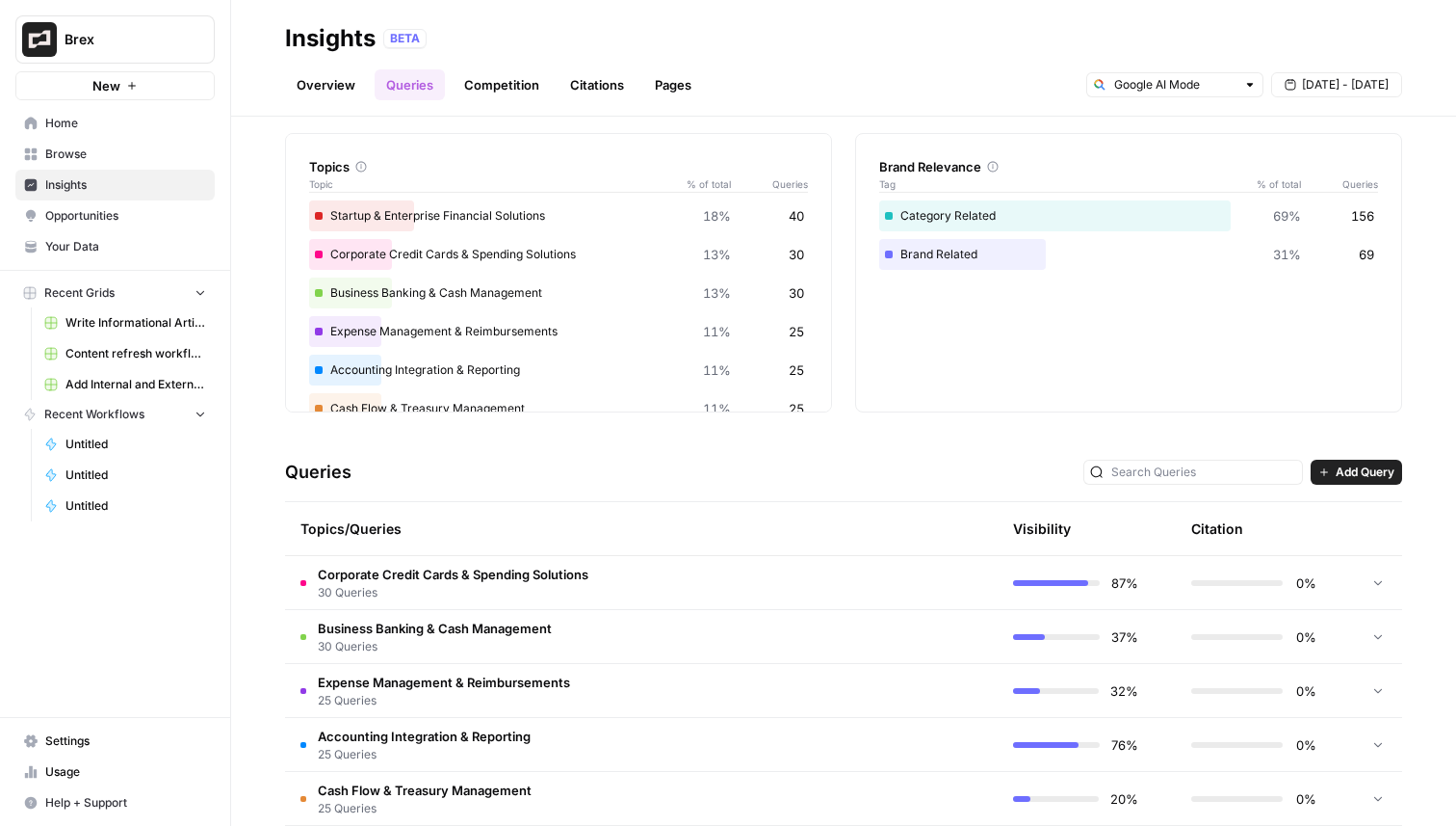
click at [436, 569] on span "Corporate Credit Cards & Spending Solutions" at bounding box center [453, 573] width 271 height 19
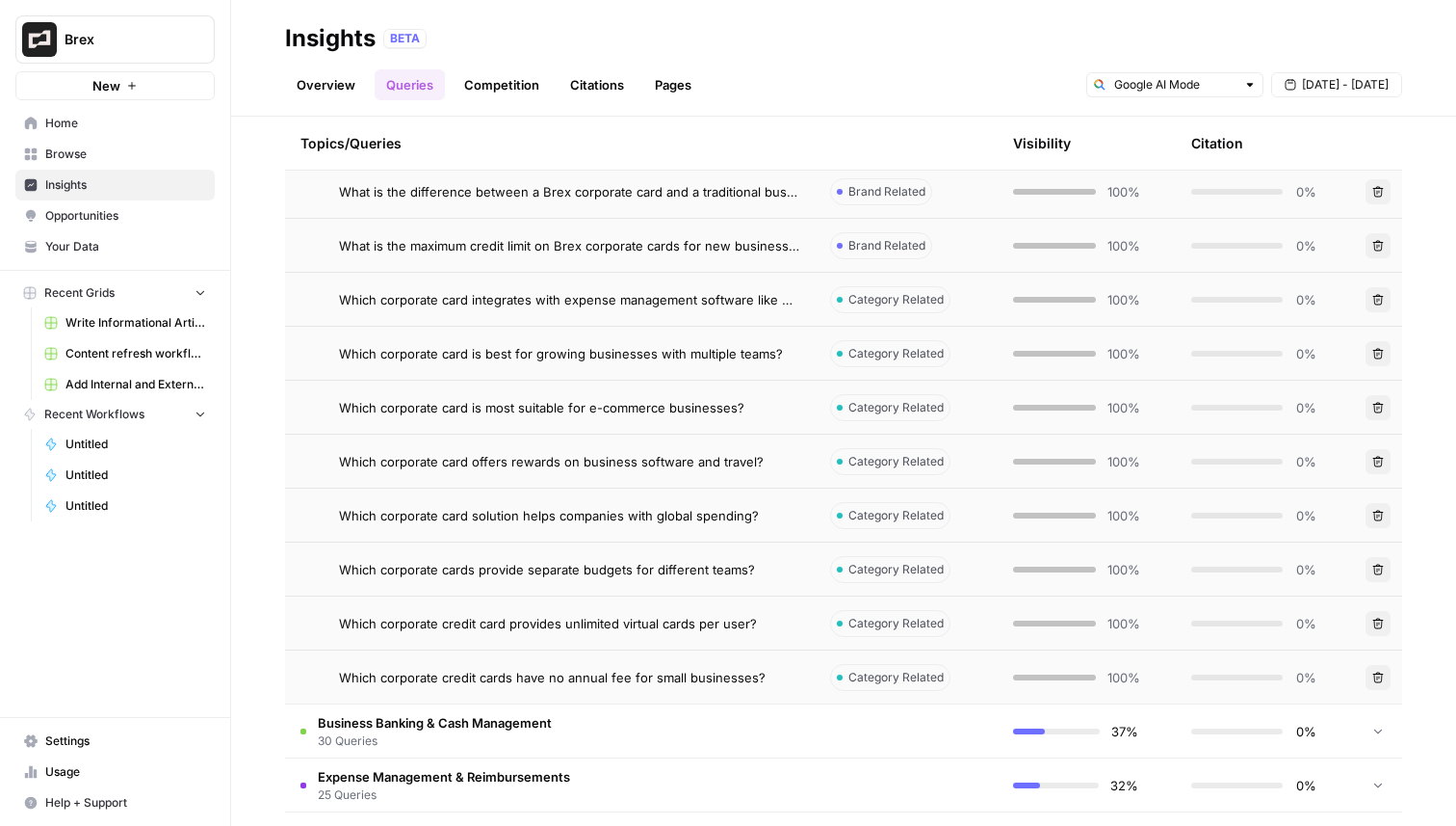
scroll to position [1601, 0]
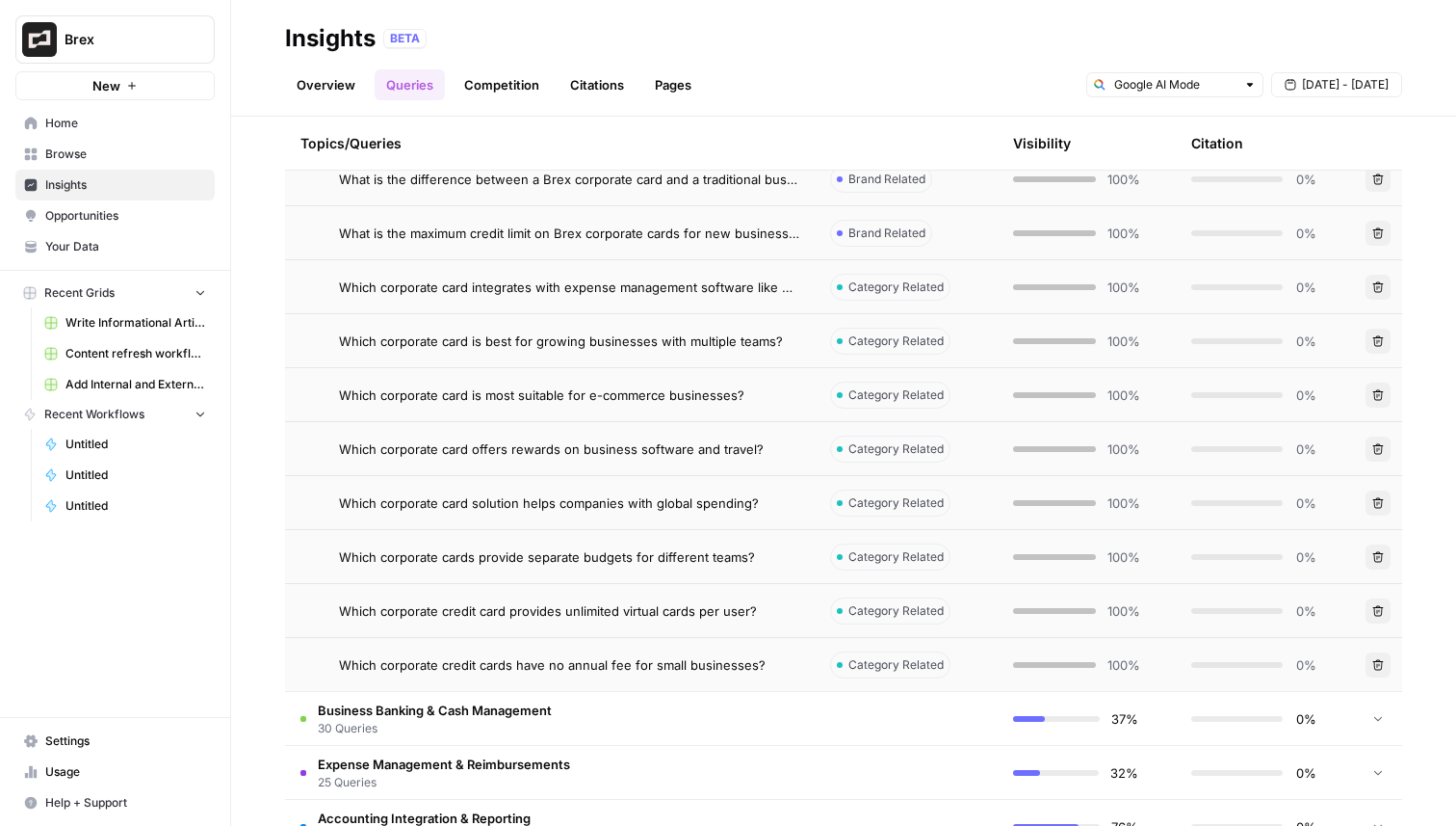
drag, startPoint x: 264, startPoint y: 670, endPoint x: 566, endPoint y: 658, distance: 302.2
click at [566, 658] on div "Explore the topics and queries driving answer engine visibility, with insights …" at bounding box center [843, 471] width 1225 height 709
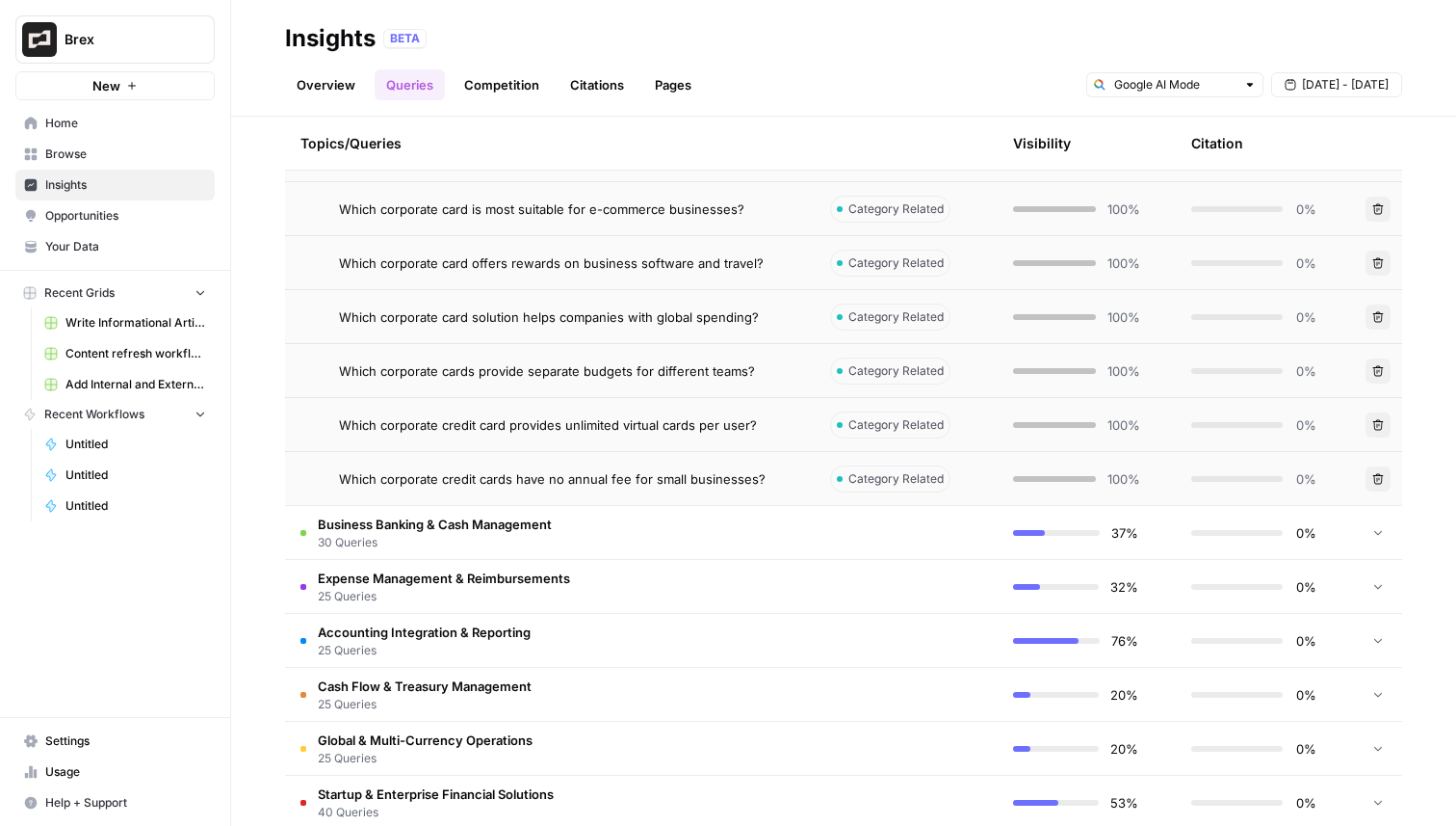
scroll to position [1876, 0]
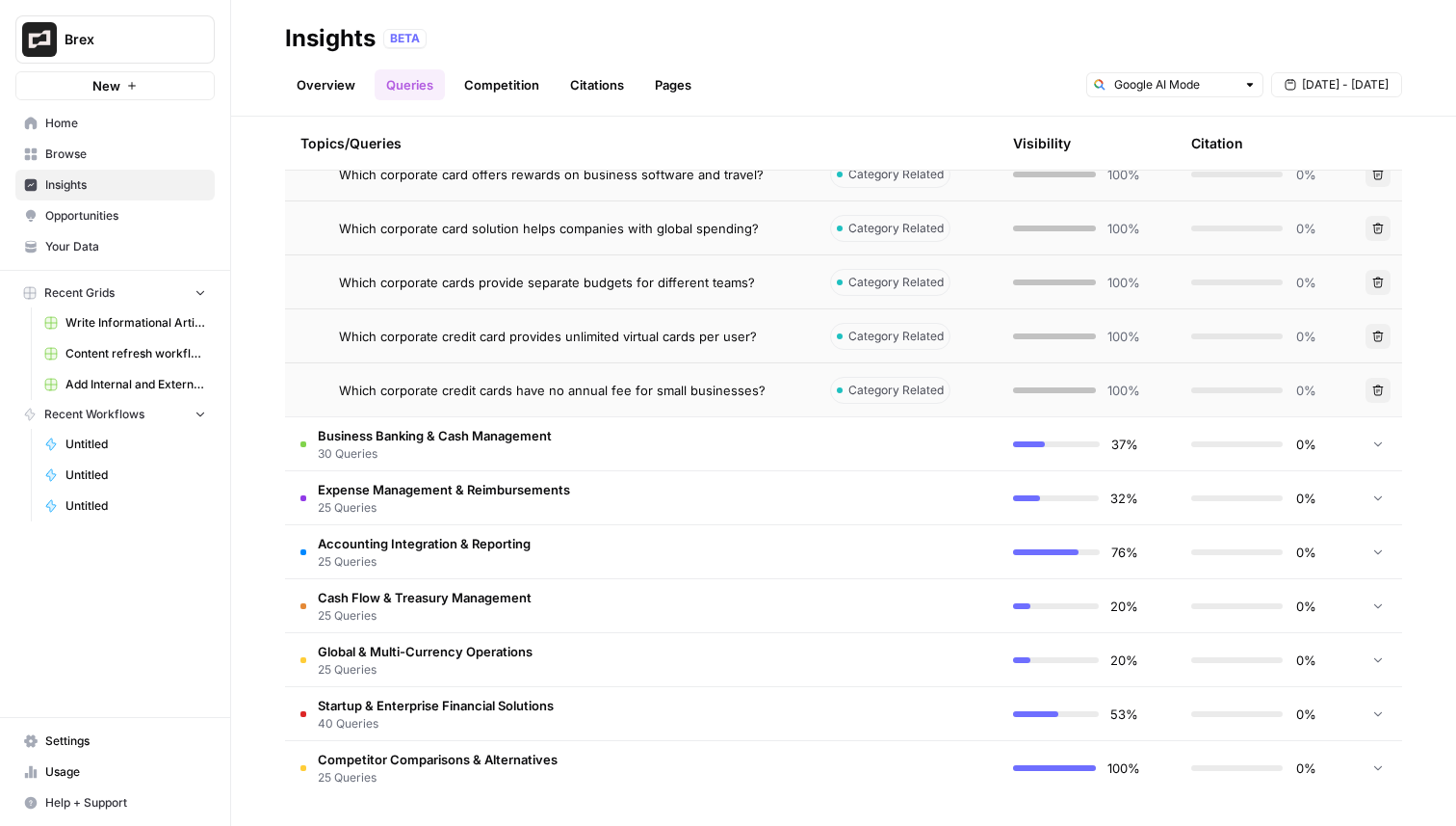
drag, startPoint x: 268, startPoint y: 688, endPoint x: 790, endPoint y: 389, distance: 601.6
click at [790, 389] on div "Explore the topics and queries driving answer engine visibility, with insights …" at bounding box center [843, 471] width 1225 height 709
copy tbody "What is the difference between a Brex corporate card and a traditional business…"
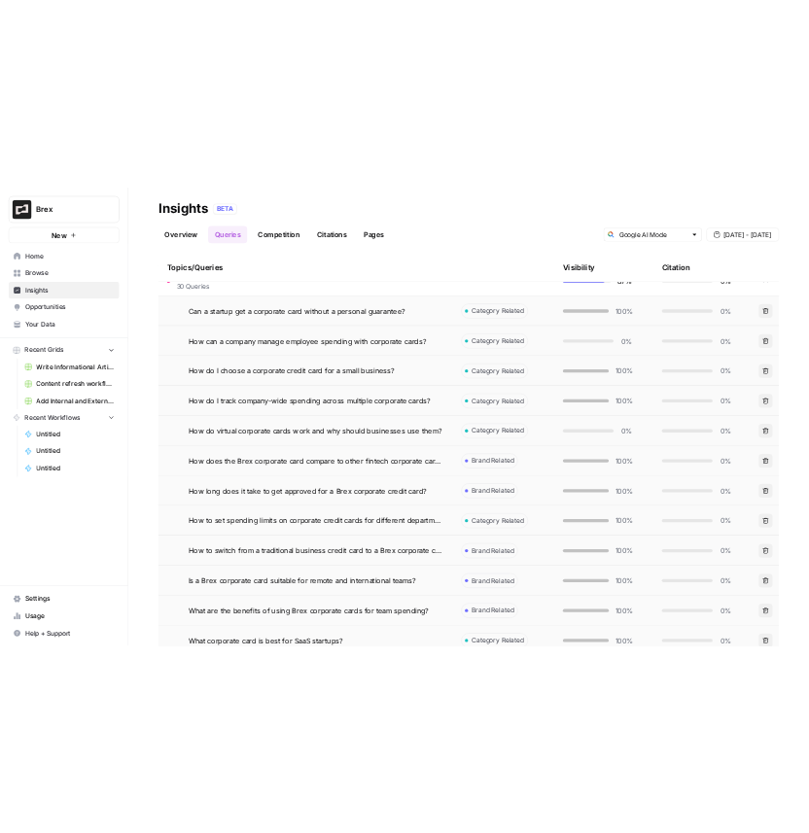
scroll to position [808, 0]
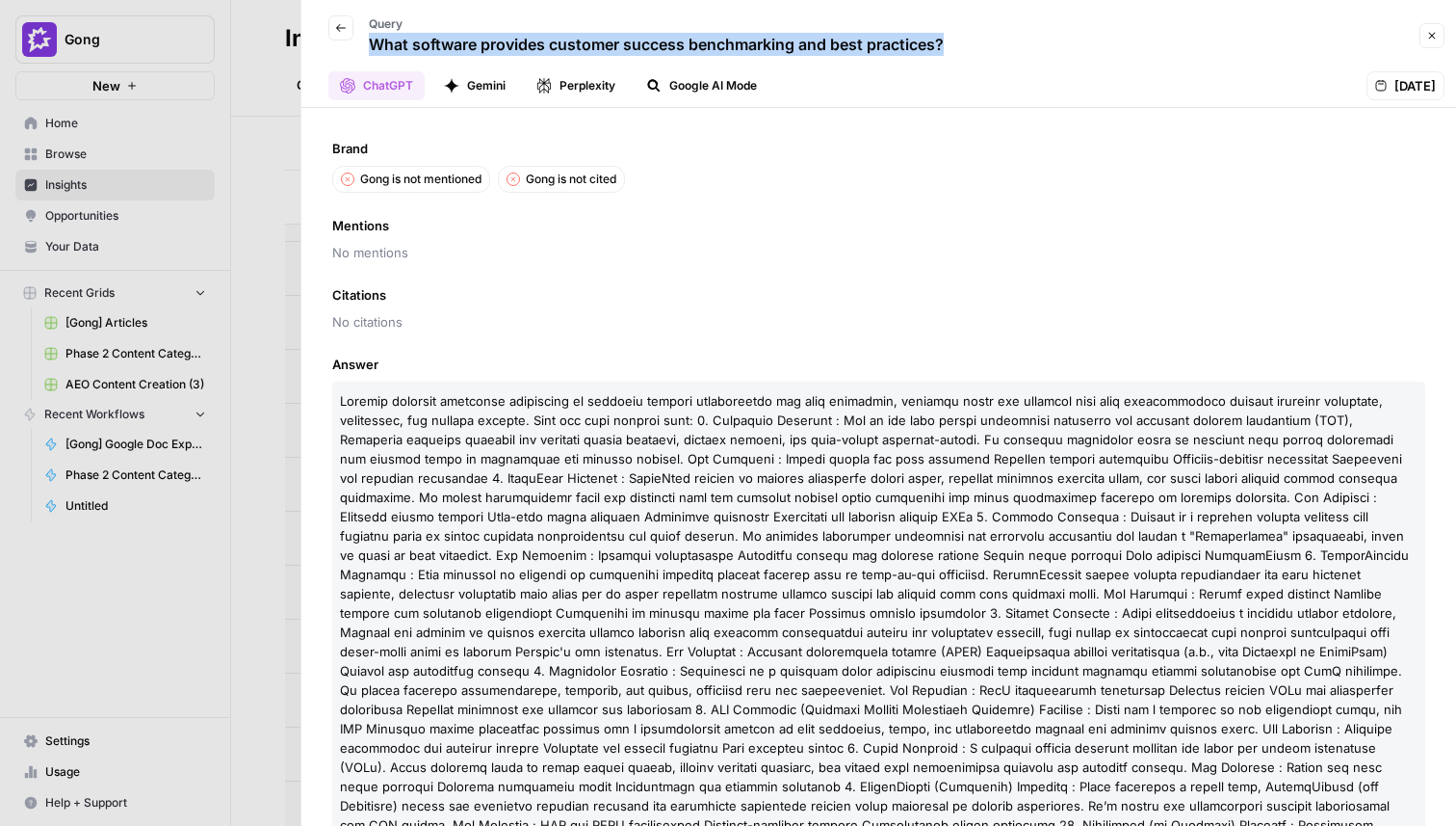
click at [346, 34] on button "Back" at bounding box center [340, 28] width 25 height 25
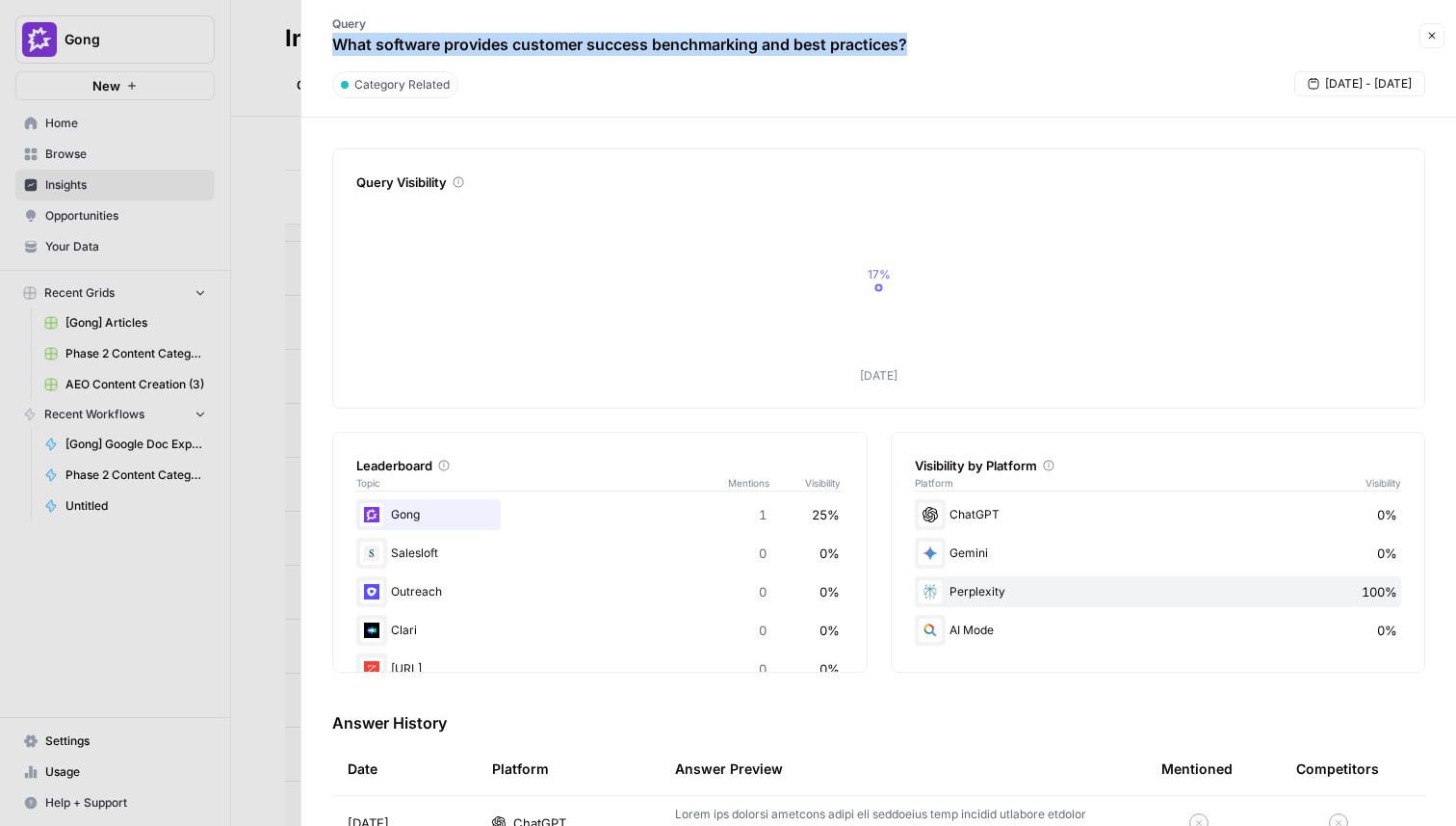
click at [1431, 31] on icon "button" at bounding box center [1432, 36] width 12 height 12
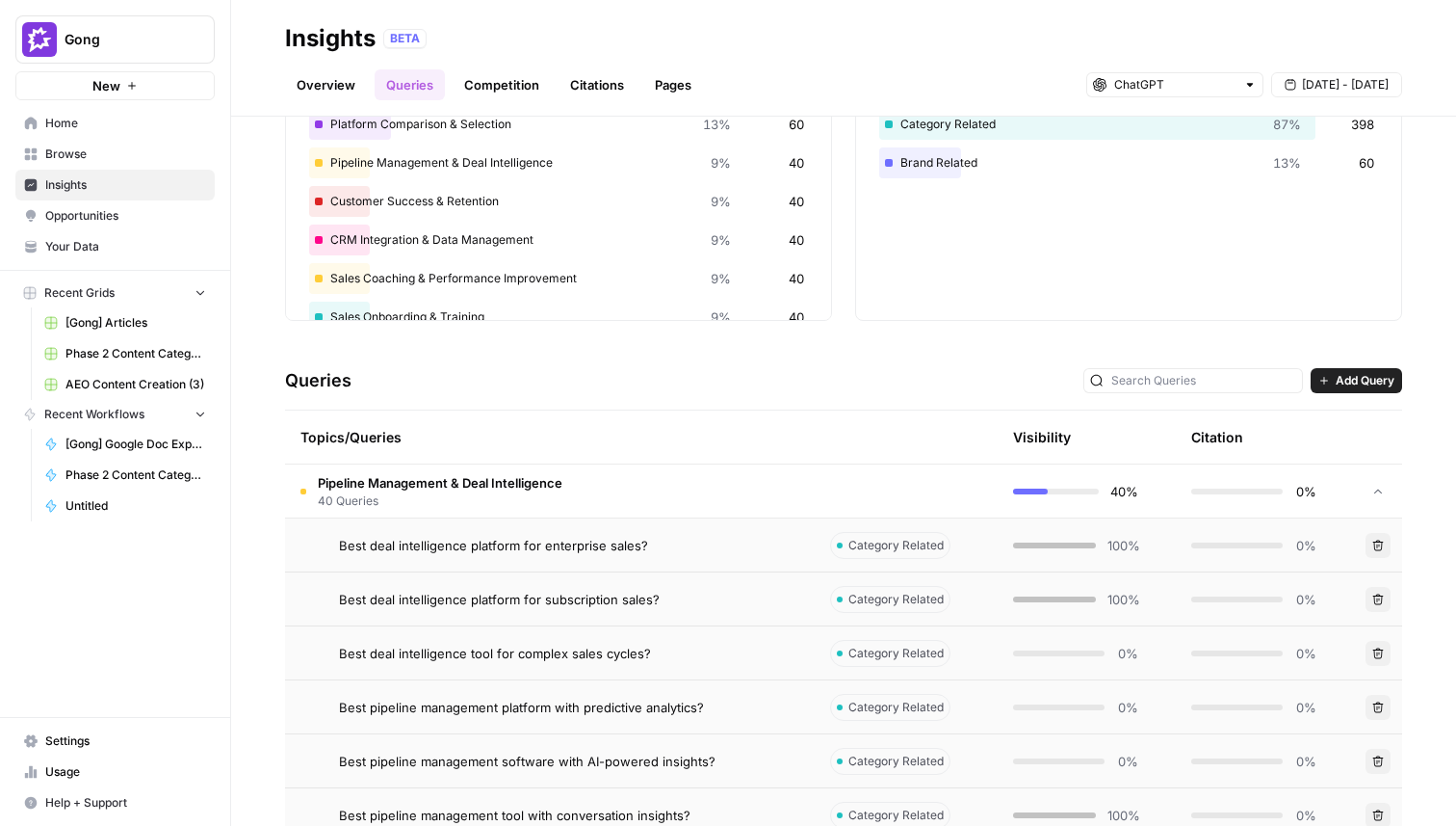
scroll to position [273, 0]
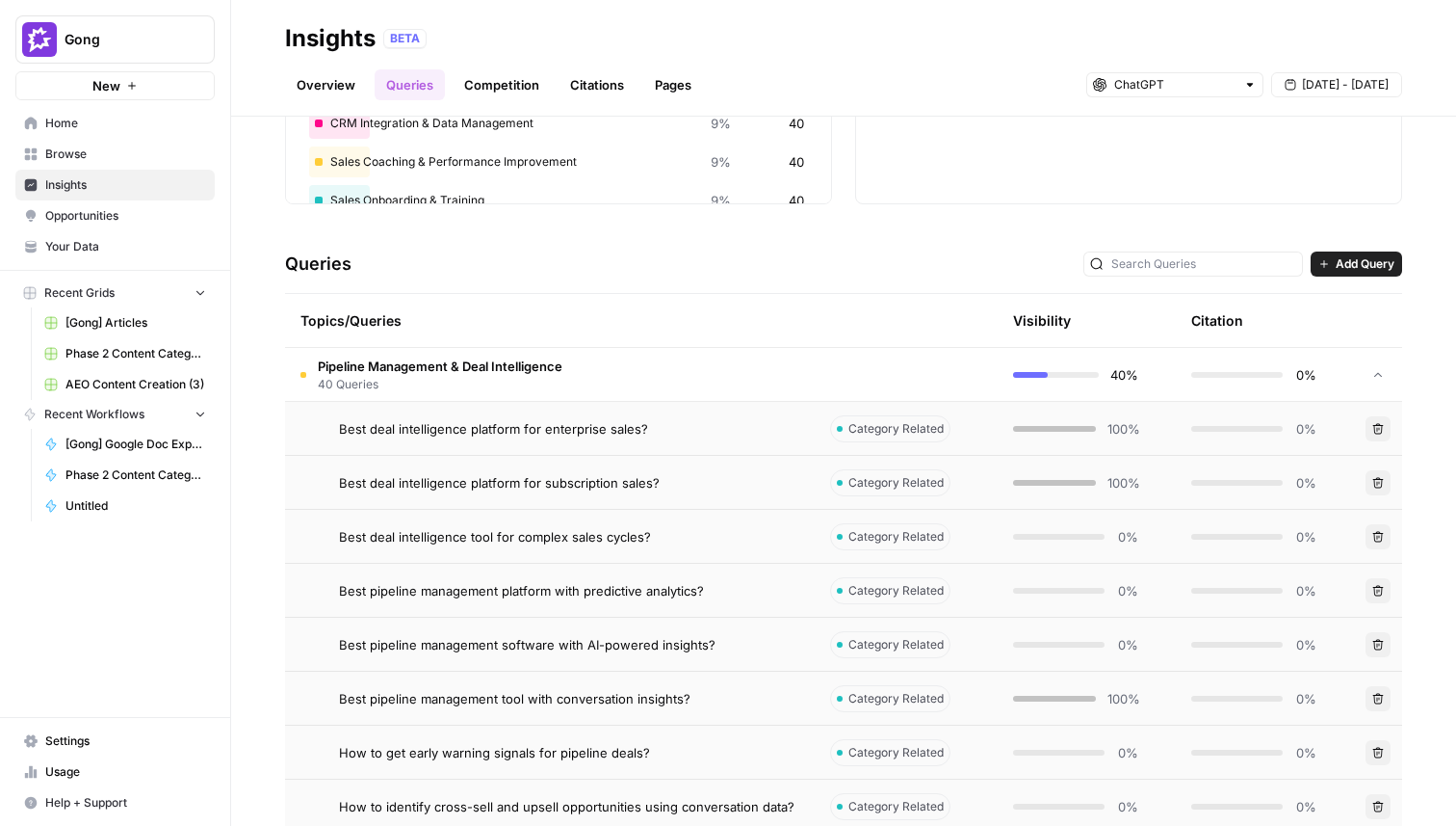
drag, startPoint x: 263, startPoint y: 409, endPoint x: 706, endPoint y: 773, distance: 573.4
click at [706, 773] on div "Explore the topics and queries driving answer engine visibility, with insights …" at bounding box center [843, 471] width 1225 height 709
click at [213, 495] on link "Untitled" at bounding box center [125, 506] width 179 height 31
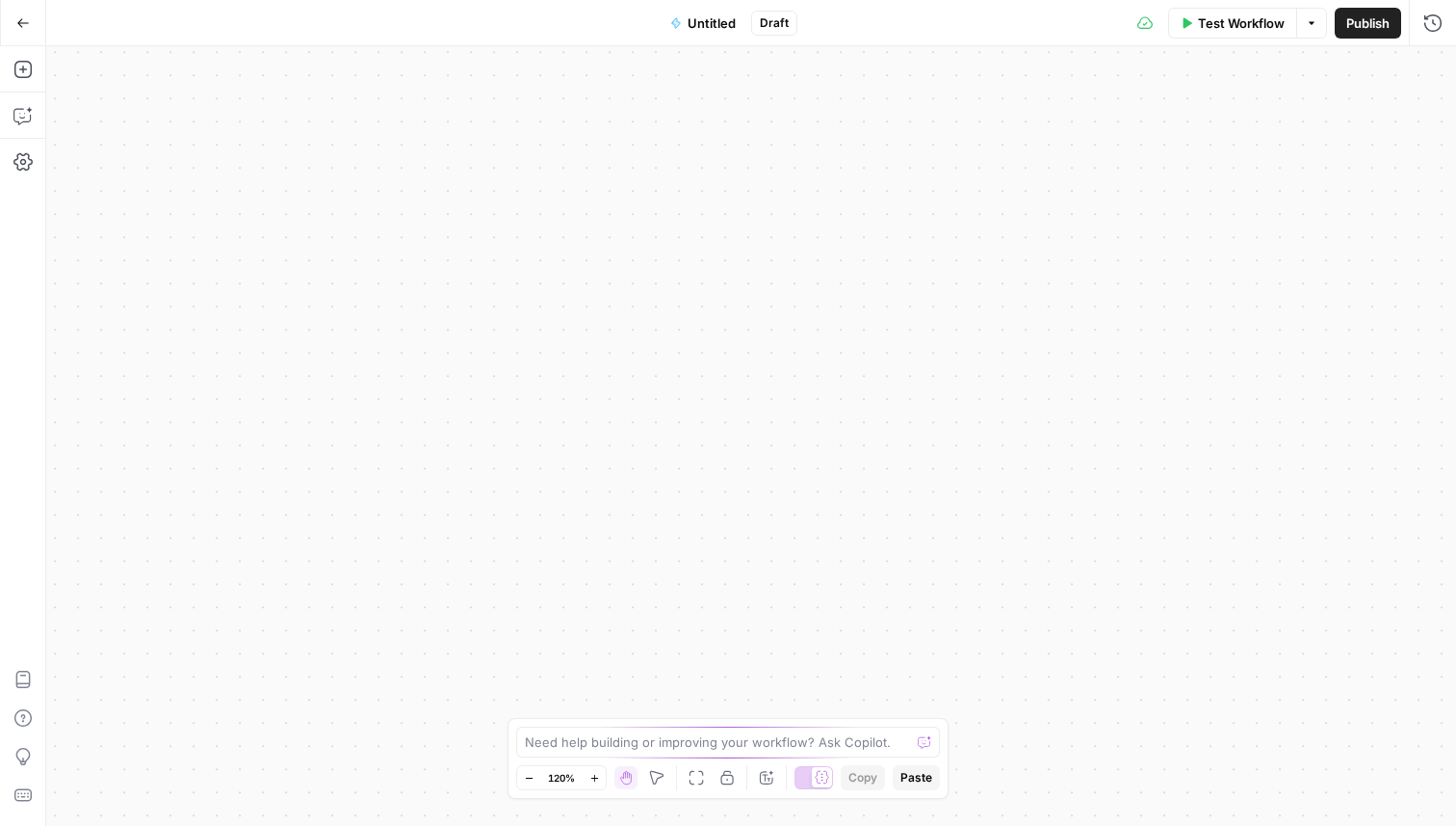
click at [21, 35] on button "Go Back" at bounding box center [23, 23] width 35 height 35
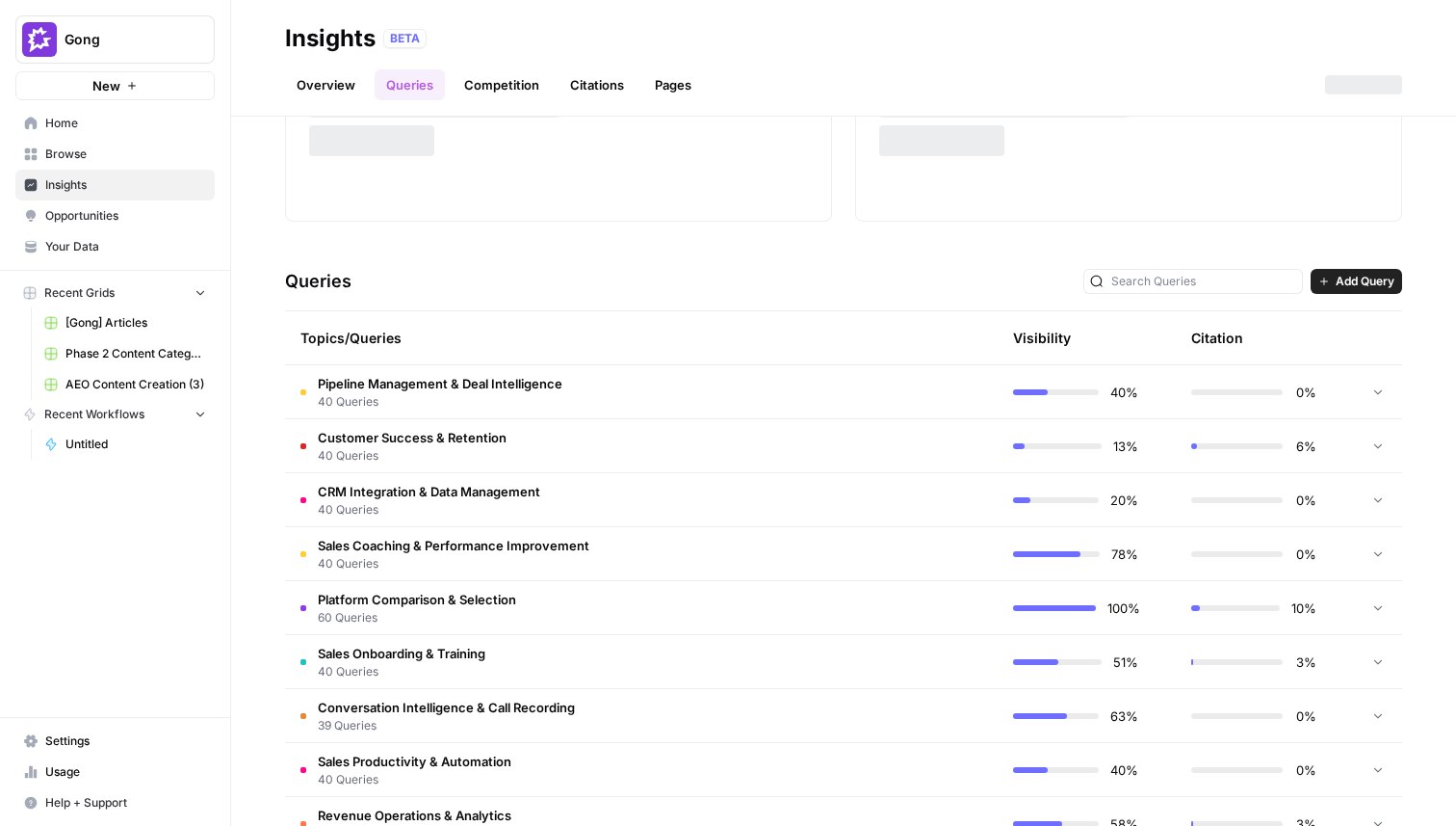
scroll to position [404, 0]
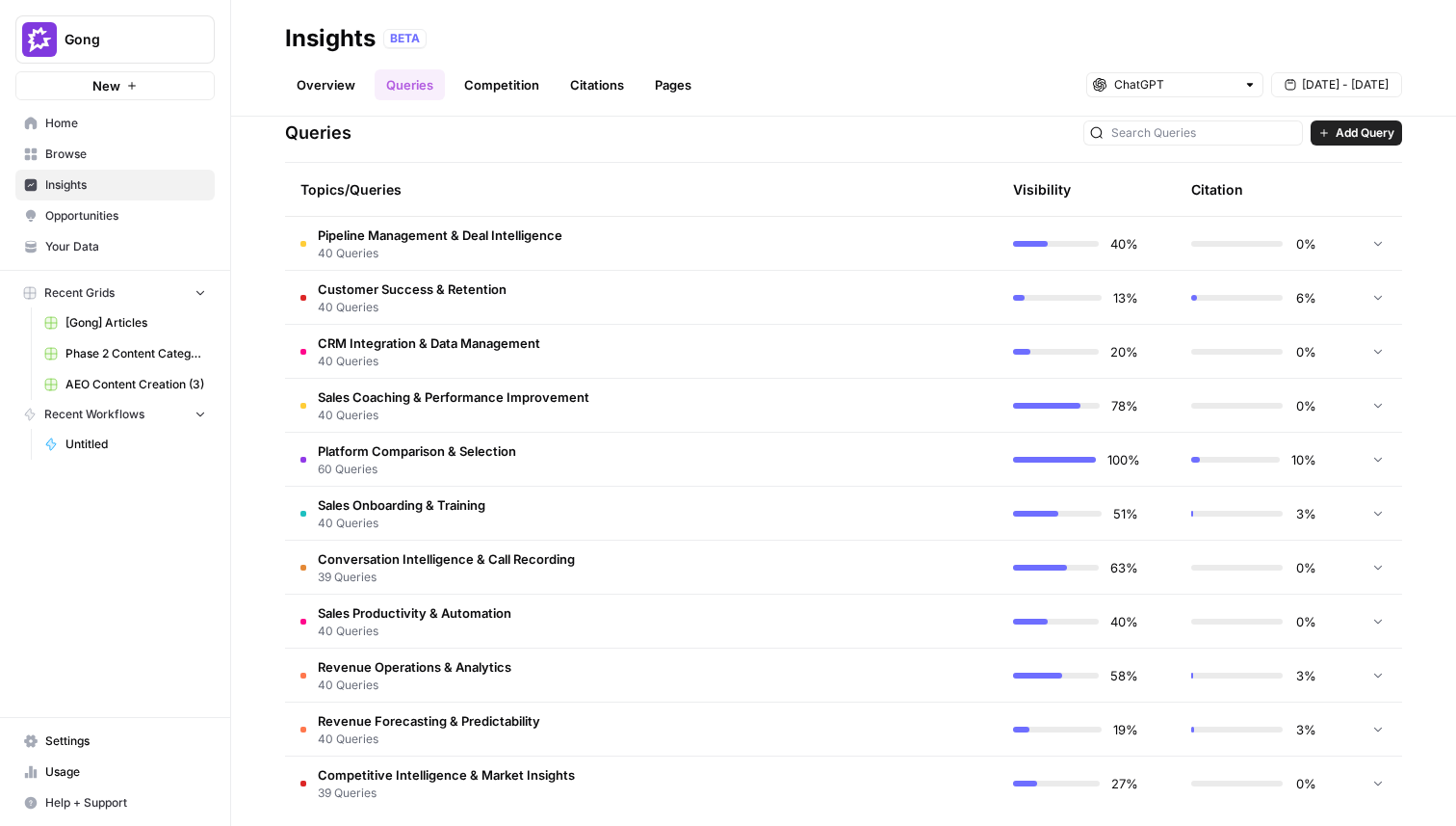
drag, startPoint x: 255, startPoint y: 248, endPoint x: 511, endPoint y: 550, distance: 395.9
click at [511, 550] on div "Explore the topics and queries driving answer engine visibility, with insights …" at bounding box center [843, 471] width 1225 height 709
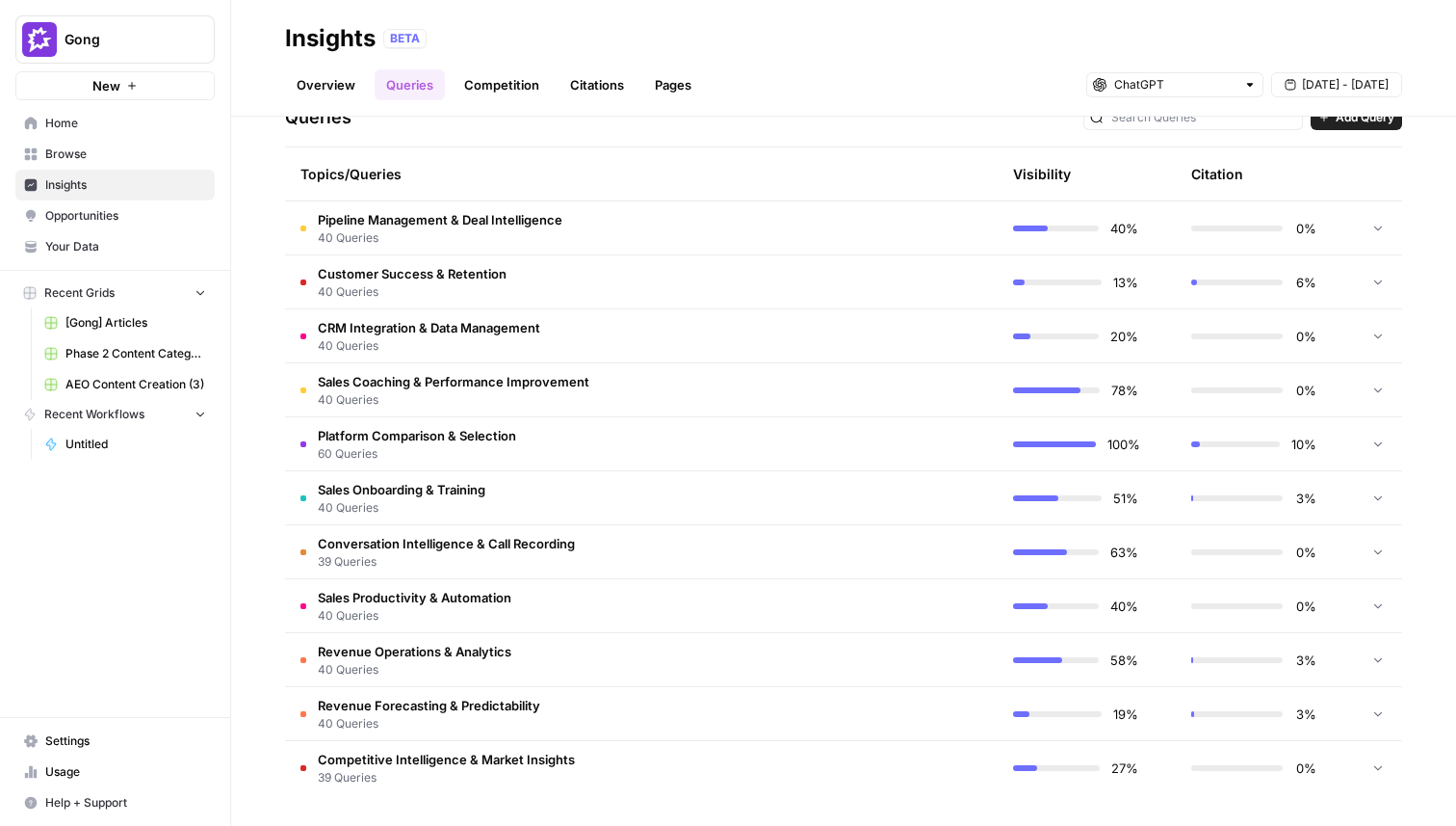
click at [421, 233] on span "40 Queries" at bounding box center [440, 237] width 245 height 17
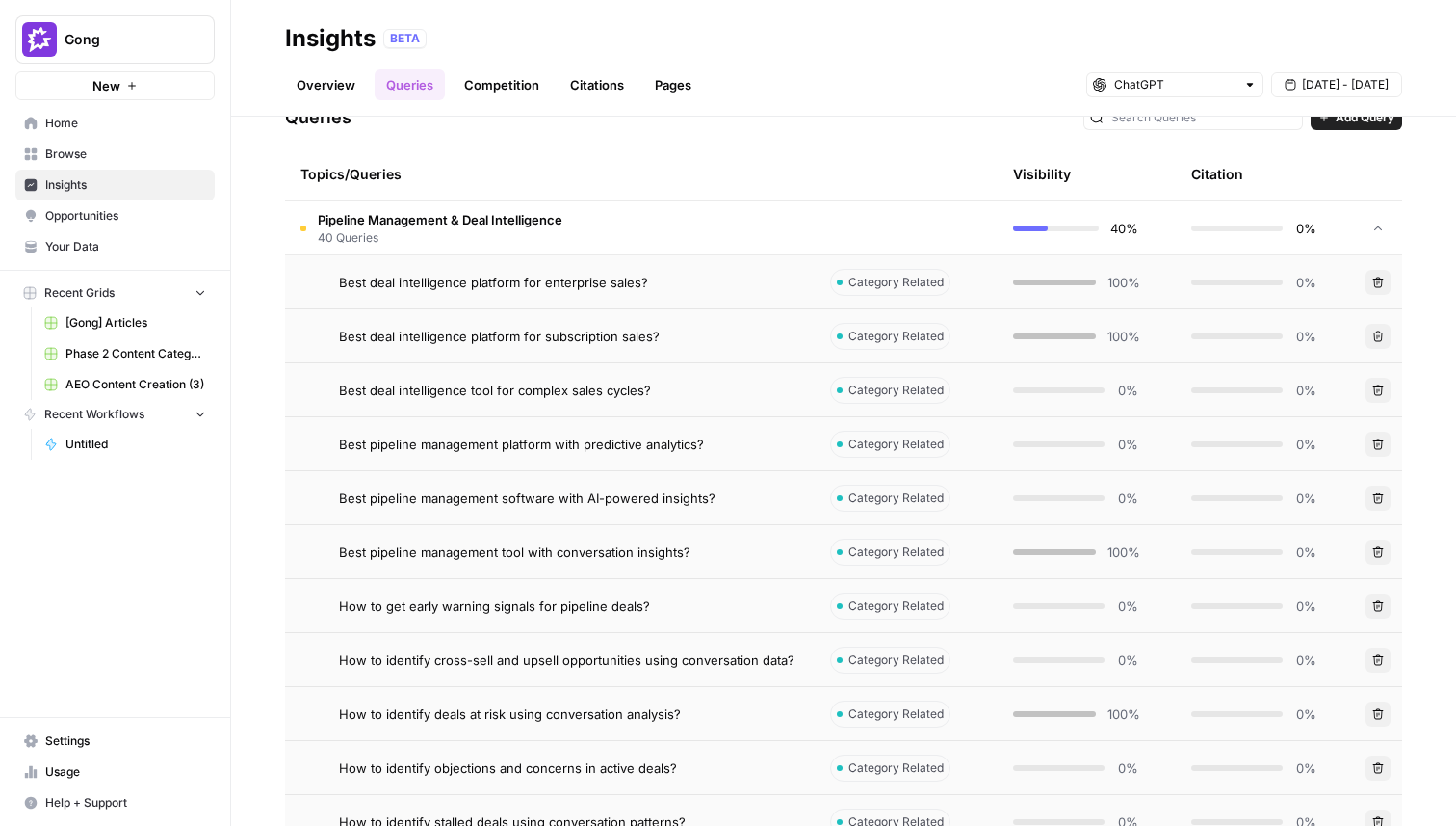
drag, startPoint x: 255, startPoint y: 278, endPoint x: 397, endPoint y: 310, distance: 145.6
click at [397, 310] on div "Explore the topics and queries driving answer engine visibility, with insights …" at bounding box center [843, 471] width 1225 height 709
click at [260, 288] on div "Explore the topics and queries driving answer engine visibility, with insights …" at bounding box center [843, 471] width 1225 height 709
drag, startPoint x: 256, startPoint y: 230, endPoint x: 610, endPoint y: 713, distance: 598.8
click at [610, 713] on div "Explore the topics and queries driving answer engine visibility, with insights …" at bounding box center [843, 471] width 1225 height 709
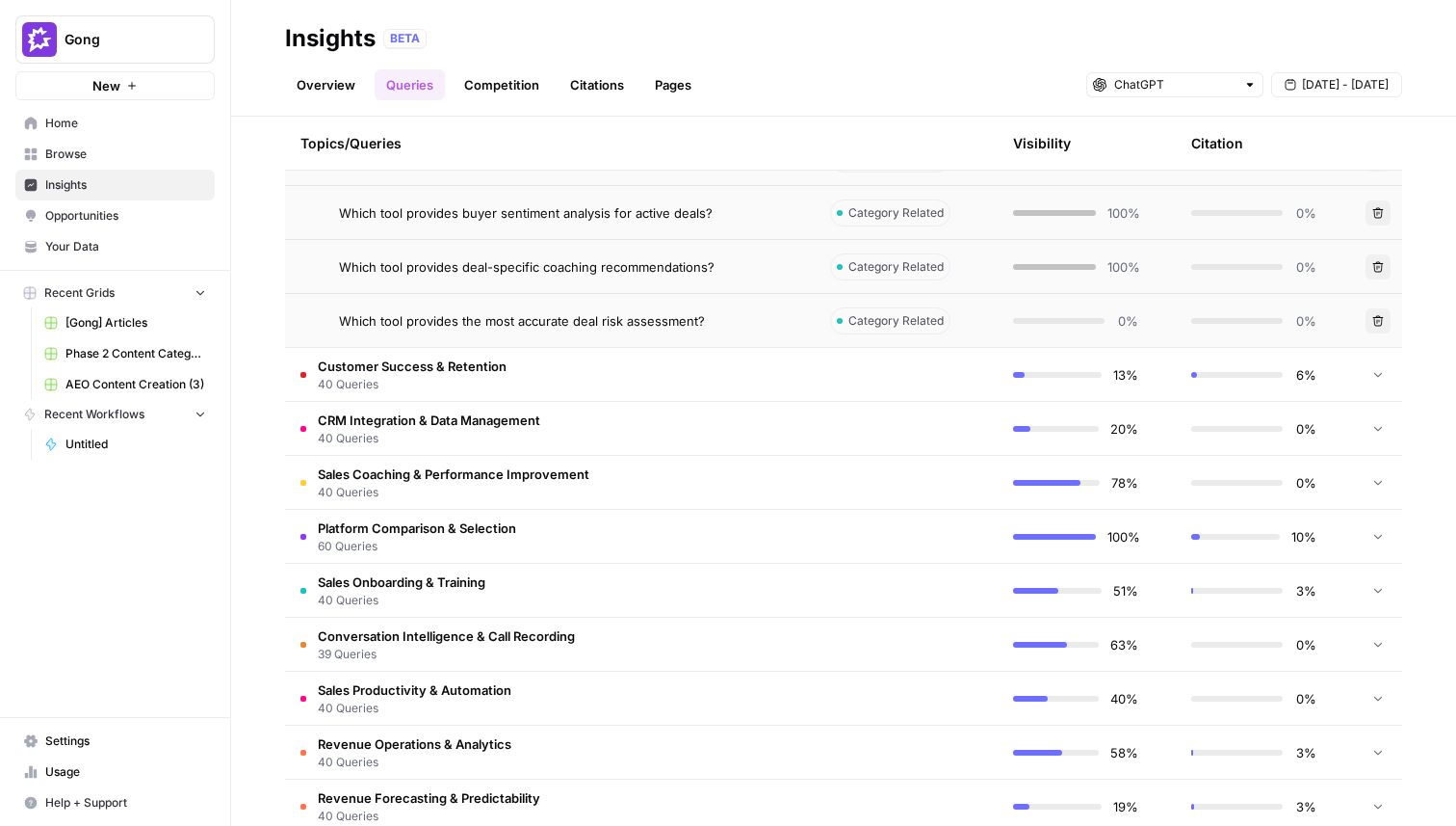
scroll to position [2577, 0]
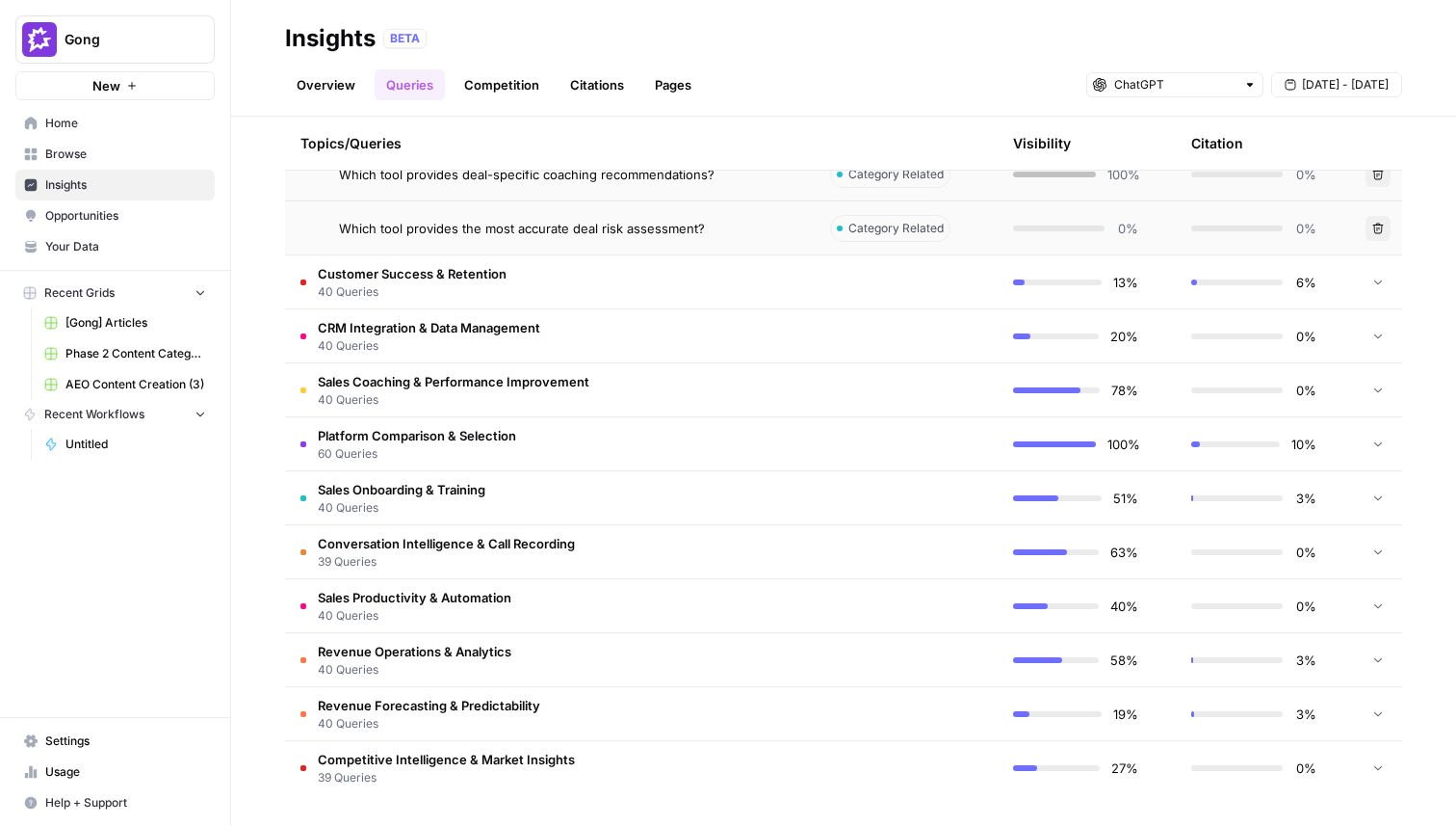
click at [1428, 227] on div "Explore the topics and queries driving answer engine visibility, with insights …" at bounding box center [843, 471] width 1225 height 709
click at [707, 199] on td "Which tool provides deal-specific coaching recommendations?" at bounding box center [550, 174] width 529 height 53
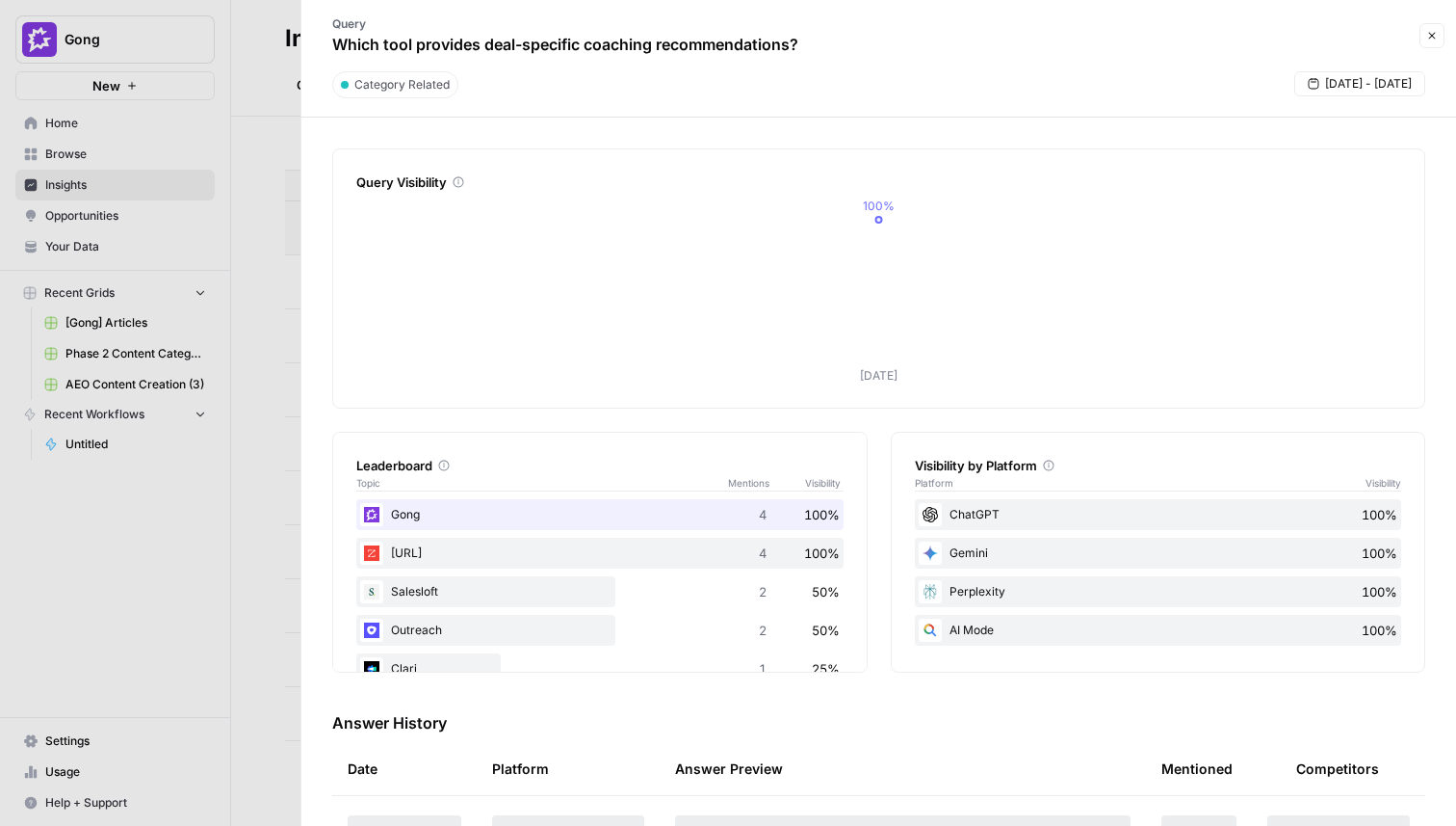
click at [1434, 44] on button "Close" at bounding box center [1431, 35] width 25 height 25
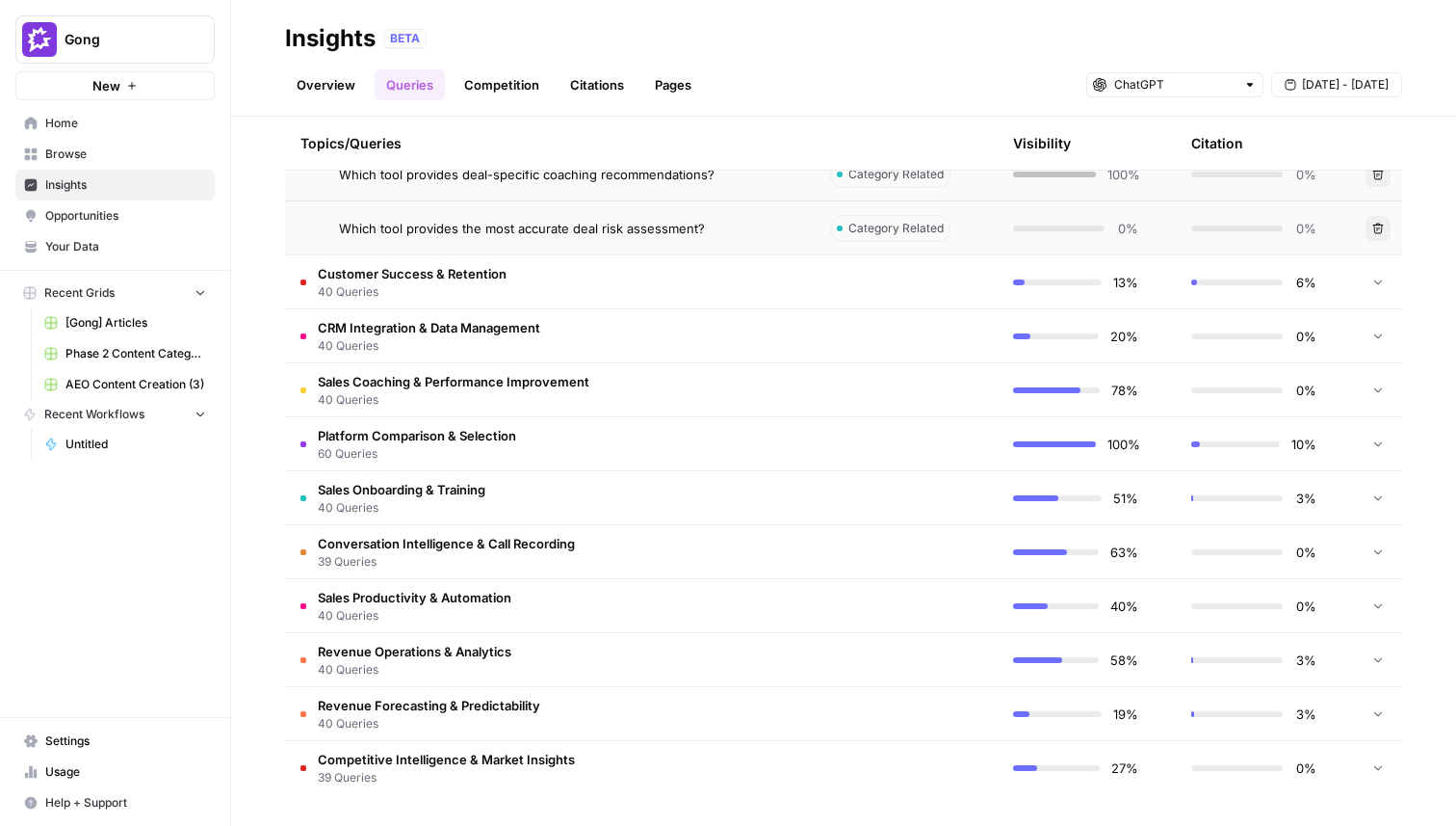
click at [778, 225] on div "Which tool provides the most accurate deal risk assessment?" at bounding box center [569, 228] width 461 height 19
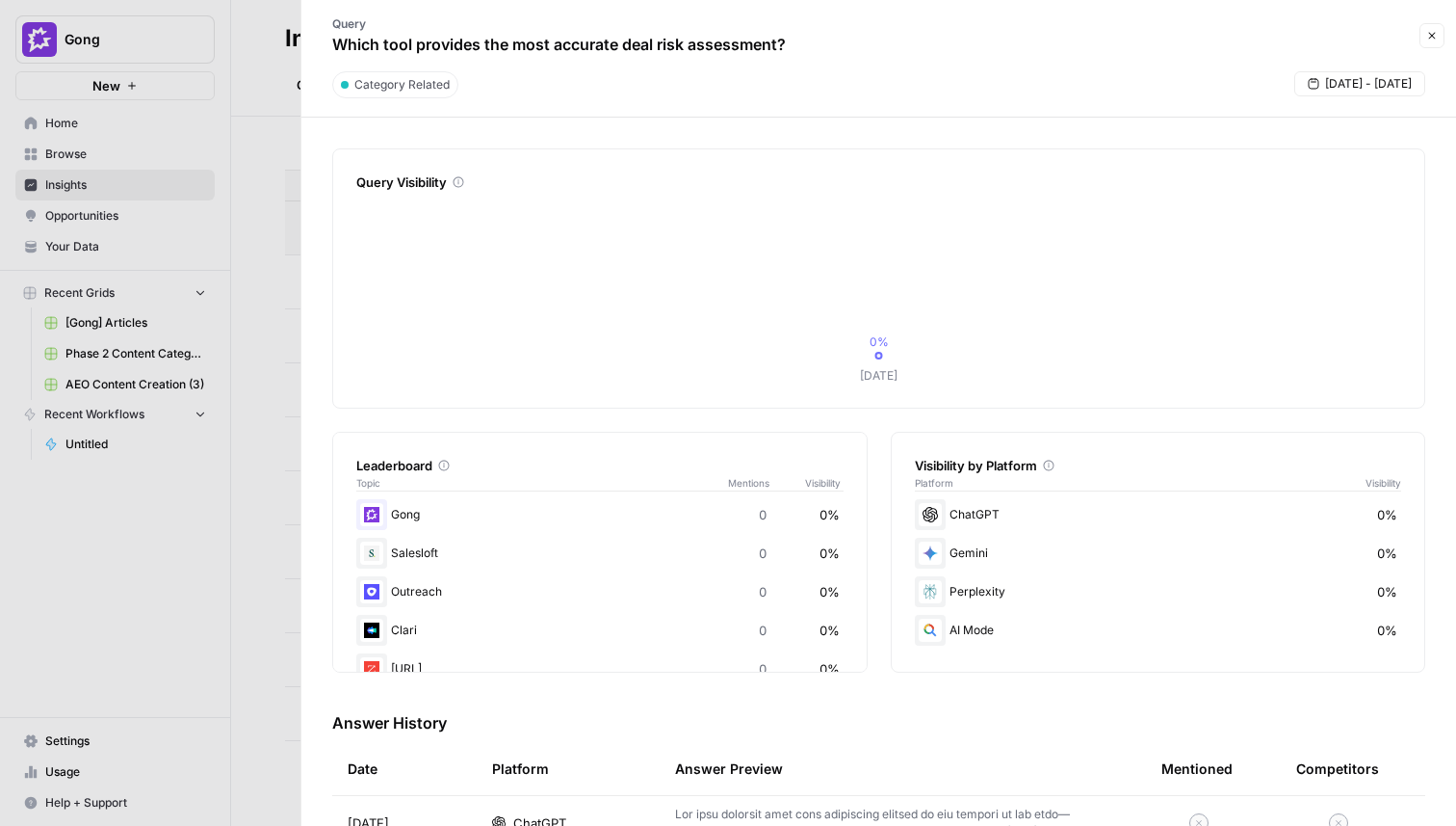
click at [1432, 40] on icon "button" at bounding box center [1432, 36] width 12 height 12
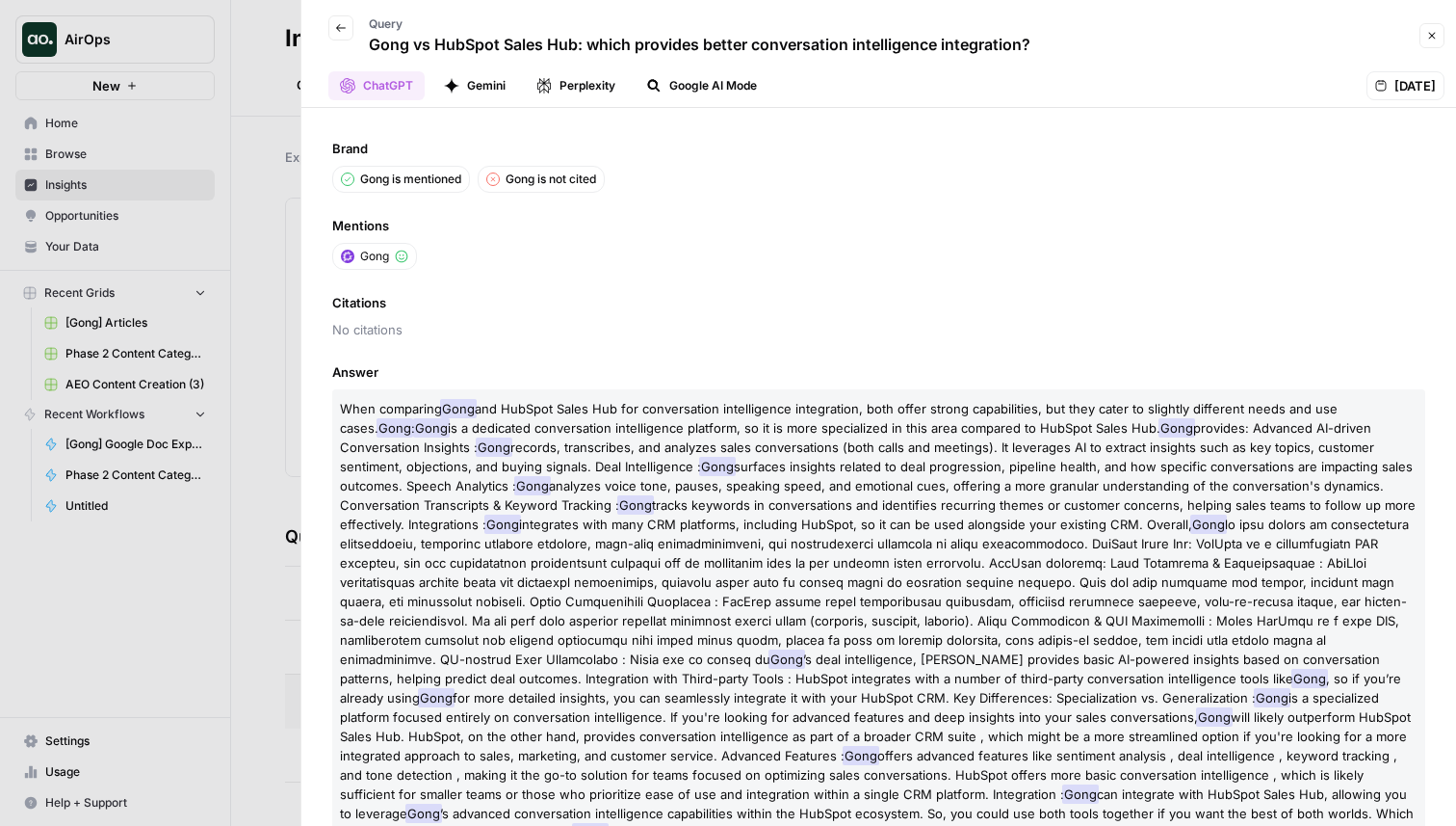
click at [280, 103] on div at bounding box center [728, 413] width 1456 height 826
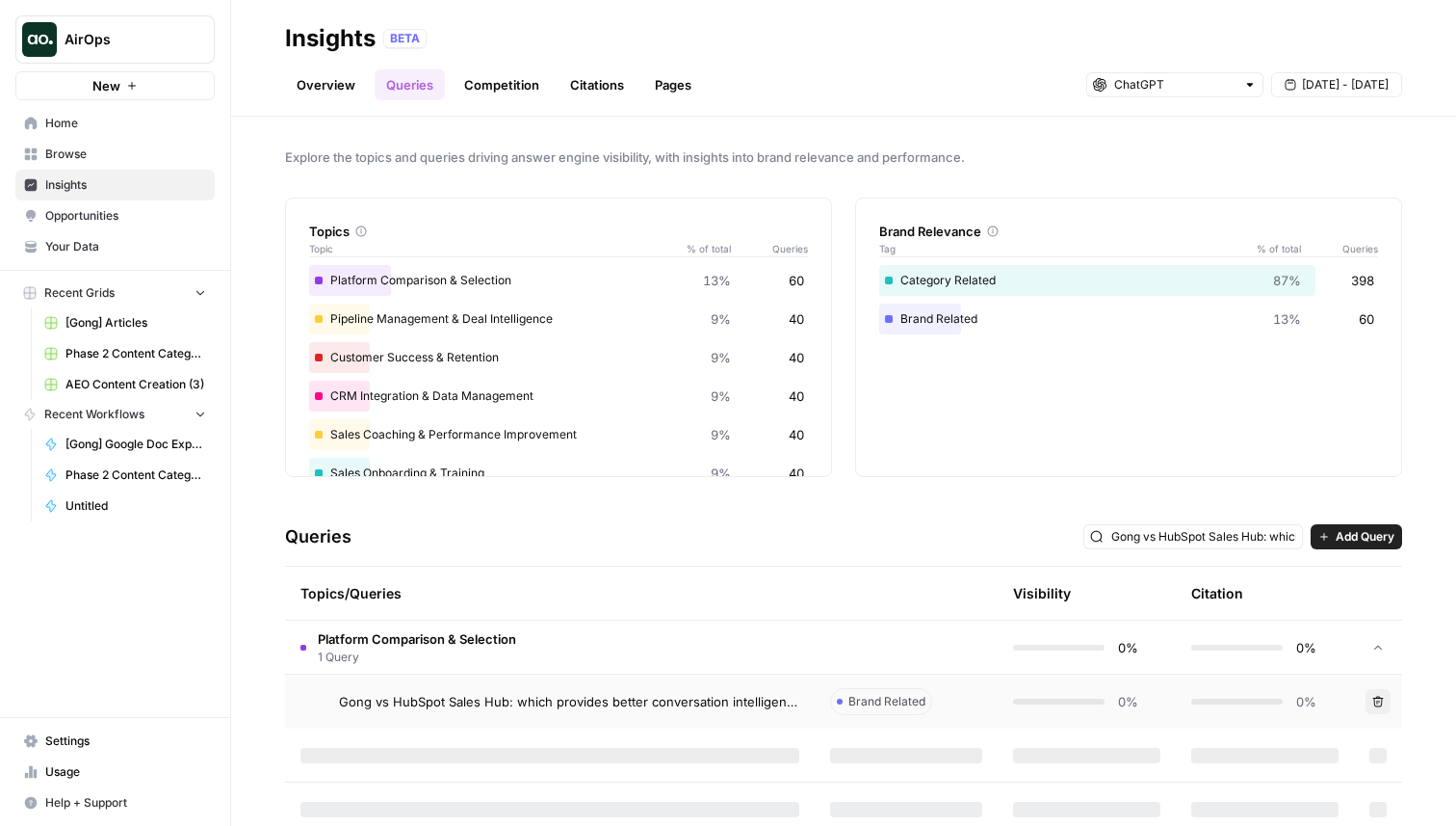
click at [148, 47] on span "AirOps" at bounding box center [123, 39] width 117 height 19
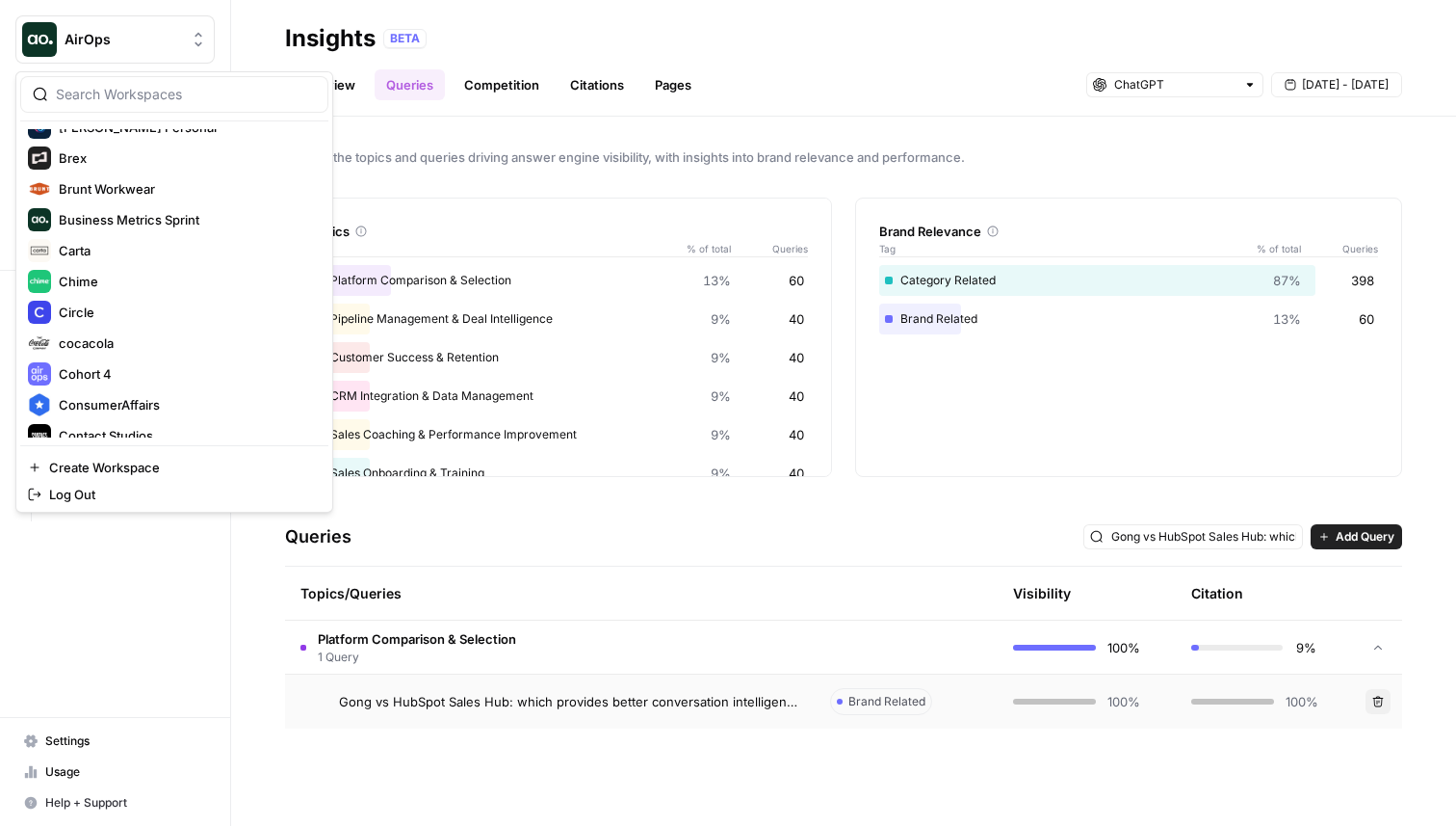
scroll to position [573, 0]
click at [85, 249] on span "Carta" at bounding box center [185, 249] width 255 height 19
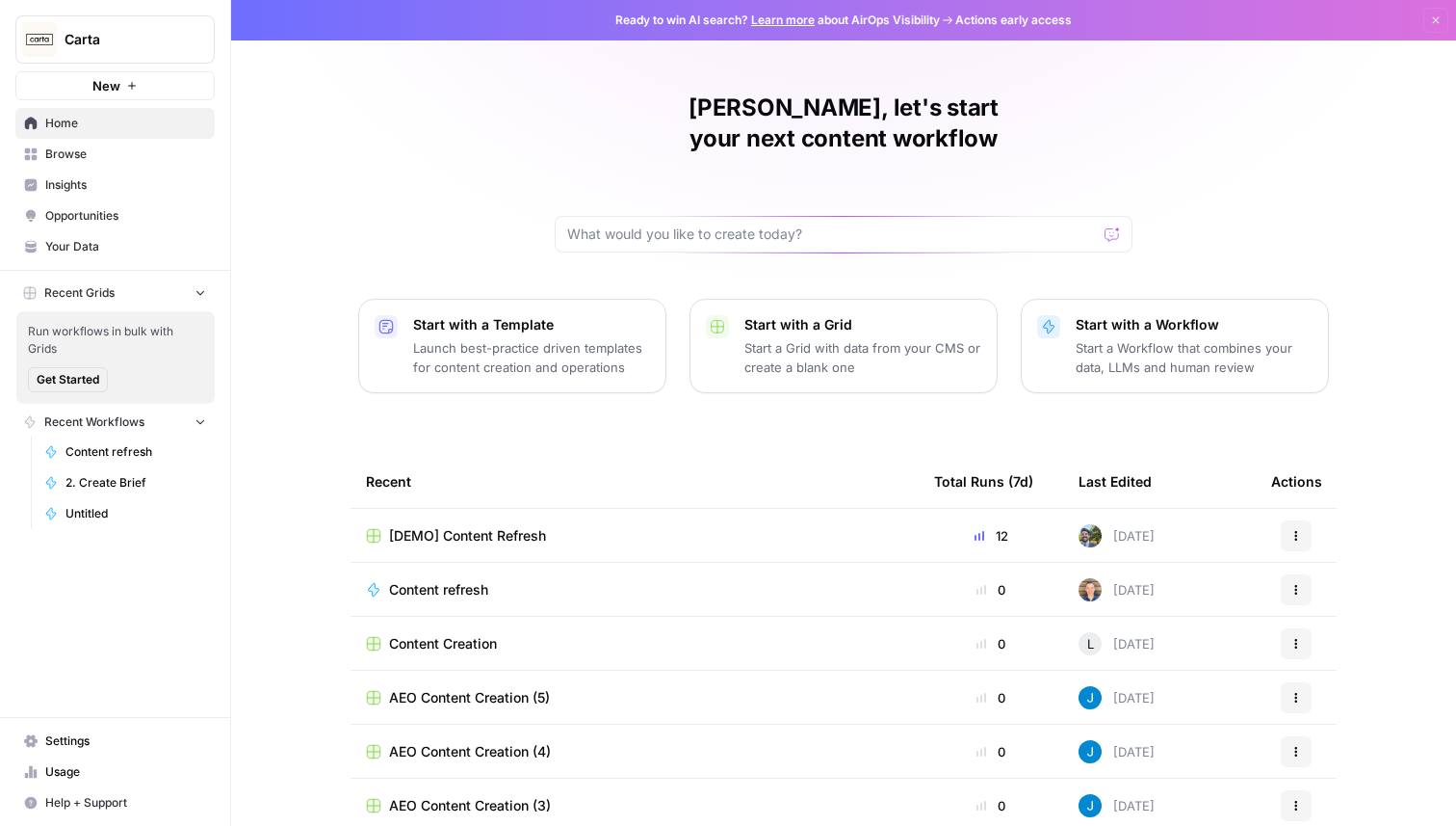
click at [112, 187] on span "Insights" at bounding box center [126, 184] width 161 height 17
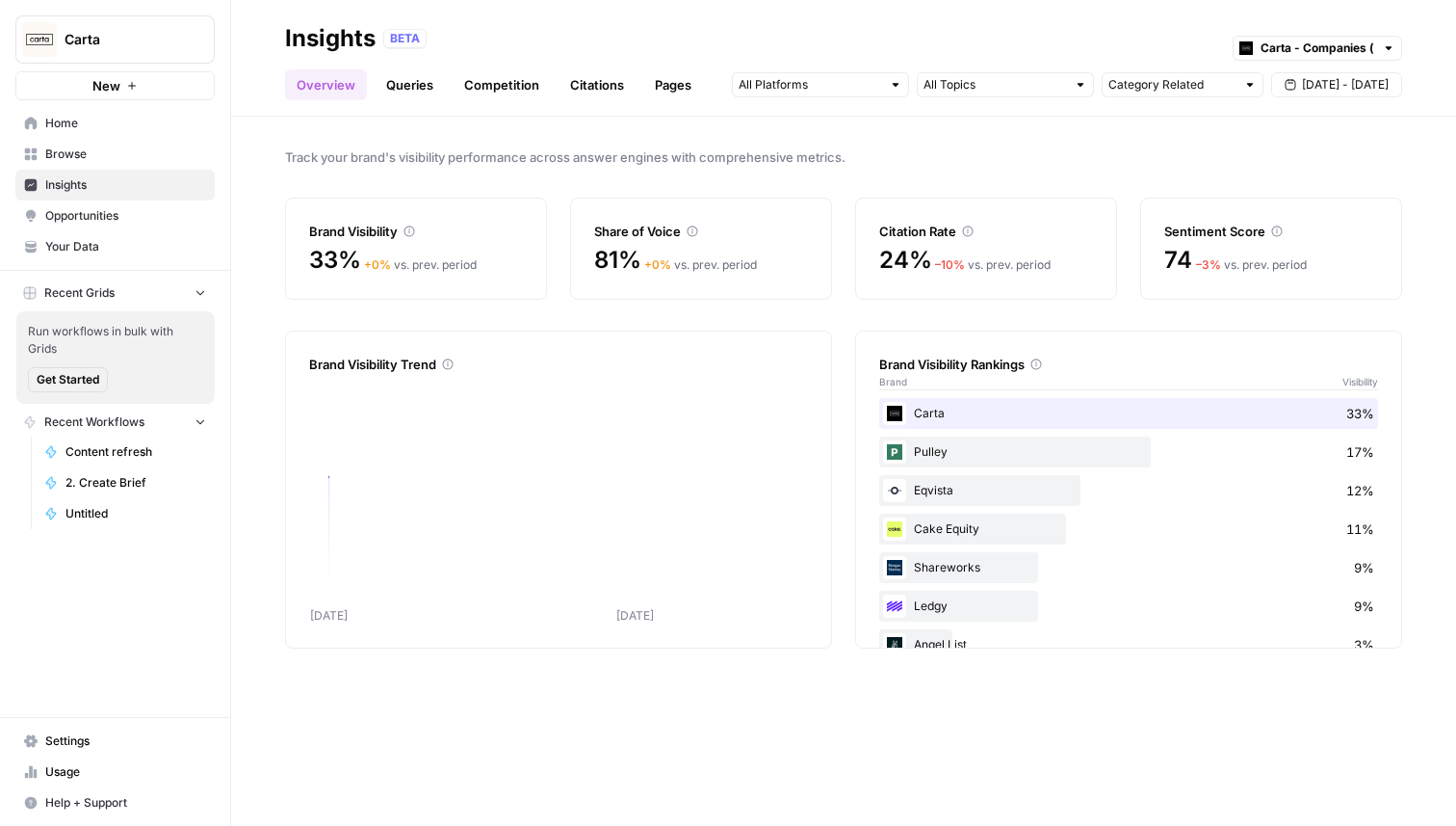
click at [511, 85] on link "Competition" at bounding box center [502, 84] width 98 height 31
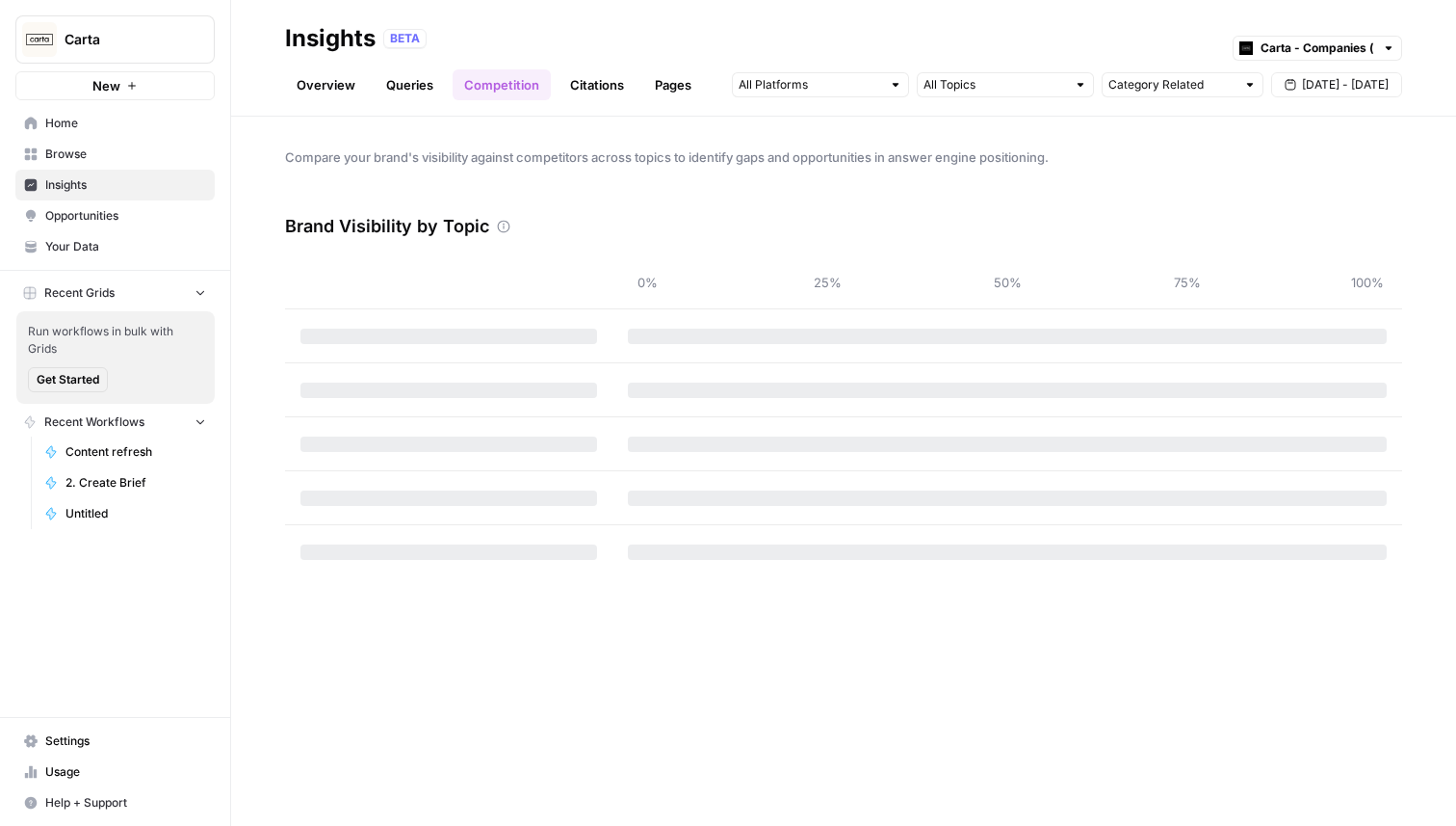
click at [597, 85] on link "Citations" at bounding box center [598, 84] width 77 height 31
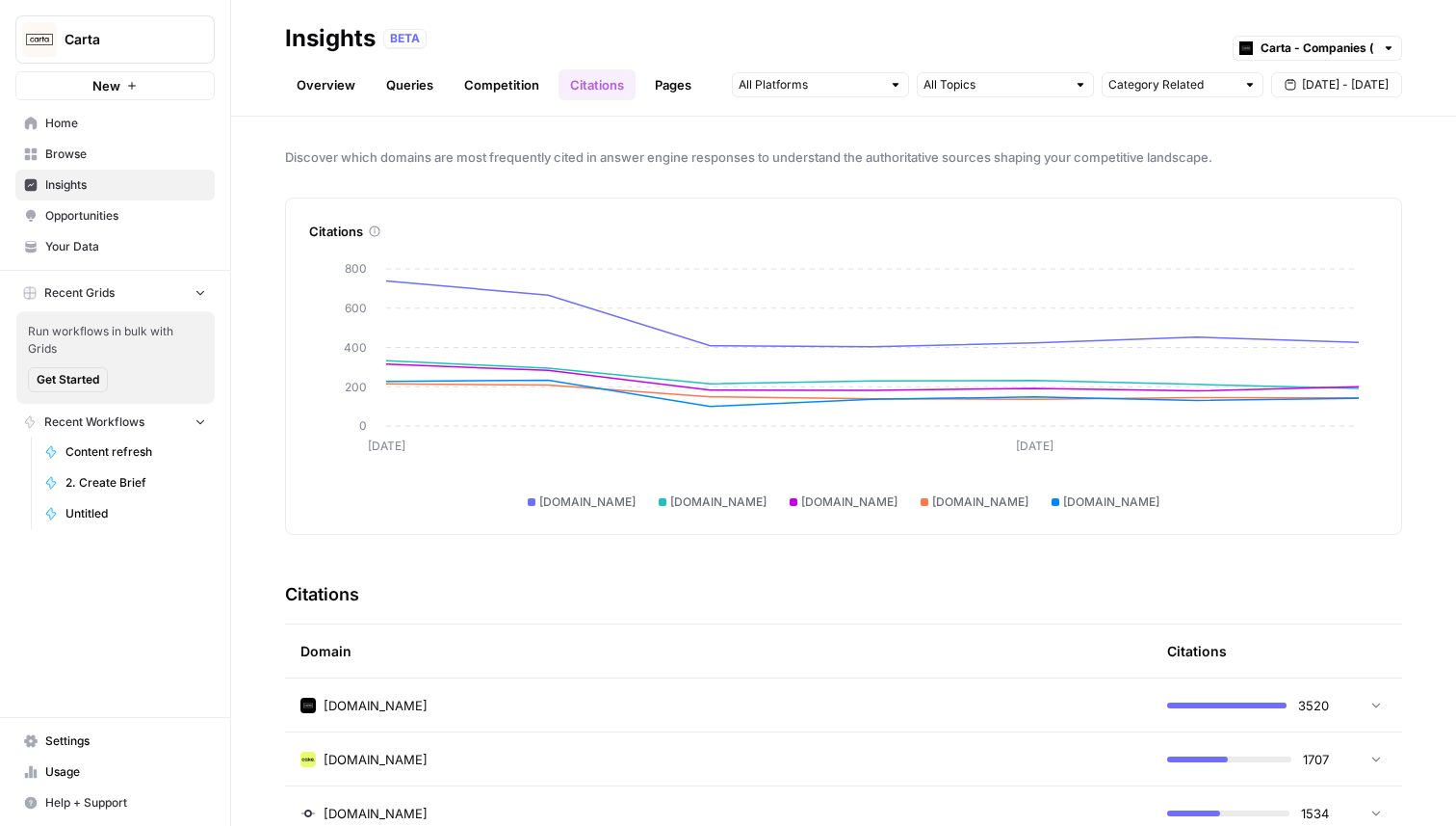
click at [1326, 90] on span "[DATE] - [DATE]" at bounding box center [1345, 84] width 86 height 17
click at [1279, 208] on div "3" at bounding box center [1286, 201] width 26 height 26
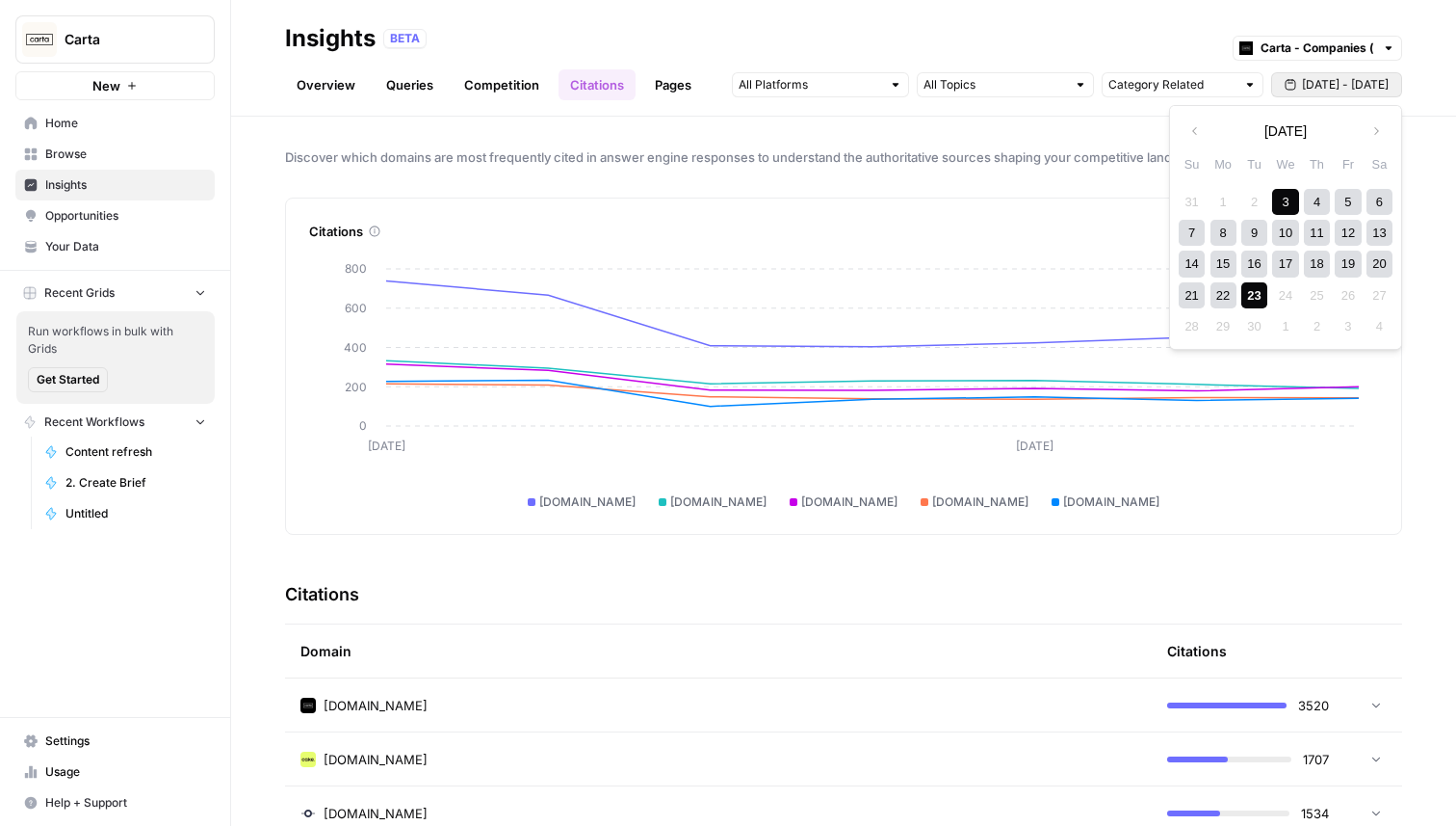
click at [1256, 291] on div "23" at bounding box center [1255, 295] width 26 height 26
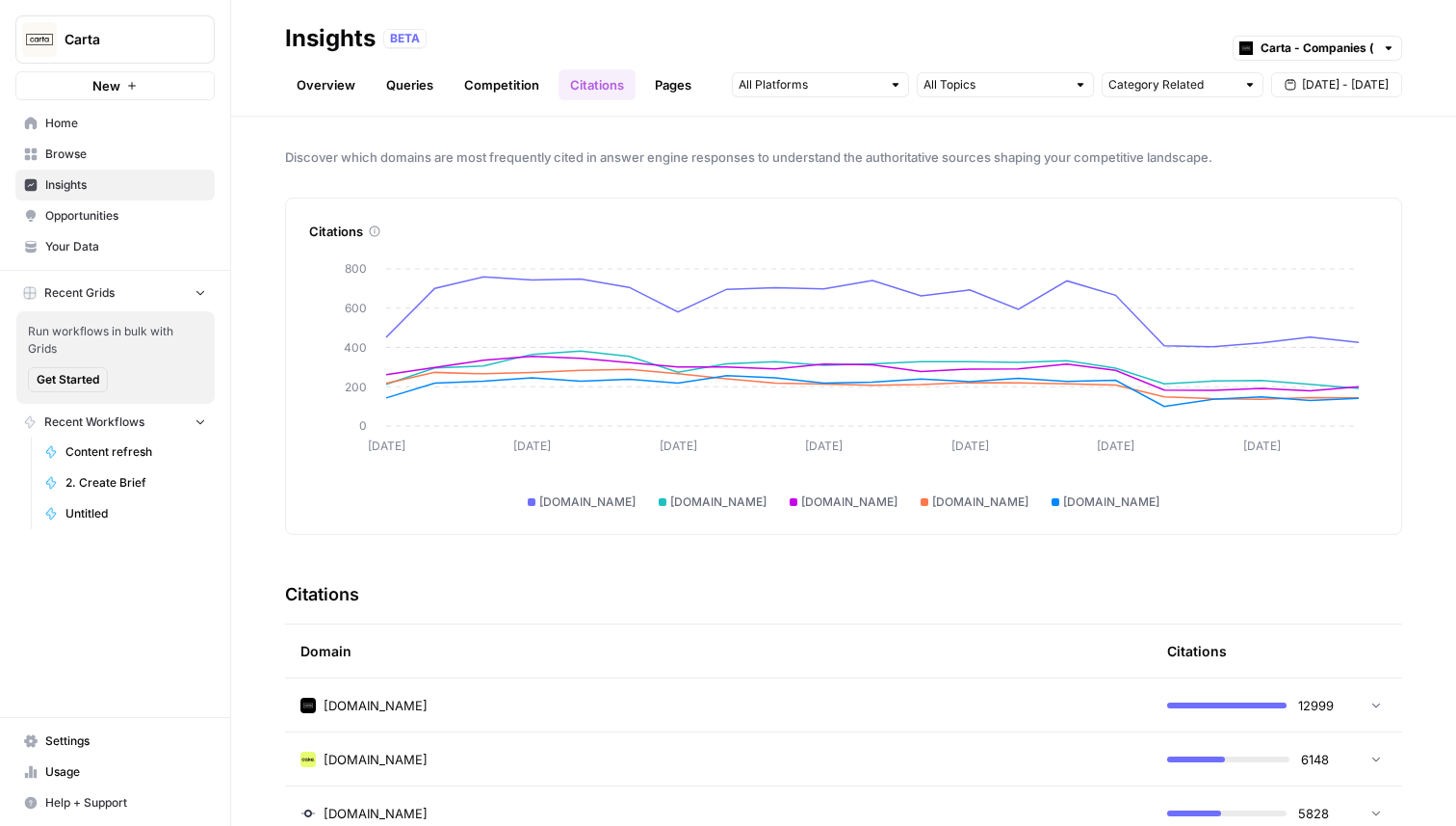
click at [1363, 86] on span "[DATE] - [DATE]" at bounding box center [1345, 84] width 86 height 17
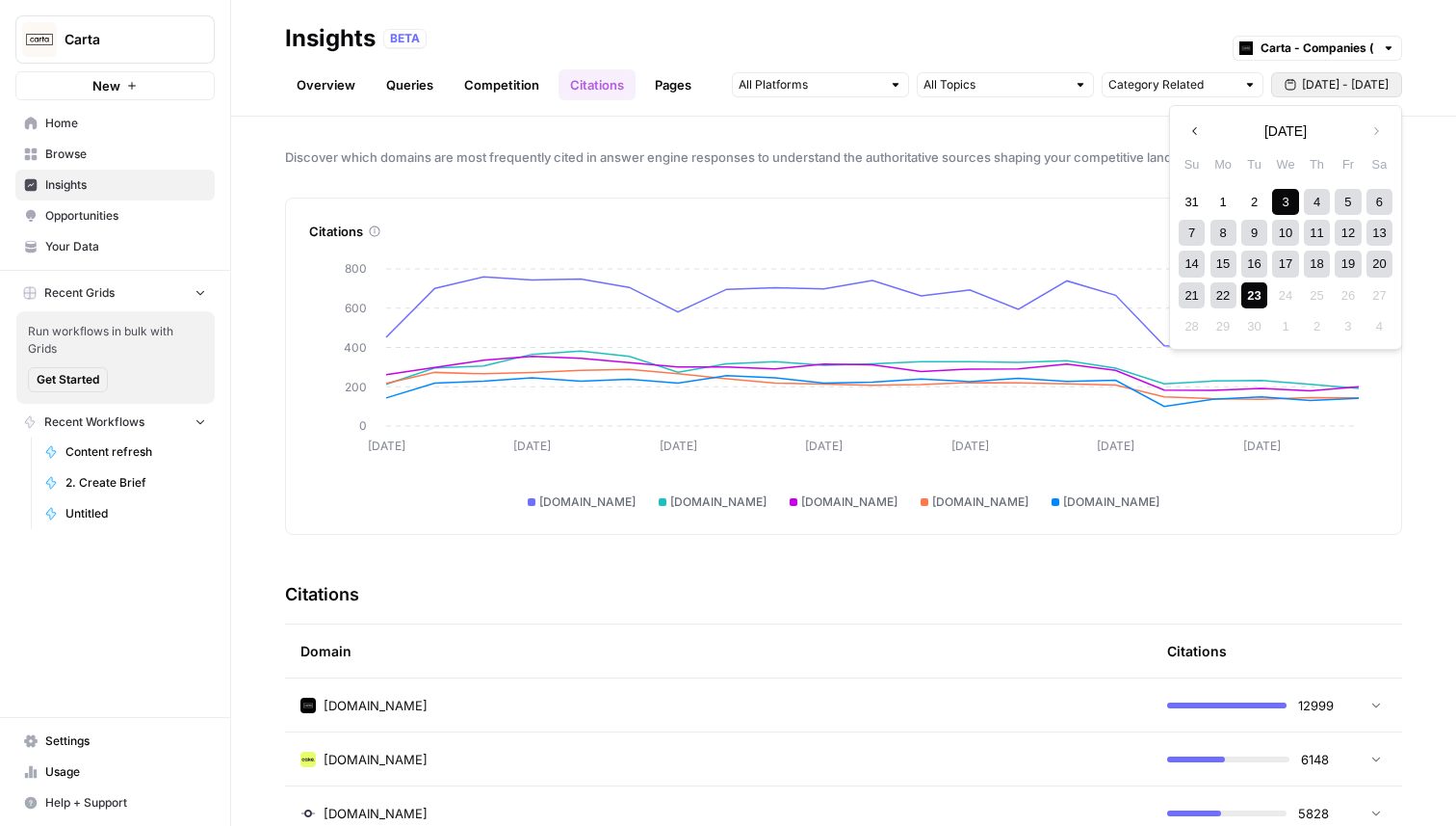
click at [1297, 270] on div "17" at bounding box center [1286, 264] width 26 height 26
click at [1246, 296] on div "23" at bounding box center [1255, 295] width 26 height 26
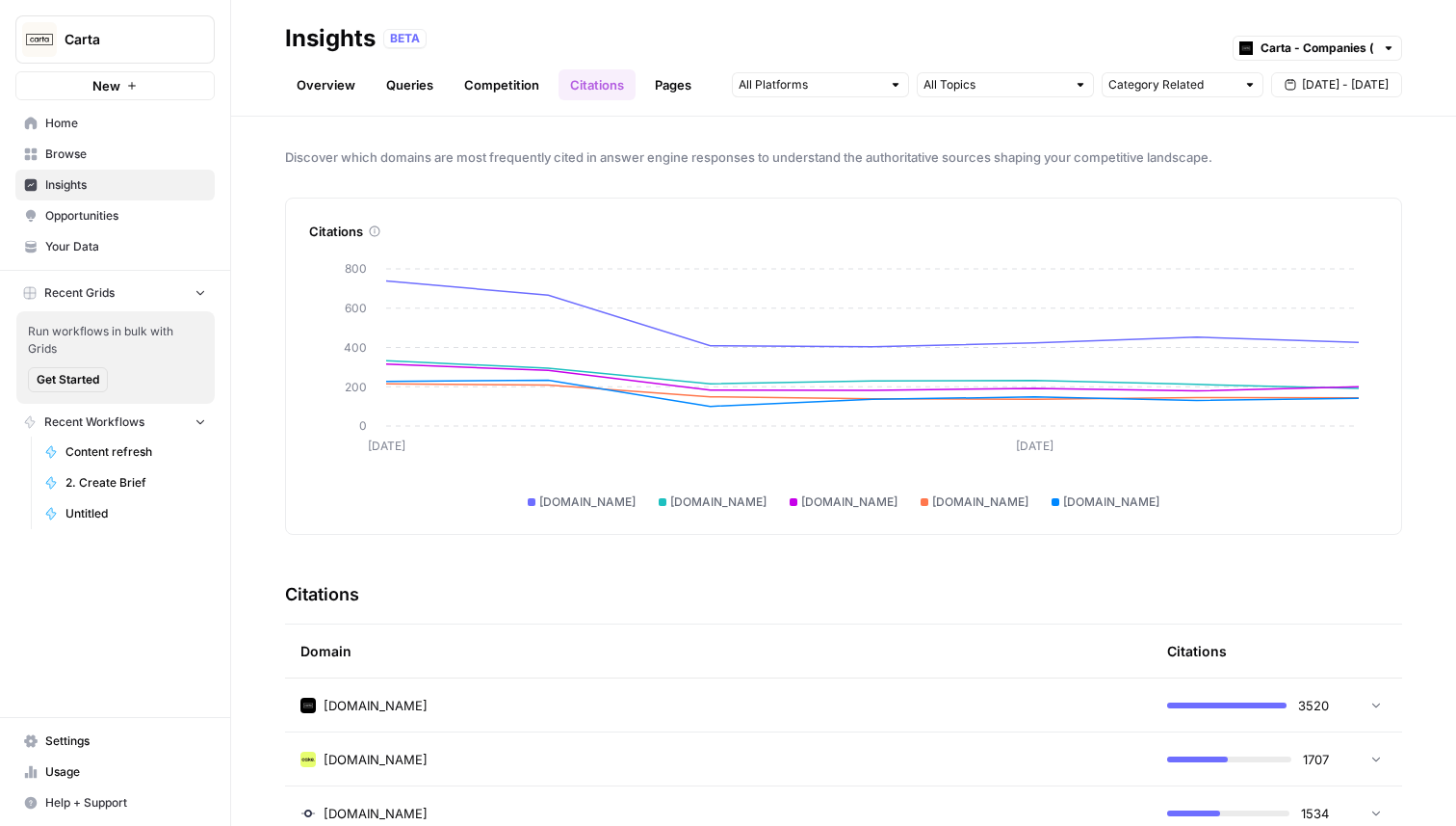
click at [1333, 82] on span "[DATE] - [DATE]" at bounding box center [1345, 84] width 86 height 17
click at [1286, 200] on div "3" at bounding box center [1286, 201] width 26 height 26
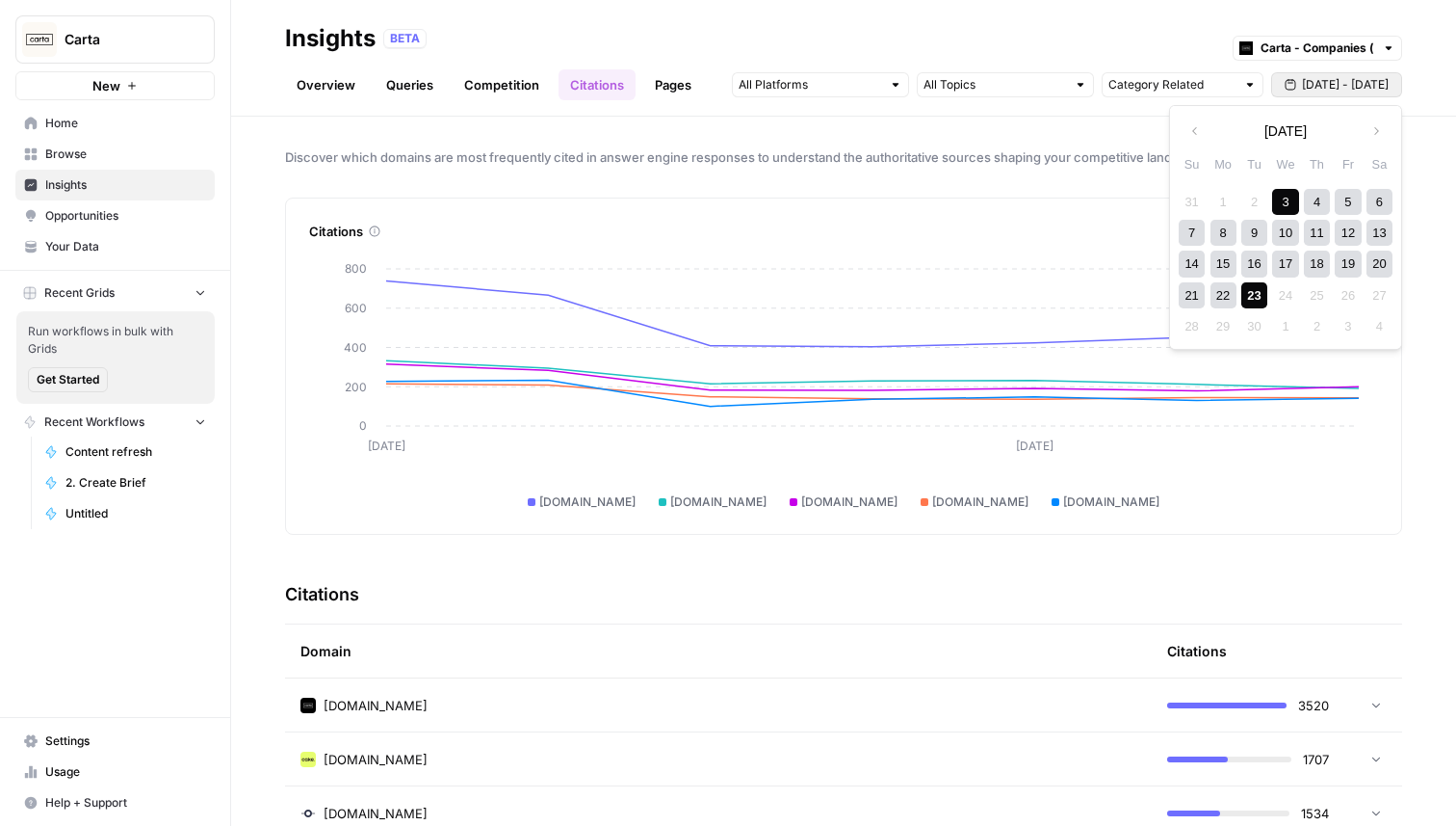
click at [1256, 304] on div "23" at bounding box center [1255, 295] width 26 height 26
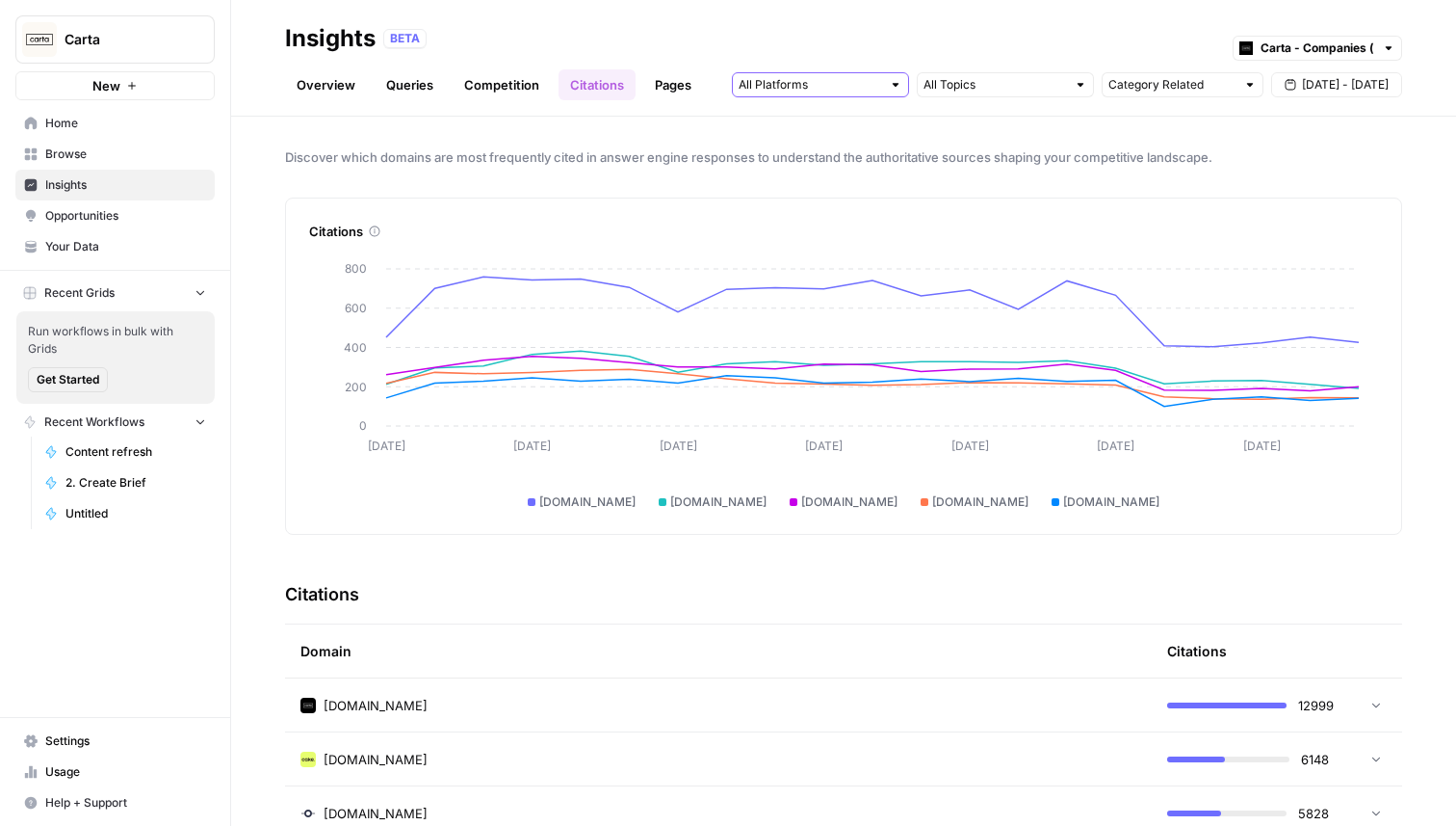
click at [852, 87] on input "text" at bounding box center [810, 84] width 143 height 19
click at [859, 129] on span "Gemini" at bounding box center [818, 127] width 98 height 19
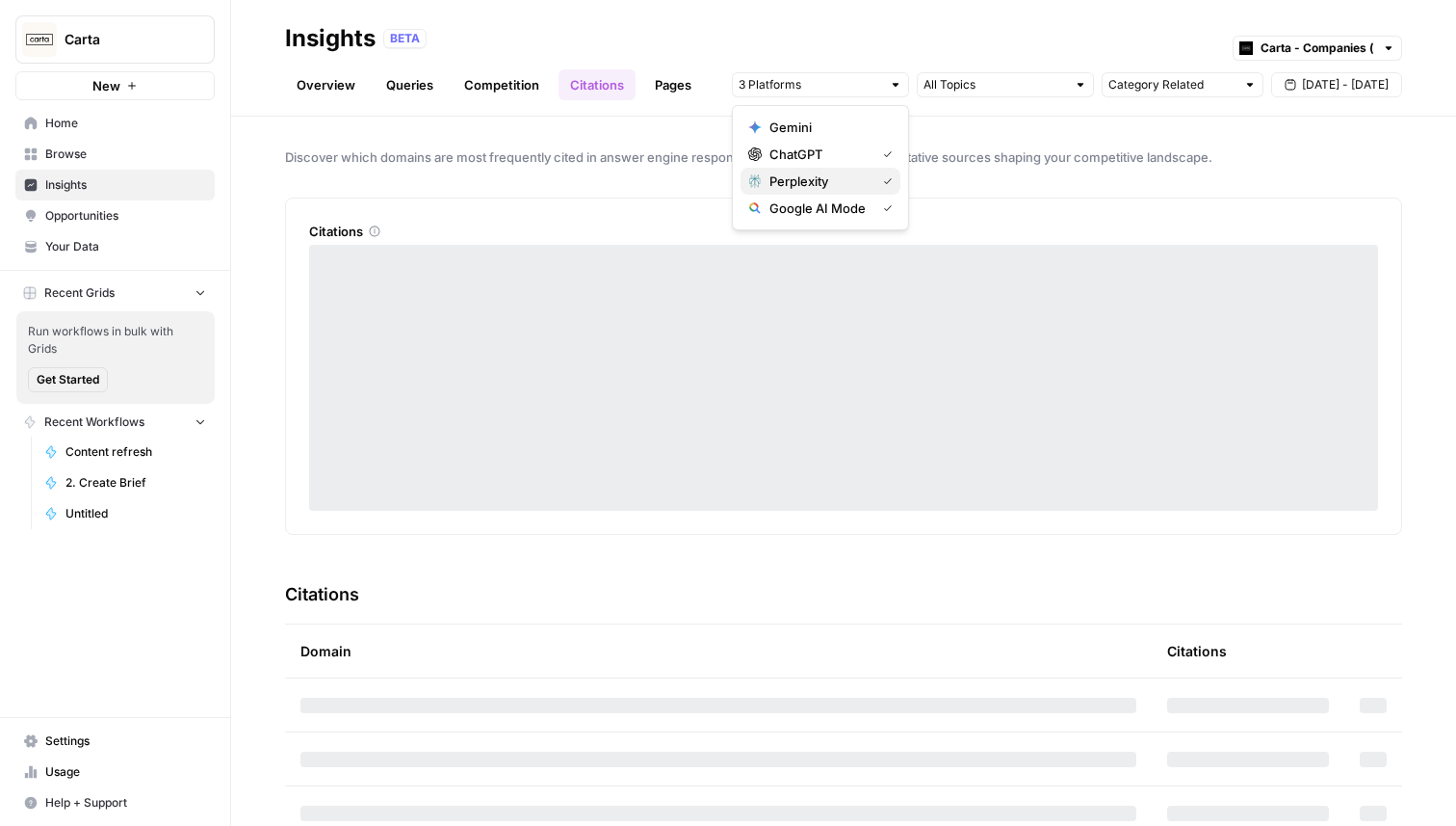
click at [859, 187] on span "Perplexity" at bounding box center [818, 180] width 98 height 19
click at [853, 207] on span "Google AI Mode" at bounding box center [818, 207] width 98 height 19
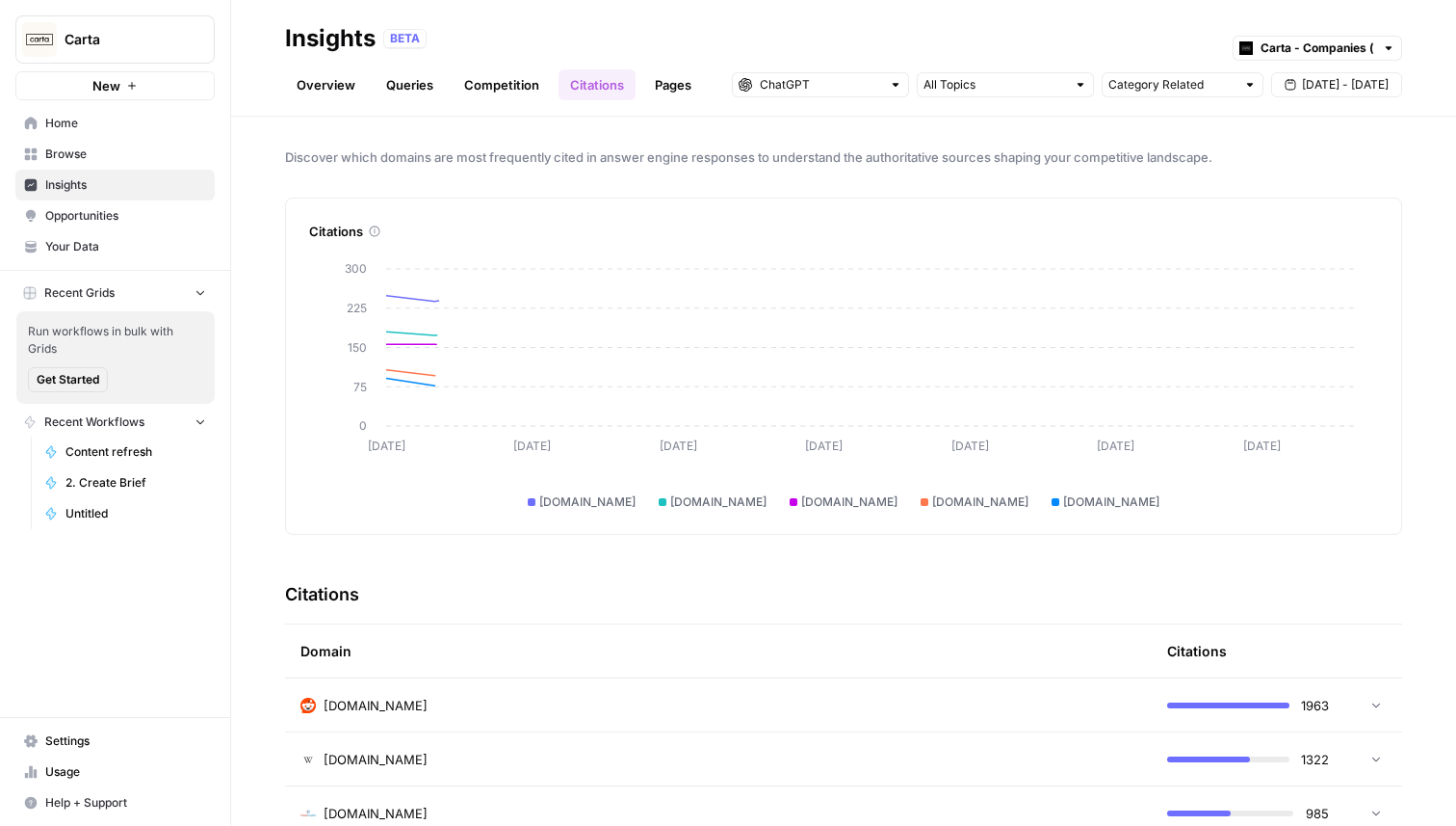
click at [1163, 205] on div "Citations" at bounding box center [843, 219] width 1069 height 43
